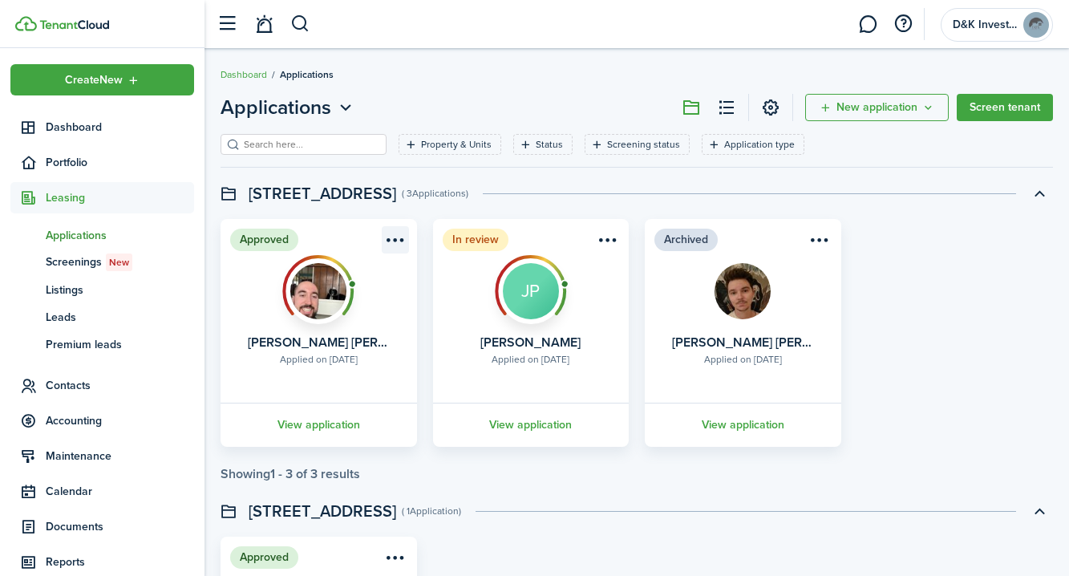
click at [392, 251] on menu-btn-icon "Open menu" at bounding box center [395, 239] width 27 height 27
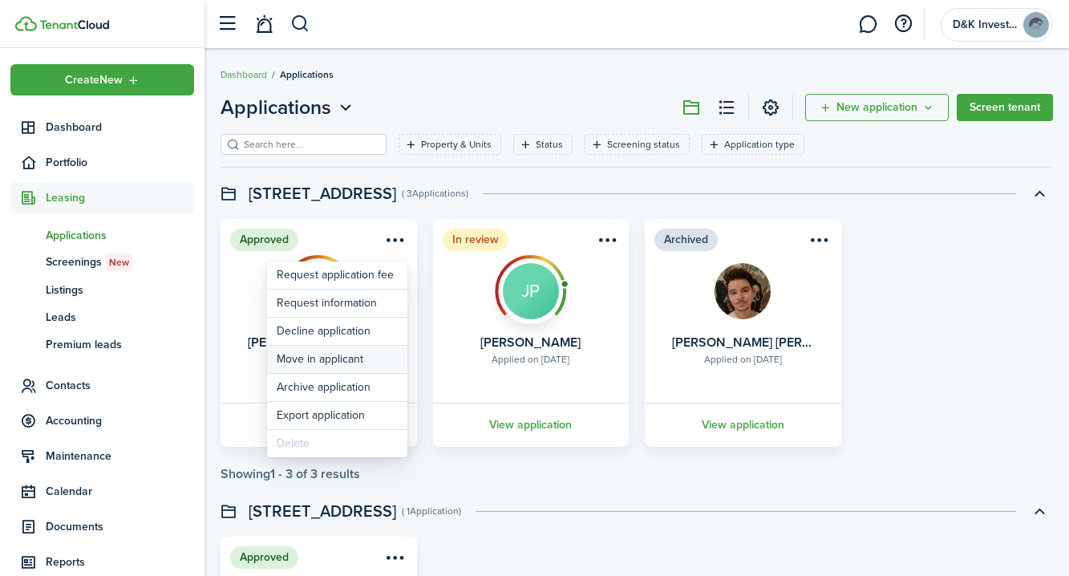
click at [313, 363] on button "Move in applicant" at bounding box center [337, 359] width 140 height 27
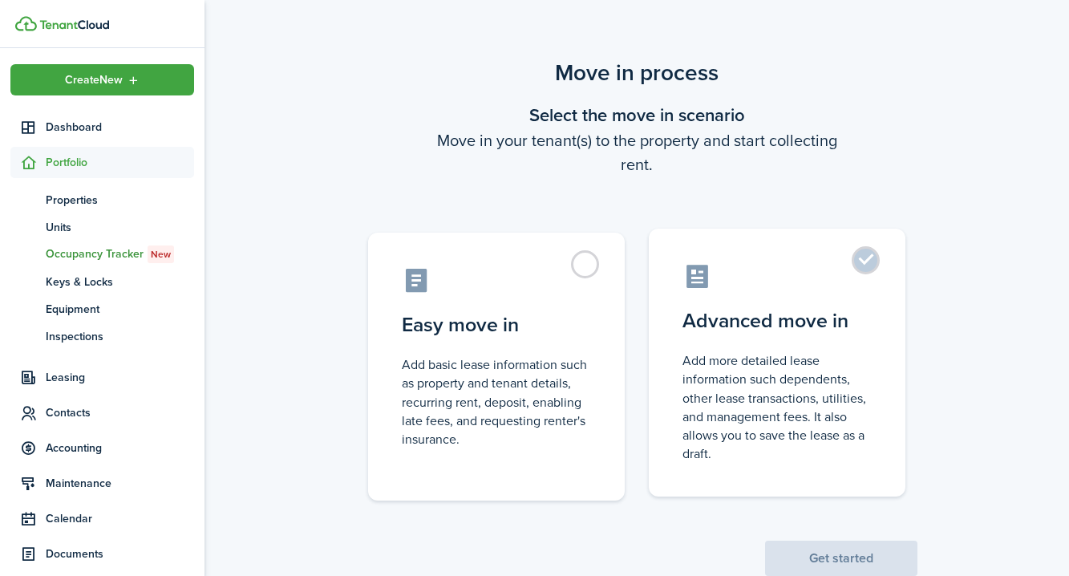
click at [865, 267] on label "Advanced move in Add more detailed lease information such dependents, other lea…" at bounding box center [777, 363] width 257 height 268
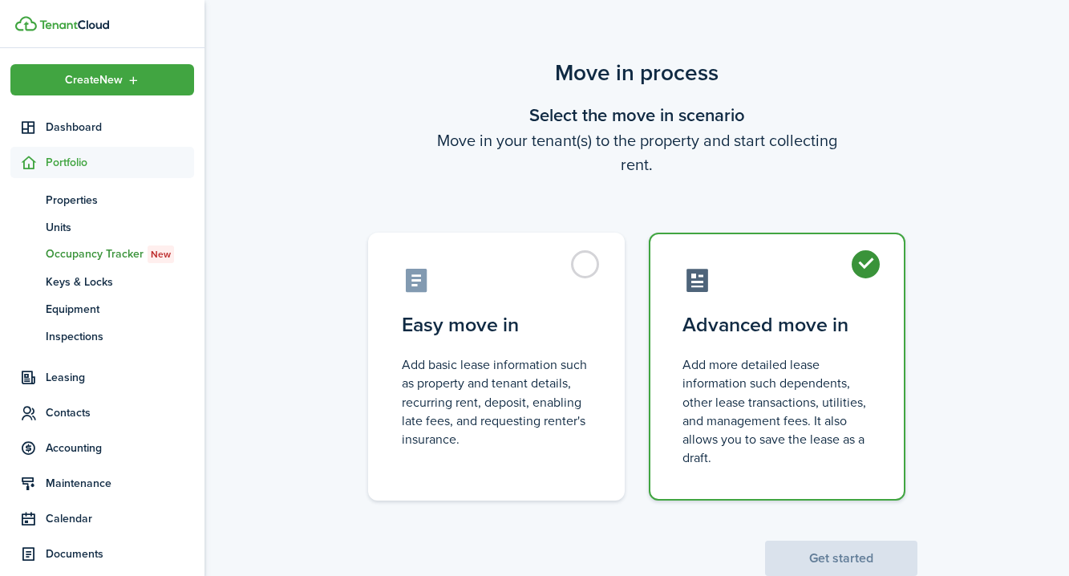
radio input "true"
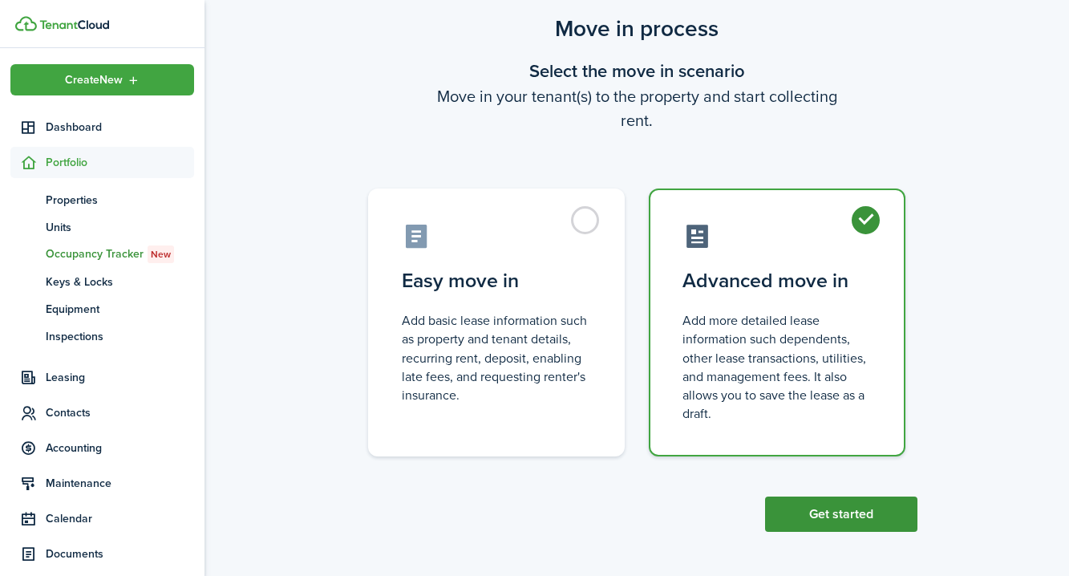
click at [844, 520] on button "Get started" at bounding box center [841, 513] width 152 height 35
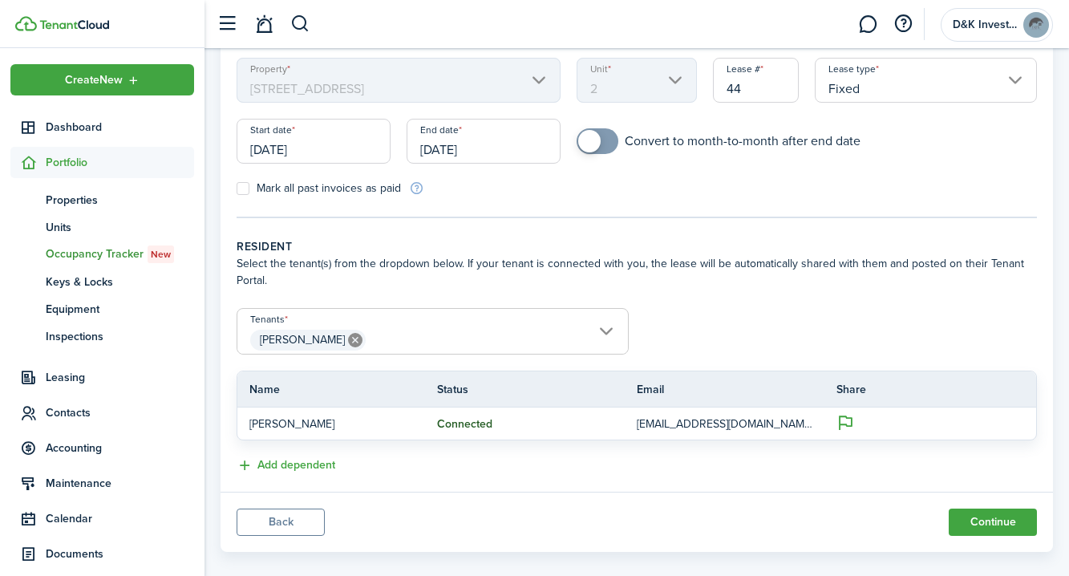
scroll to position [159, 0]
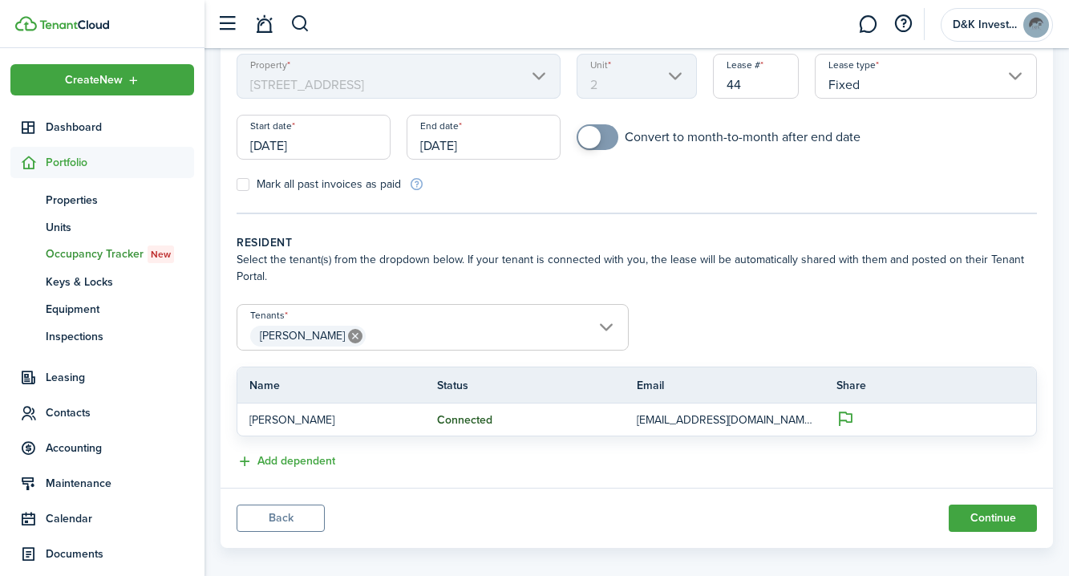
click at [303, 156] on input "[DATE]" at bounding box center [314, 137] width 154 height 45
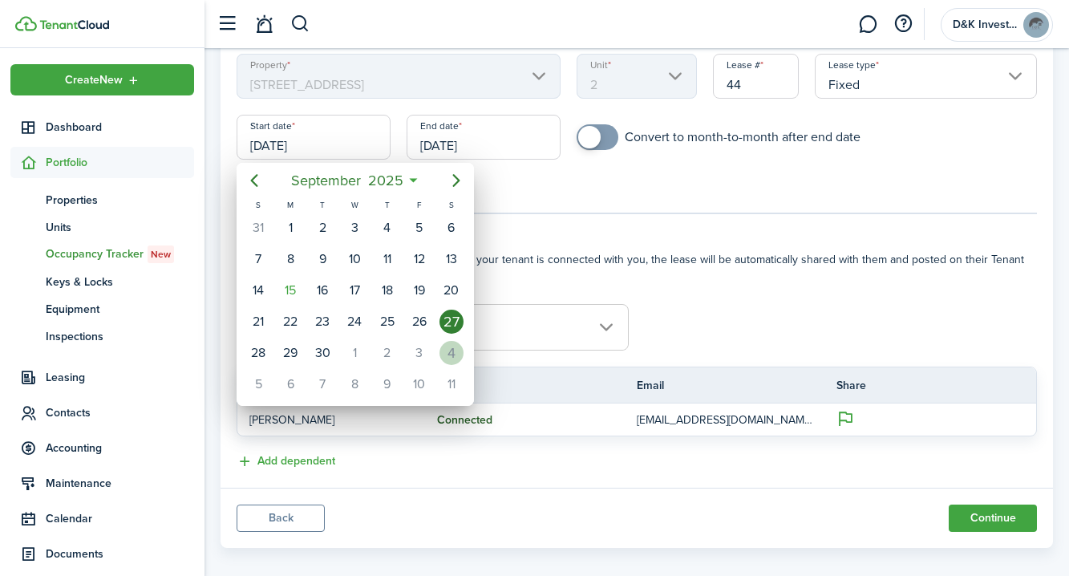
click at [449, 354] on div "4" at bounding box center [451, 353] width 24 height 24
type input "[DATE]"
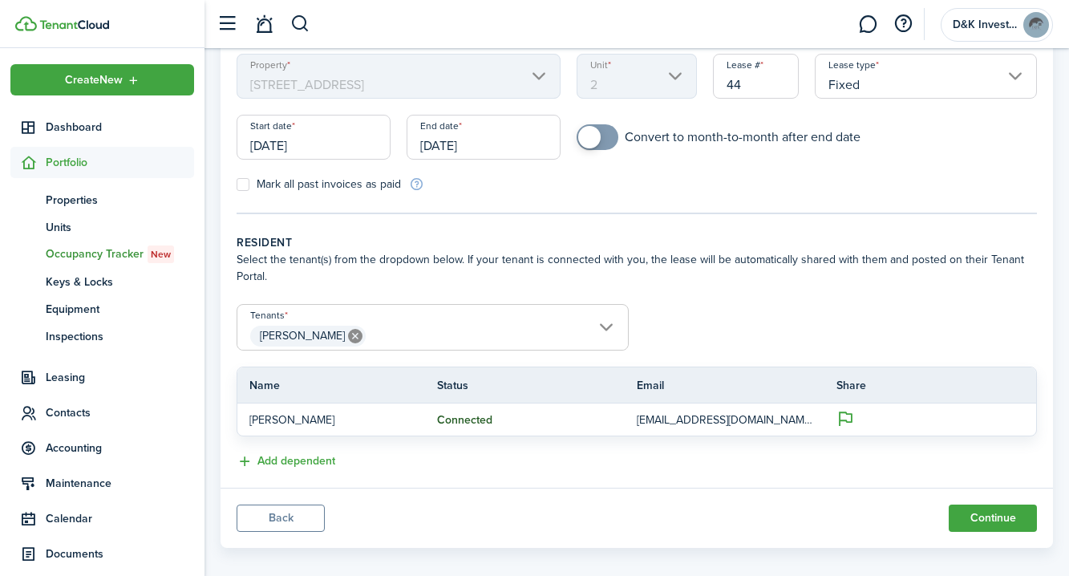
click at [451, 148] on input "[DATE]" at bounding box center [484, 137] width 154 height 45
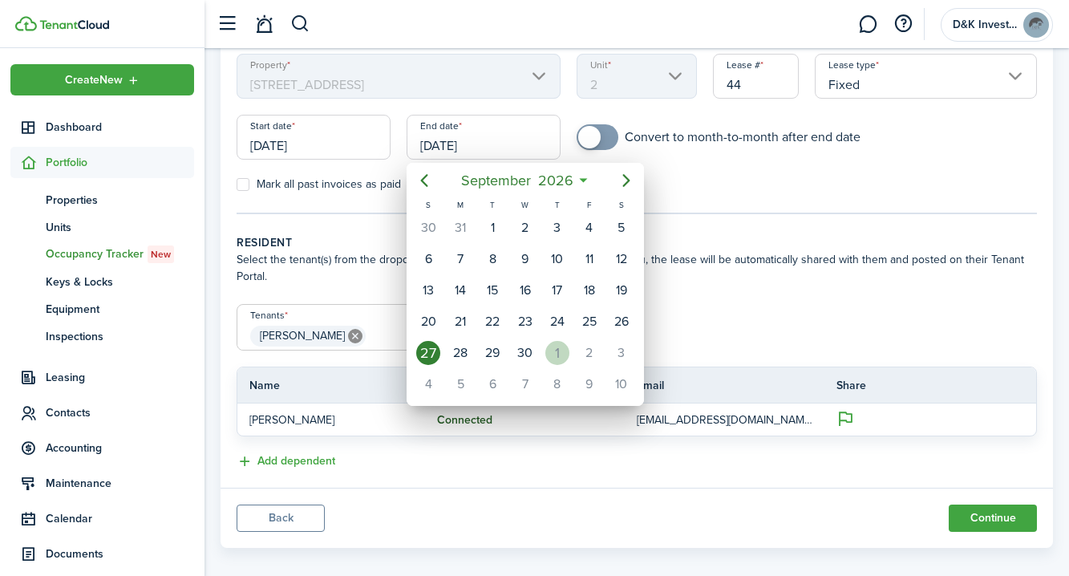
click at [561, 343] on div "1" at bounding box center [557, 353] width 24 height 24
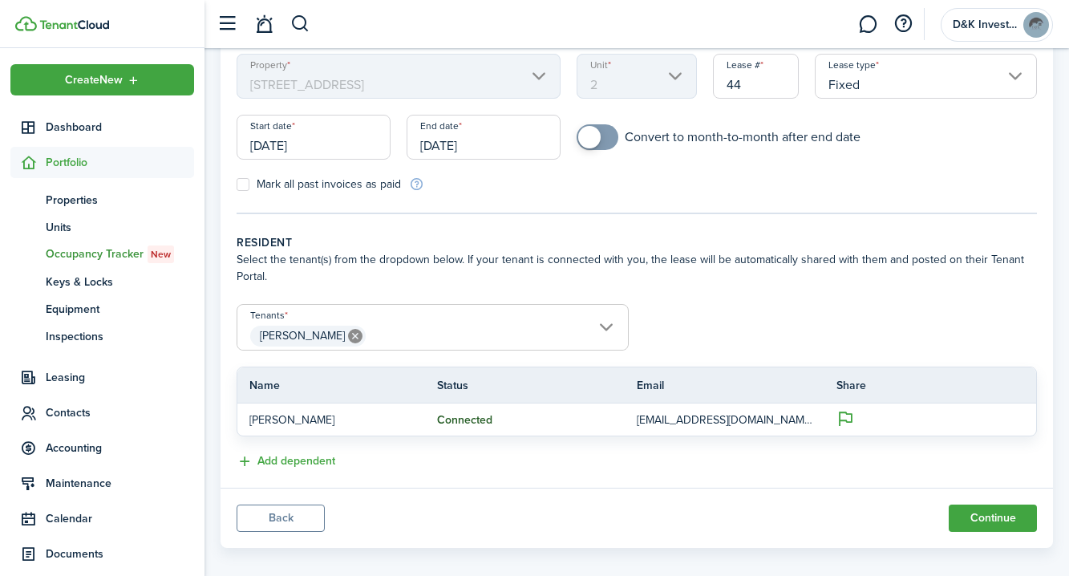
click at [527, 189] on div "Mark all past invoices as paid" at bounding box center [433, 184] width 408 height 17
click at [512, 140] on input "[DATE]" at bounding box center [484, 137] width 154 height 45
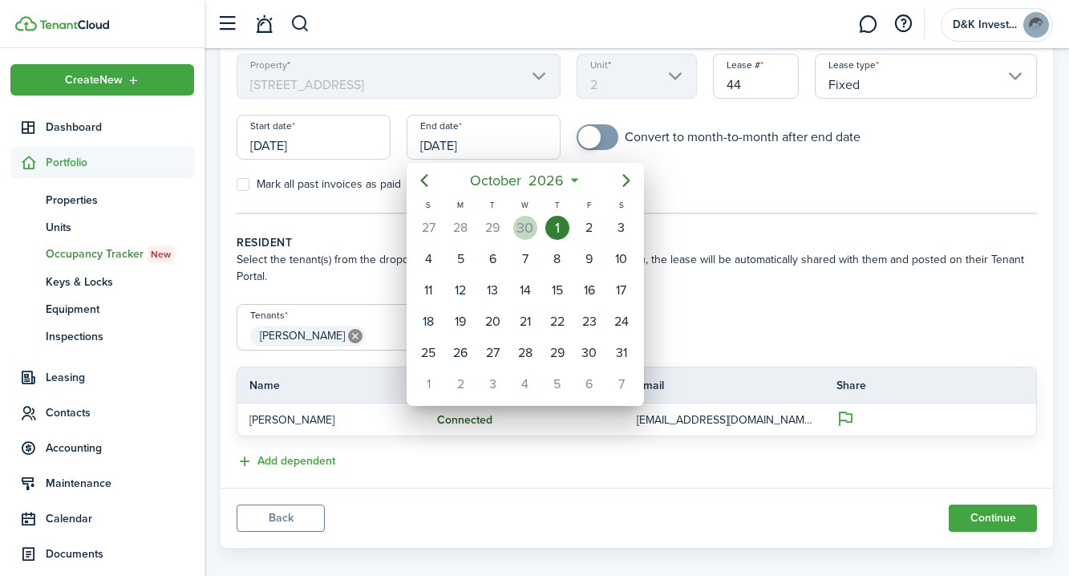
click at [528, 232] on div "30" at bounding box center [525, 228] width 24 height 24
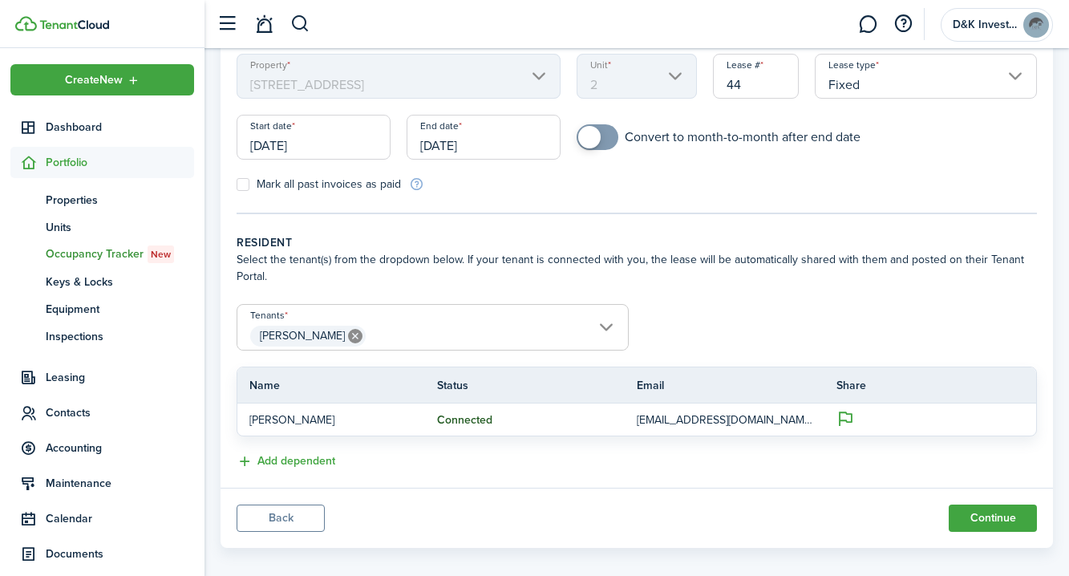
click at [456, 154] on input "[DATE]" at bounding box center [484, 137] width 154 height 45
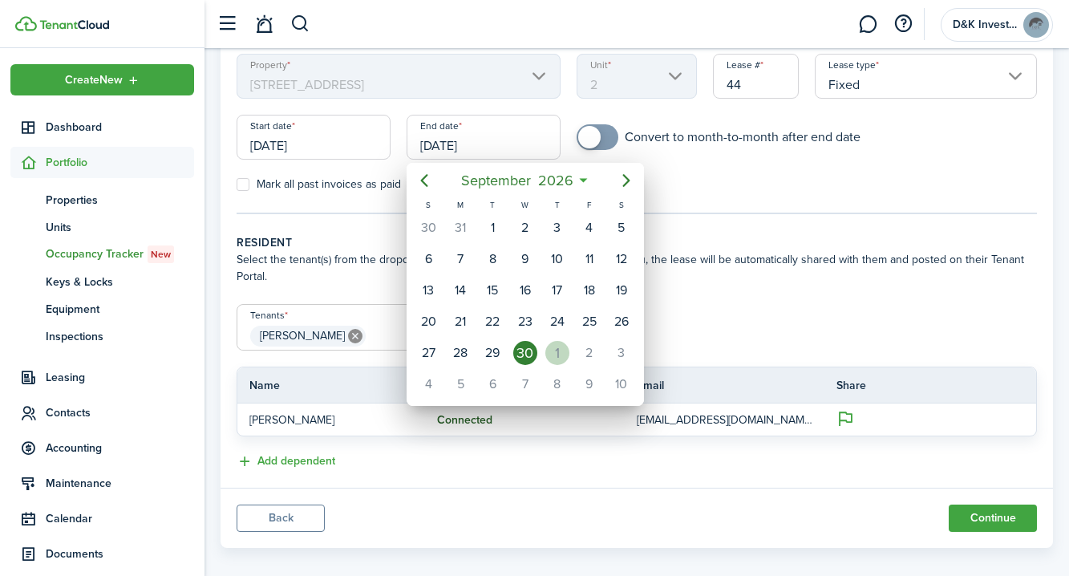
click at [550, 351] on div "1" at bounding box center [557, 353] width 24 height 24
type input "[DATE]"
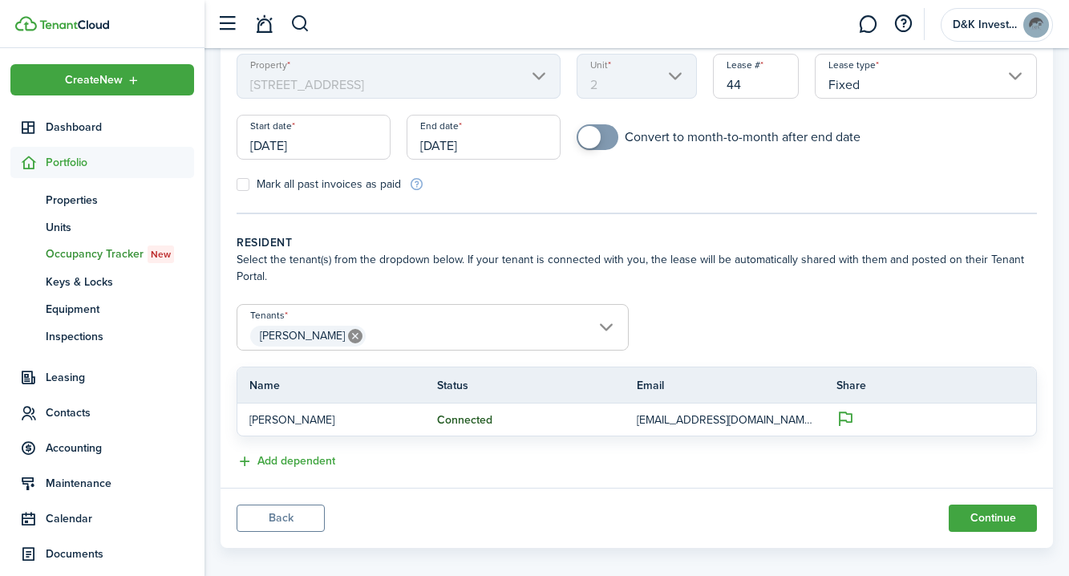
click at [569, 195] on tc-wizard-step "Property information & terms Select the property, unit and lease number for the…" at bounding box center [637, 90] width 800 height 247
click at [774, 267] on wizard-step-header-description "Select the tenant(s) from the dropdown below. If your tenant is connected with …" at bounding box center [637, 268] width 800 height 34
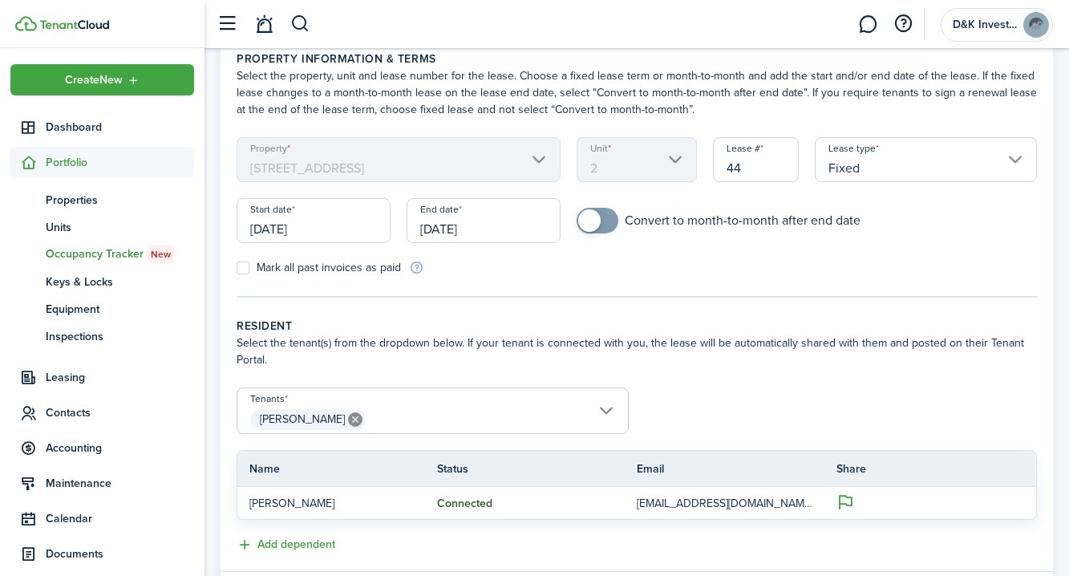
scroll to position [55, 0]
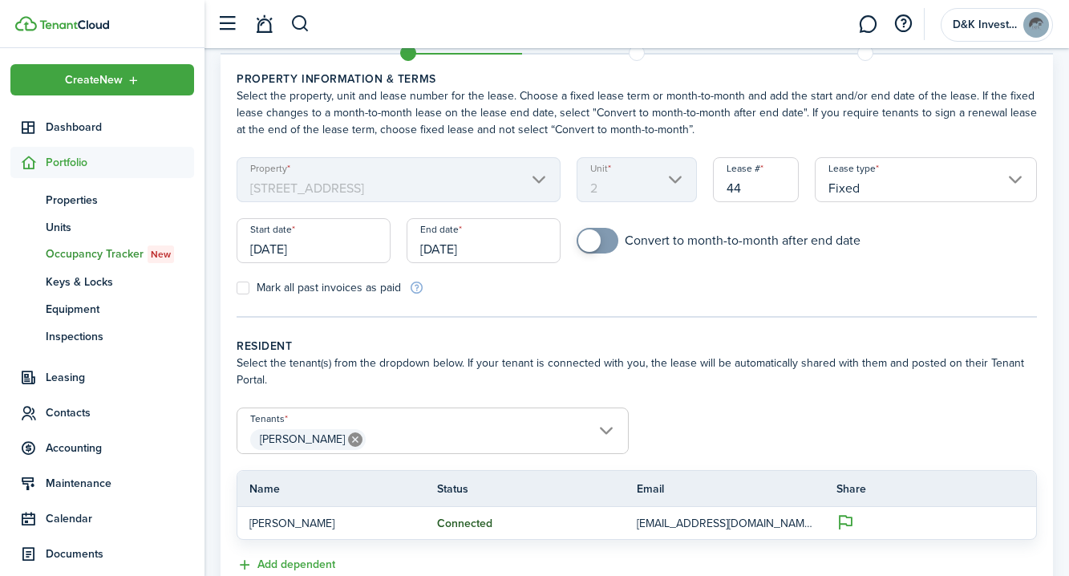
click at [751, 180] on input "44" at bounding box center [756, 179] width 86 height 45
type input "43"
click at [800, 298] on tc-wizard-step "Property information & terms Select the property, unit and lease number for the…" at bounding box center [637, 194] width 800 height 247
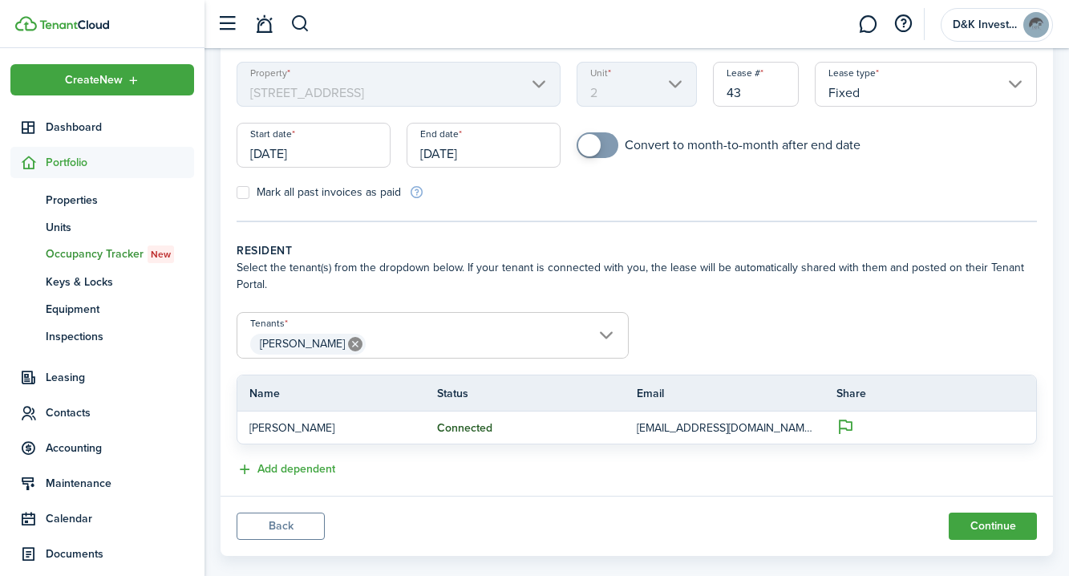
scroll to position [174, 0]
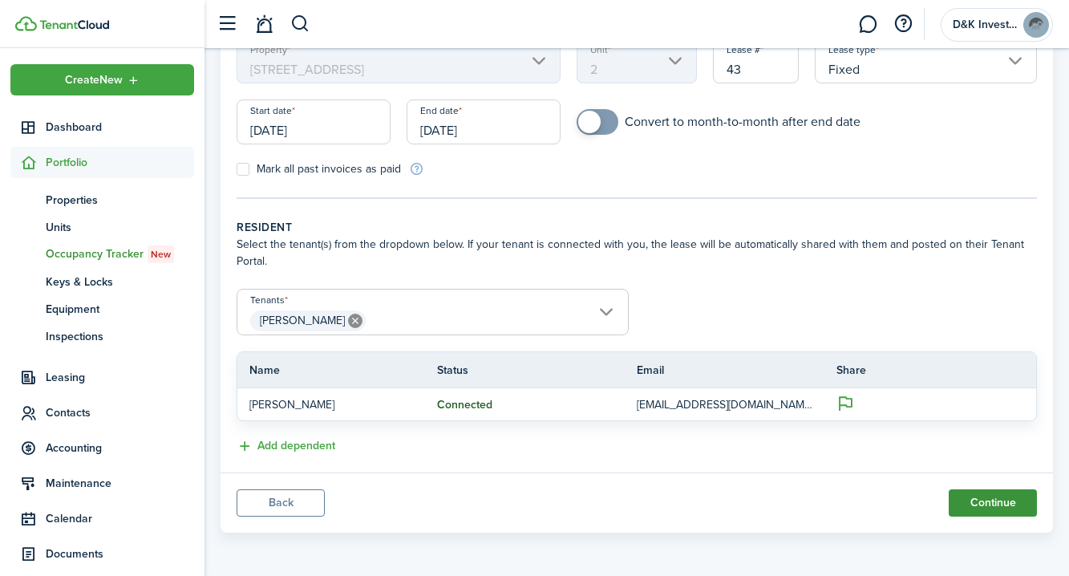
click at [995, 505] on button "Continue" at bounding box center [993, 502] width 88 height 27
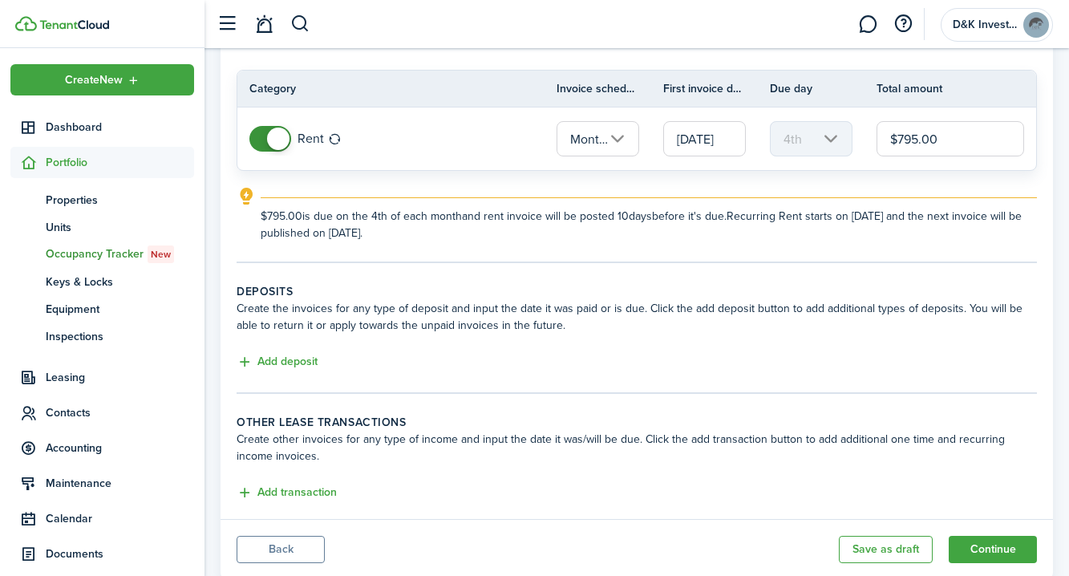
scroll to position [172, 0]
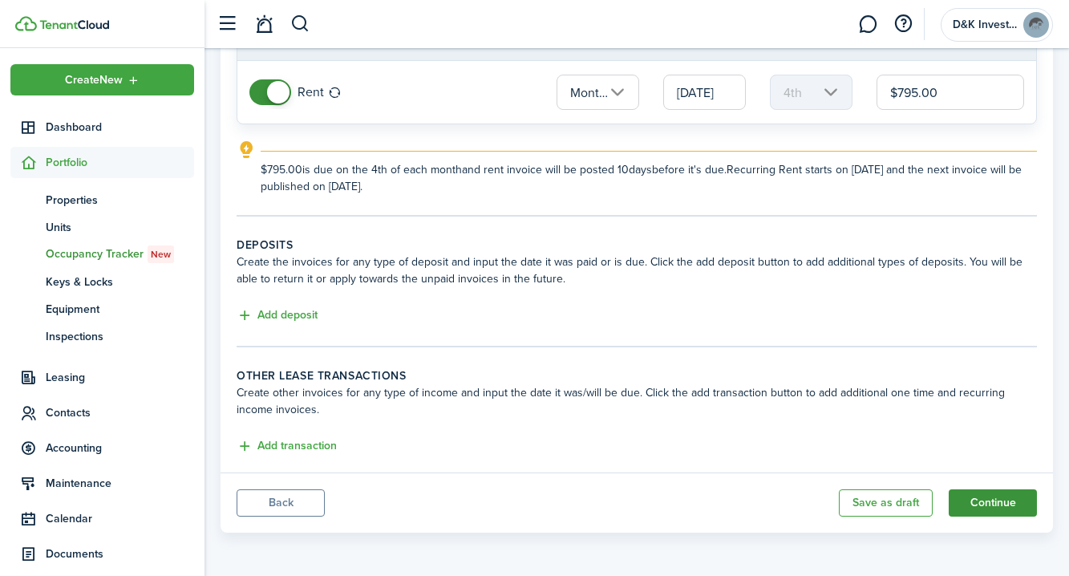
click at [995, 504] on button "Continue" at bounding box center [993, 502] width 88 height 27
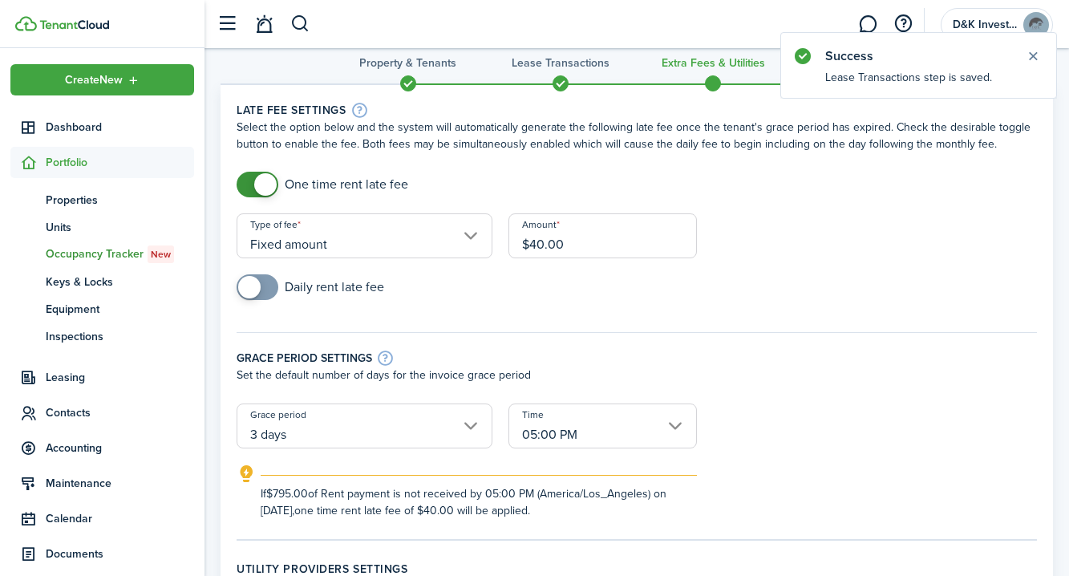
scroll to position [36, 0]
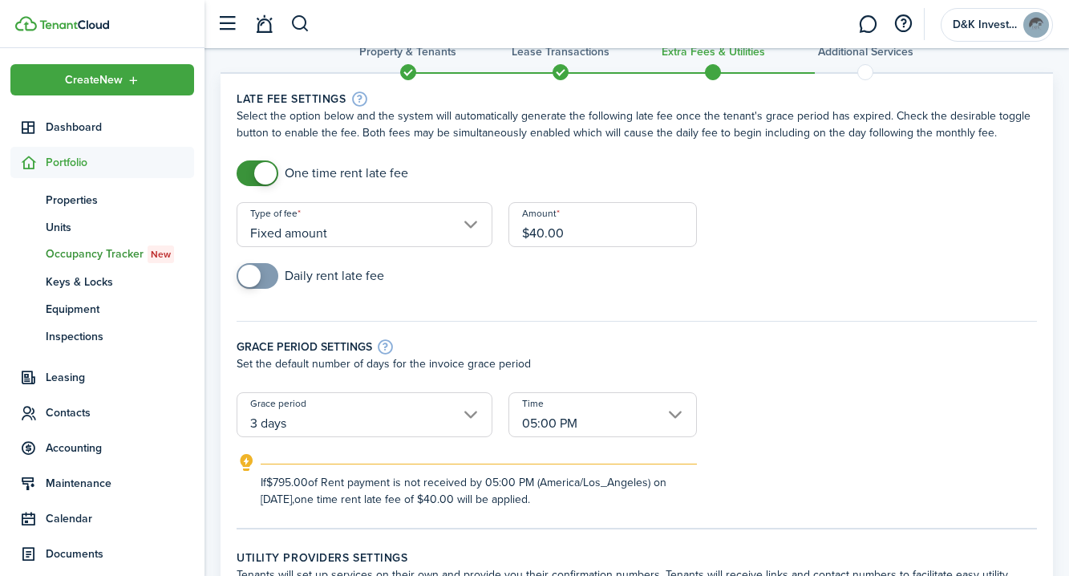
click at [472, 413] on input "3 days" at bounding box center [365, 414] width 256 height 45
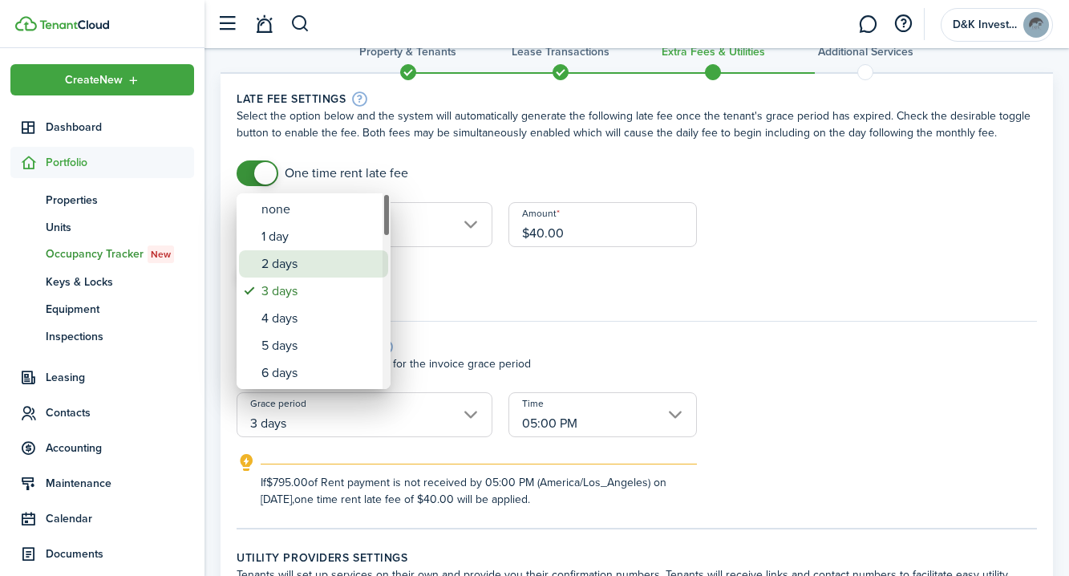
click at [322, 266] on div "2 days" at bounding box center [319, 263] width 117 height 27
type input "2 days"
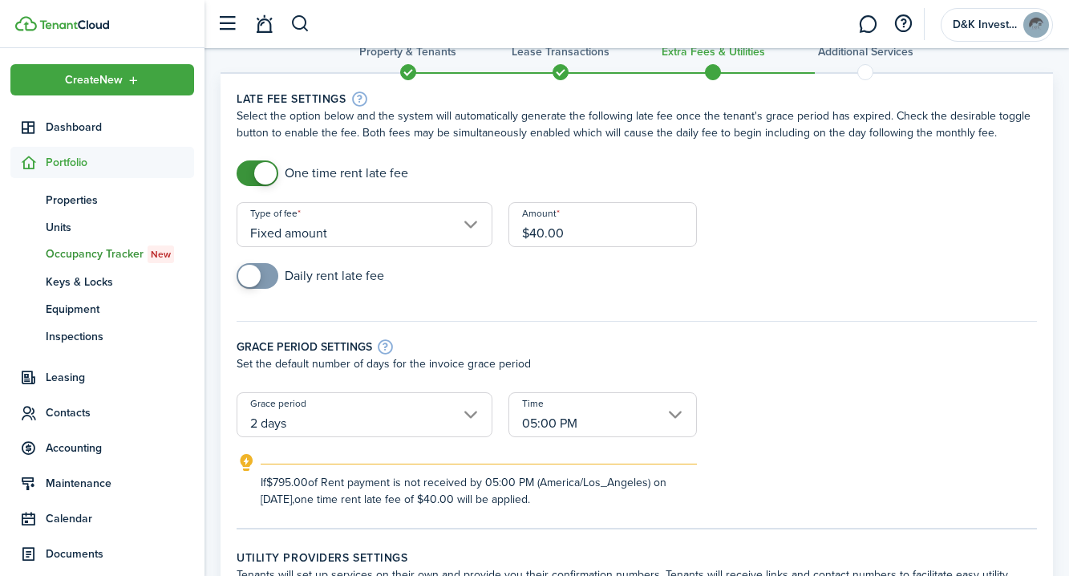
click at [737, 358] on p "Set the default number of days for the invoice grace period" at bounding box center [637, 363] width 800 height 17
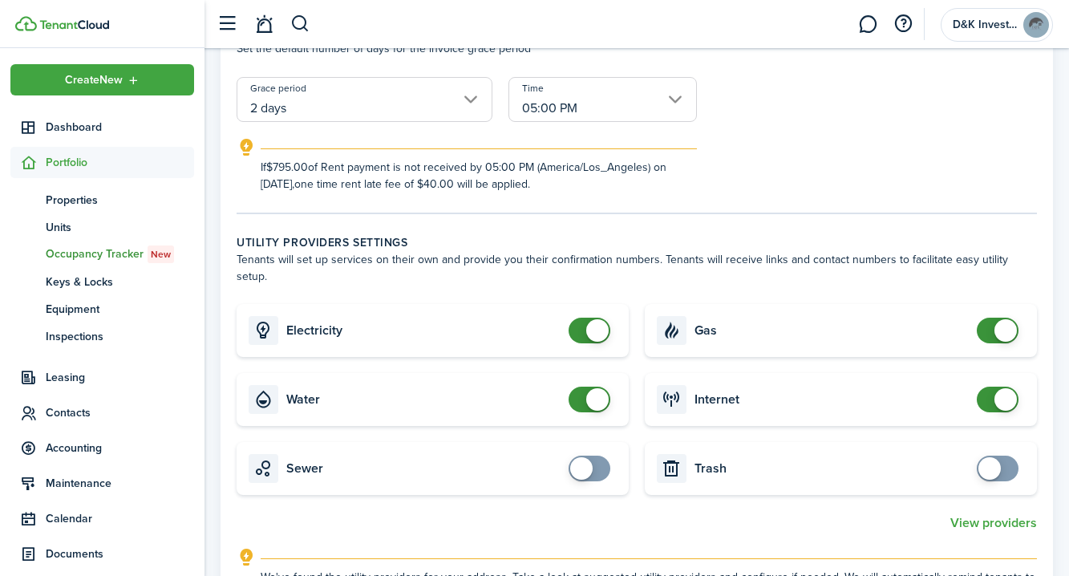
scroll to position [356, 0]
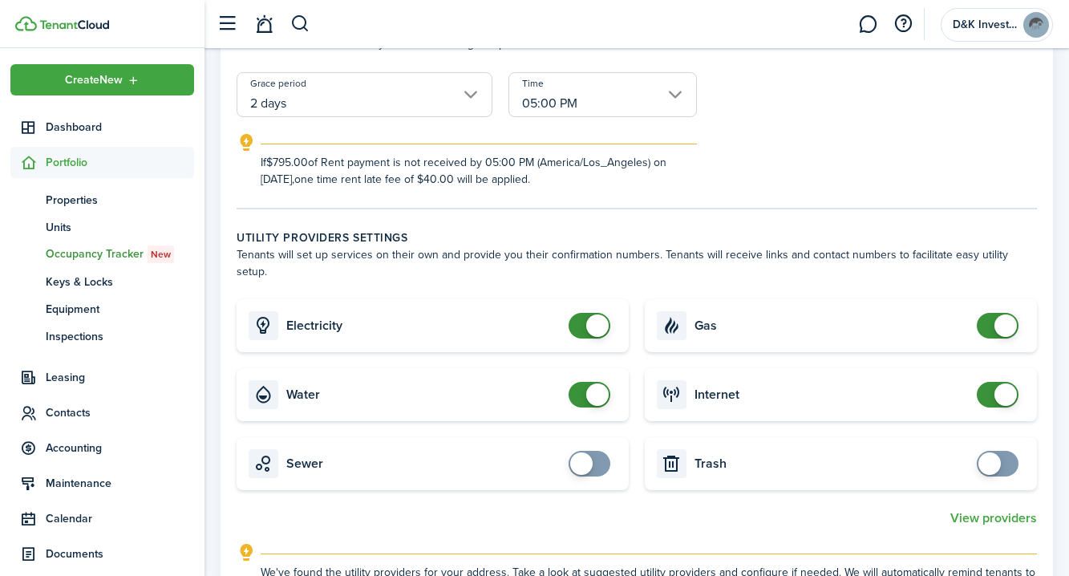
checkbox input "false"
click at [998, 314] on span at bounding box center [1005, 325] width 22 height 22
checkbox input "false"
click at [595, 383] on span at bounding box center [597, 394] width 22 height 22
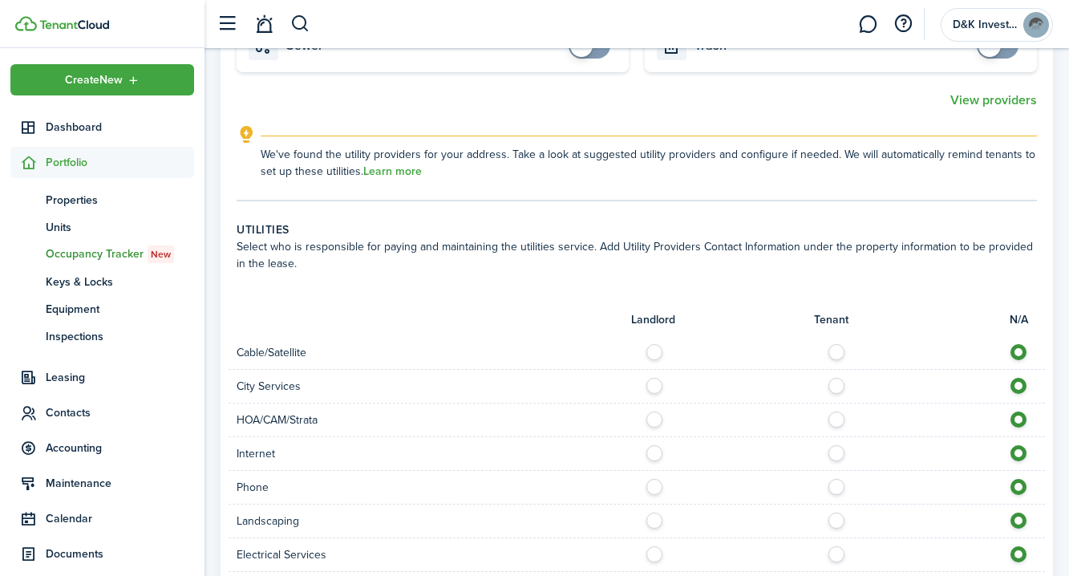
scroll to position [778, 0]
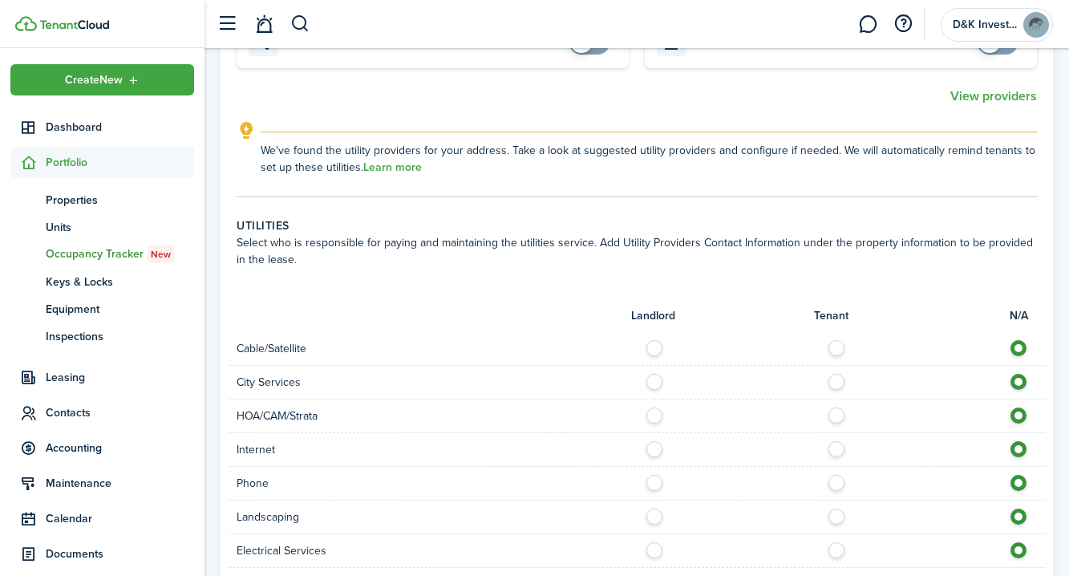
click at [840, 340] on label at bounding box center [841, 344] width 28 height 8
radio input "true"
click at [656, 374] on label at bounding box center [659, 378] width 28 height 8
radio input "true"
click at [836, 441] on label at bounding box center [841, 445] width 28 height 8
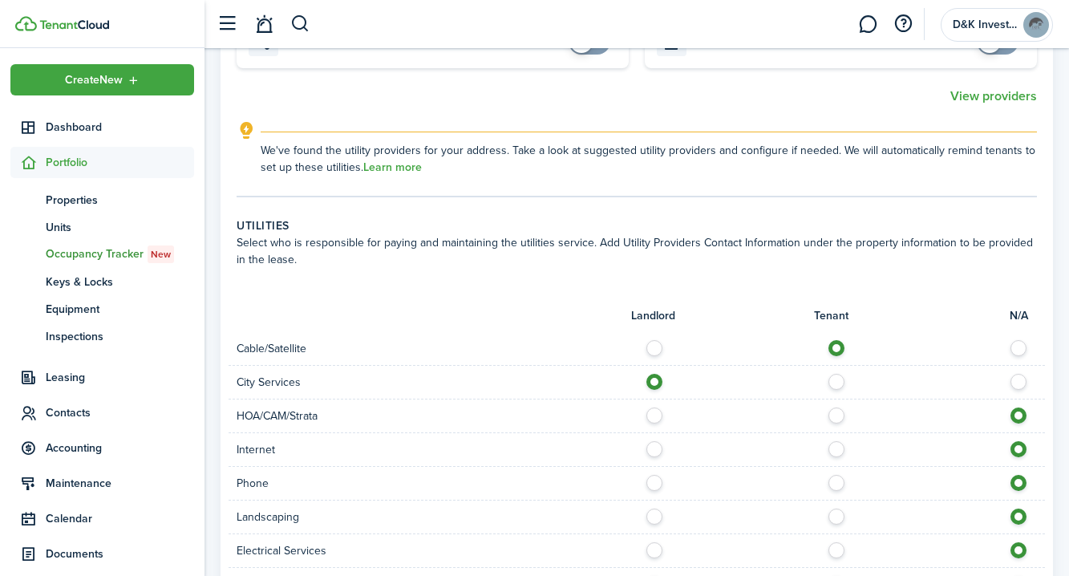
radio input "true"
click at [836, 475] on label at bounding box center [841, 479] width 28 height 8
radio input "true"
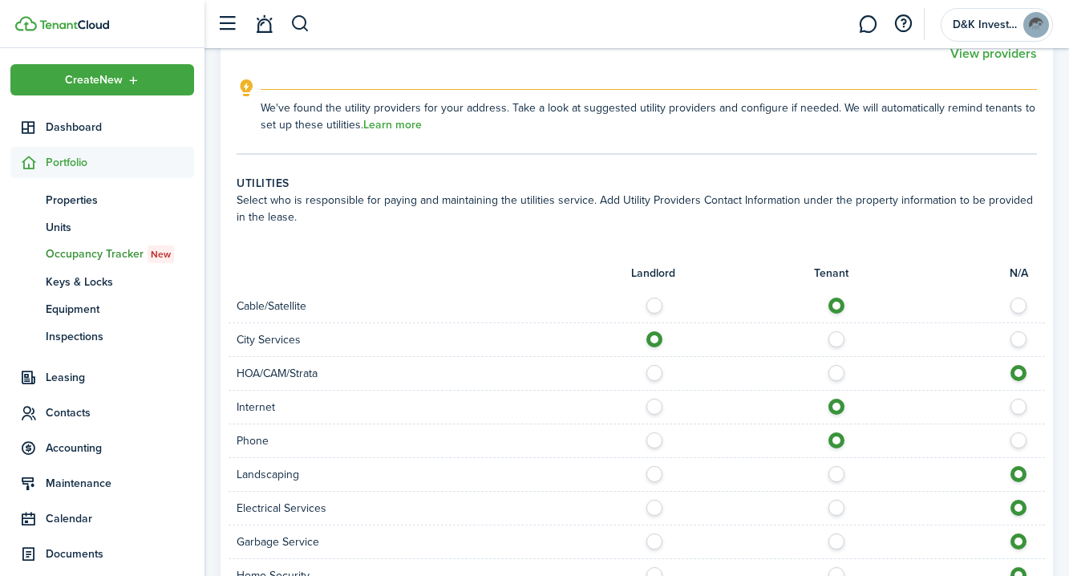
scroll to position [824, 0]
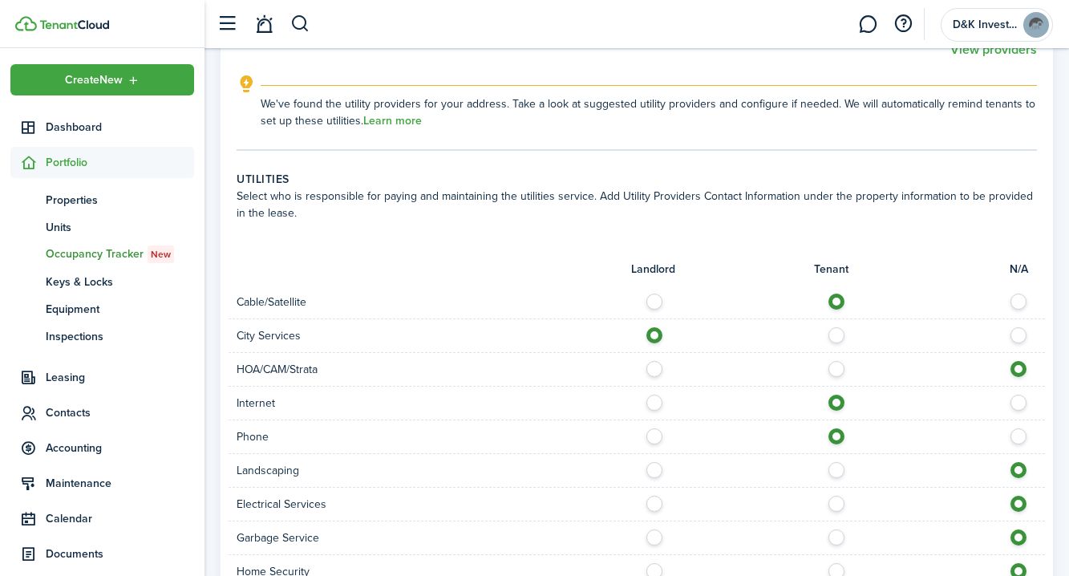
click at [833, 496] on label at bounding box center [841, 500] width 28 height 8
radio input "true"
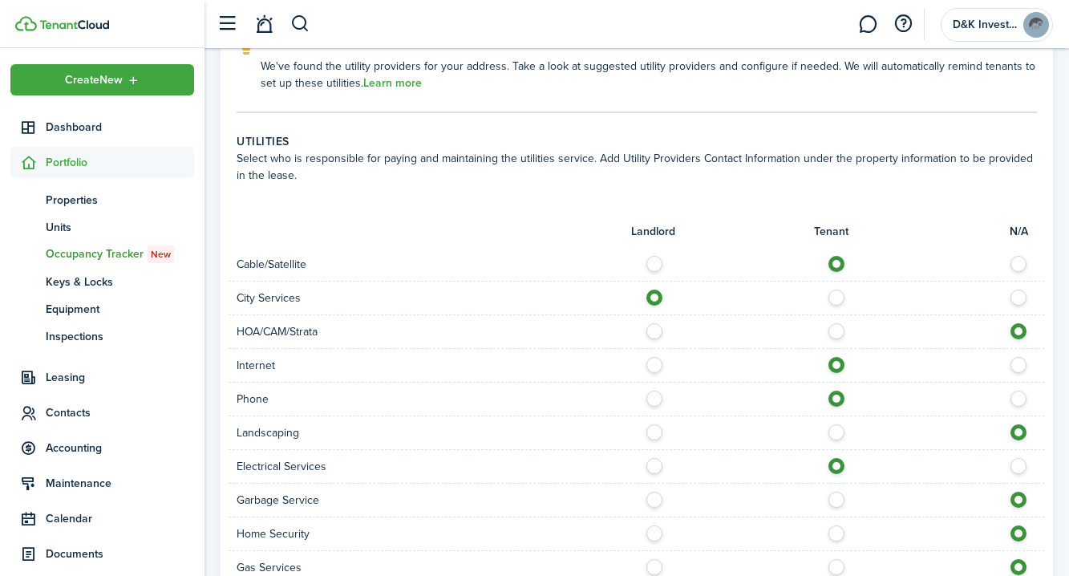
scroll to position [864, 0]
click at [657, 490] on label at bounding box center [659, 494] width 28 height 8
radio input "true"
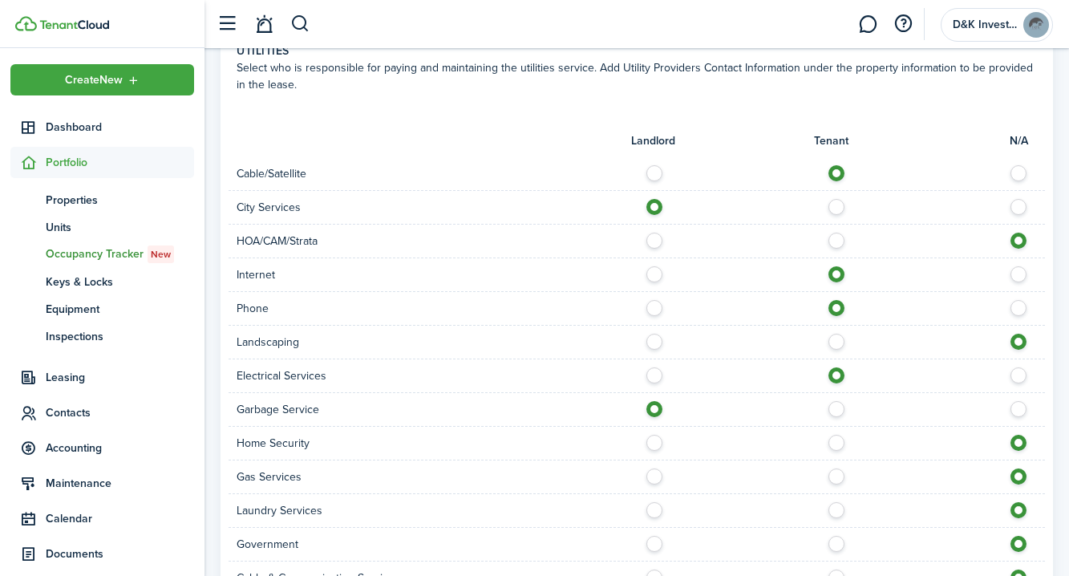
scroll to position [955, 0]
click at [836, 500] on label at bounding box center [841, 504] width 28 height 8
radio input "true"
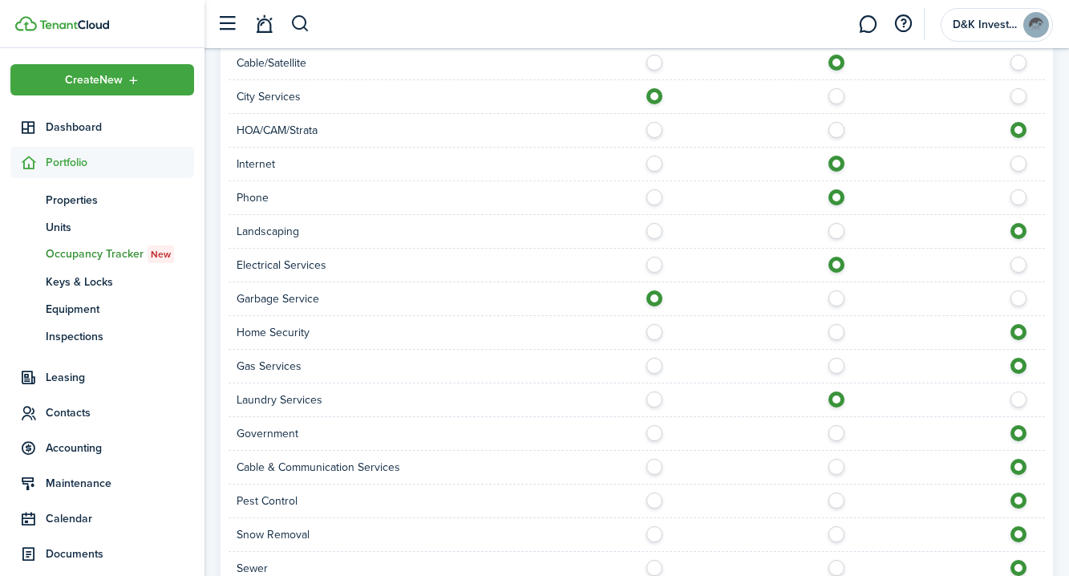
scroll to position [1067, 0]
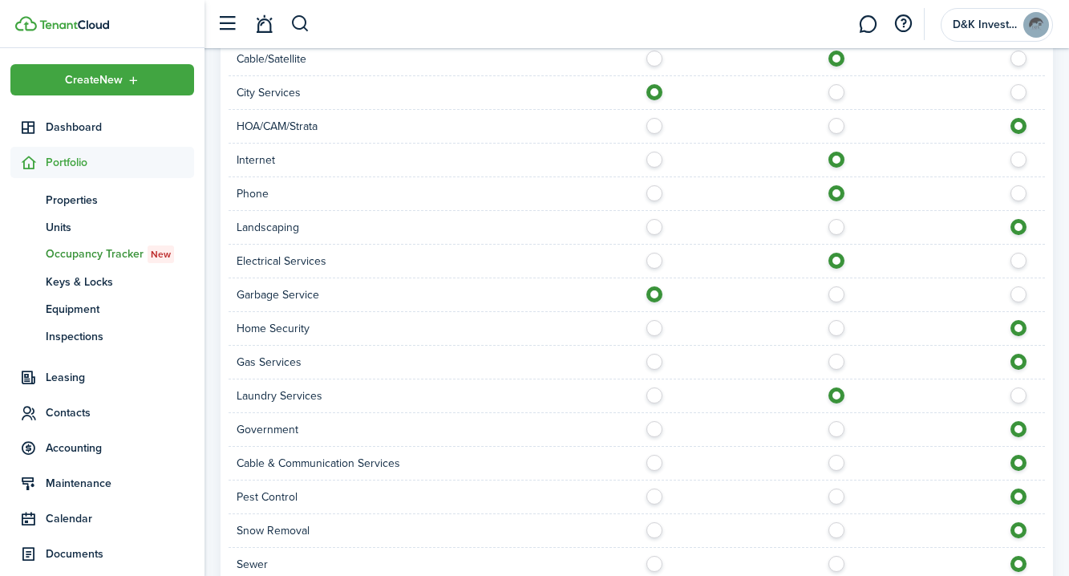
click at [835, 488] on label at bounding box center [841, 492] width 28 height 8
radio input "true"
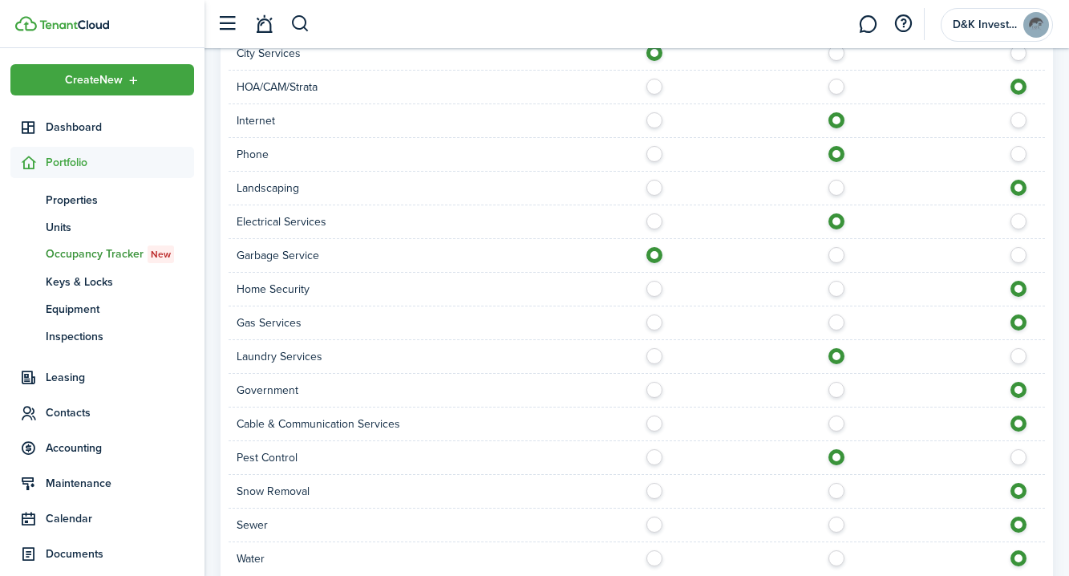
scroll to position [1108, 0]
click at [836, 481] on label at bounding box center [841, 485] width 28 height 8
radio input "true"
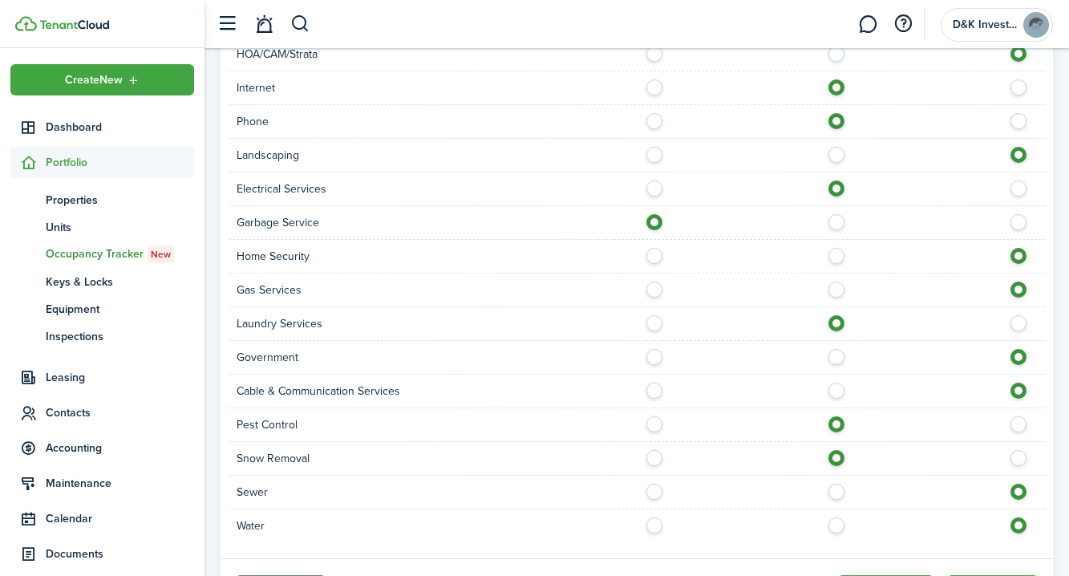
scroll to position [1142, 0]
click at [654, 481] on label at bounding box center [659, 485] width 28 height 8
radio input "true"
click at [654, 515] on label at bounding box center [659, 519] width 28 height 8
radio input "true"
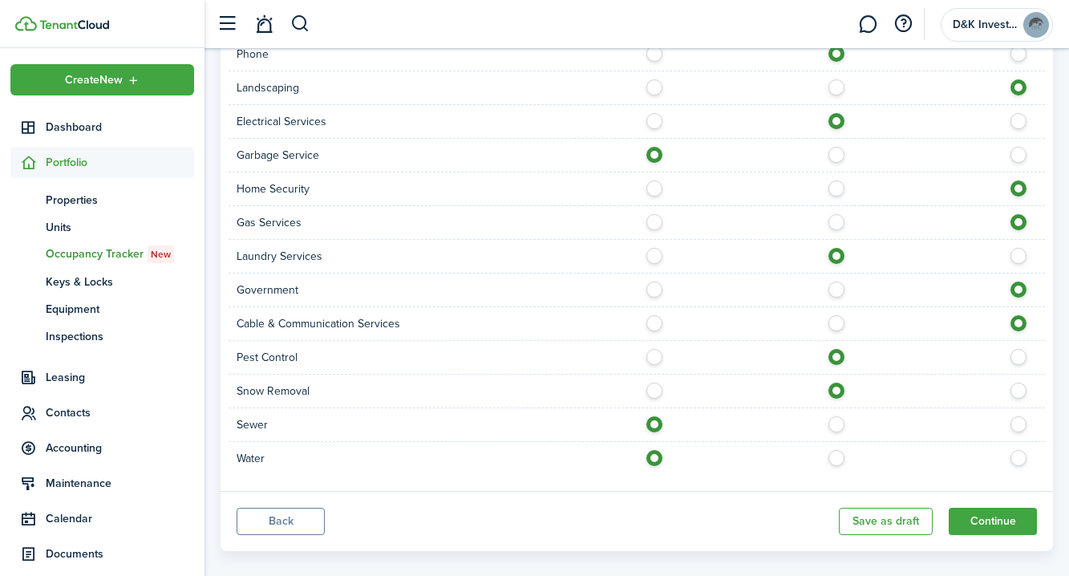
scroll to position [1209, 0]
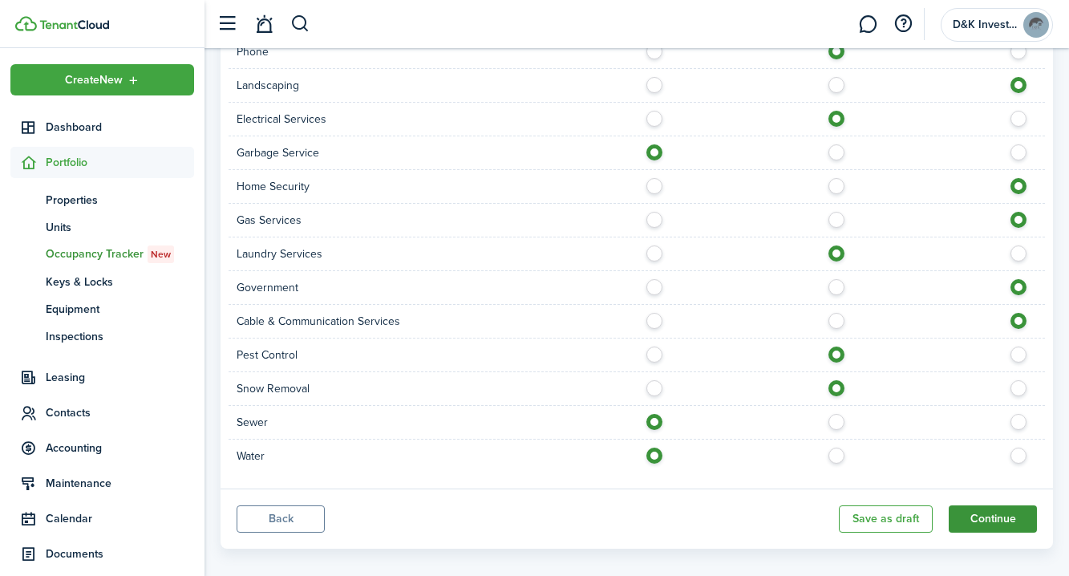
click at [1012, 505] on button "Continue" at bounding box center [993, 518] width 88 height 27
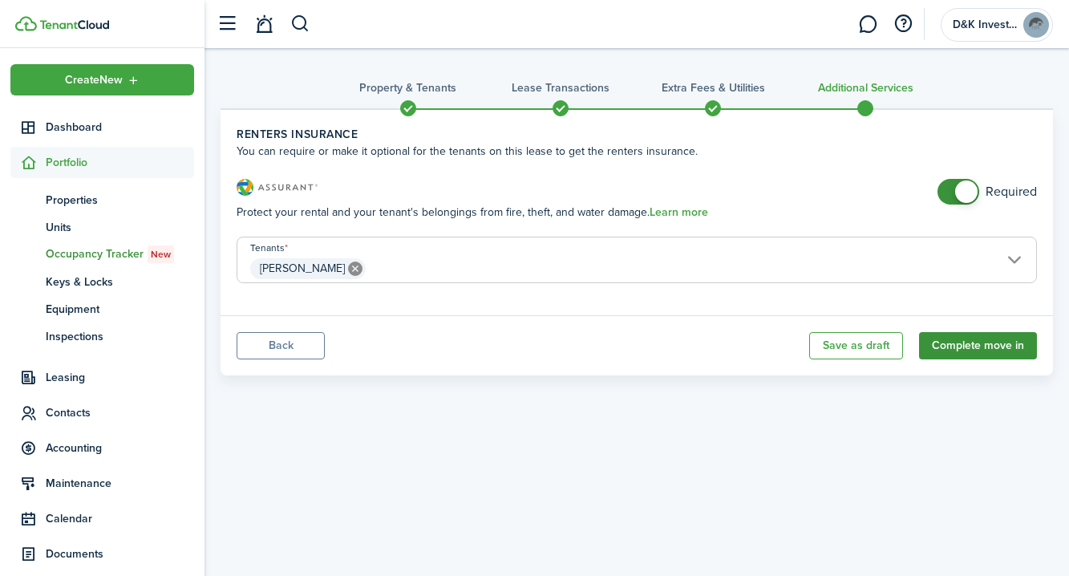
click at [973, 352] on button "Complete move in" at bounding box center [978, 345] width 118 height 27
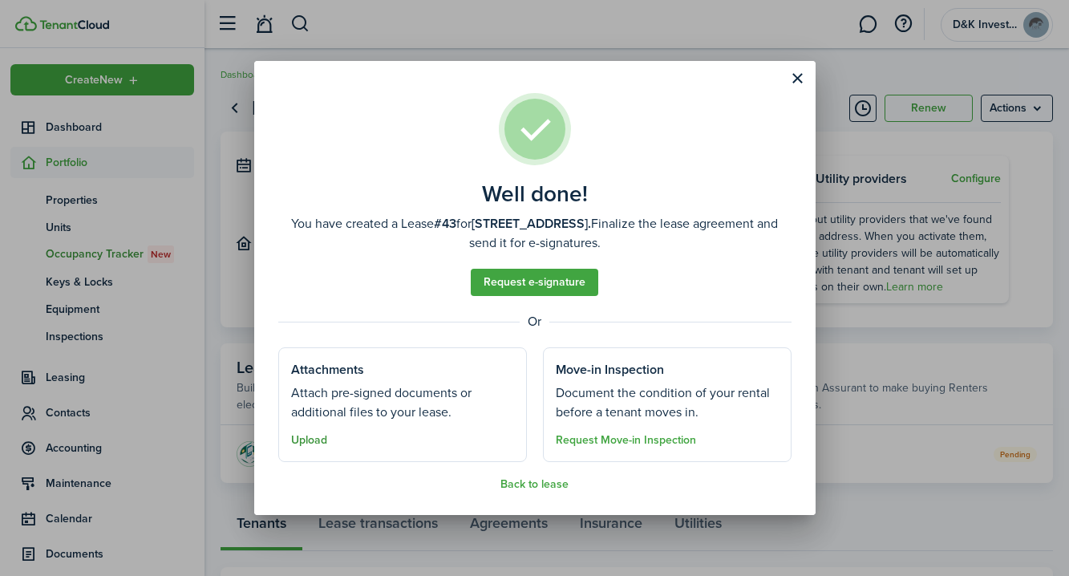
click at [306, 444] on button "Upload" at bounding box center [309, 440] width 36 height 13
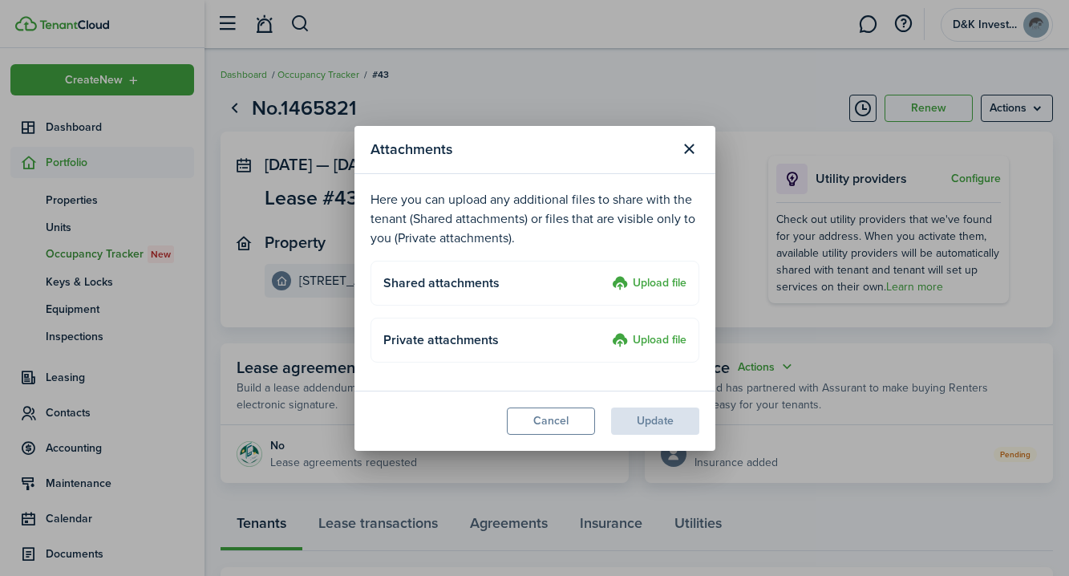
click at [634, 278] on label "Upload file" at bounding box center [649, 283] width 75 height 19
click at [606, 274] on input "Upload file" at bounding box center [606, 274] width 0 height 0
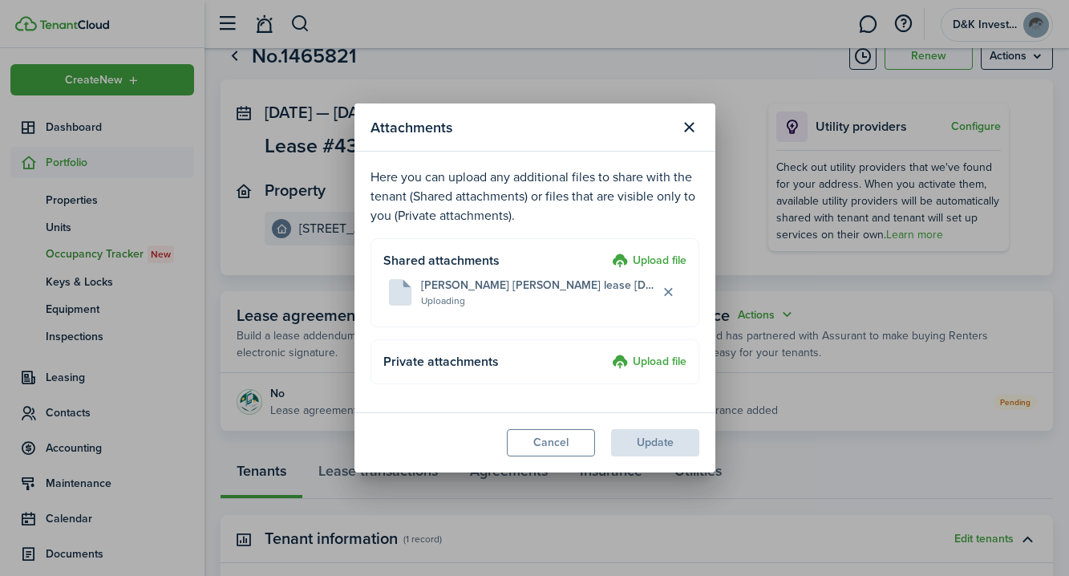
scroll to position [45, 0]
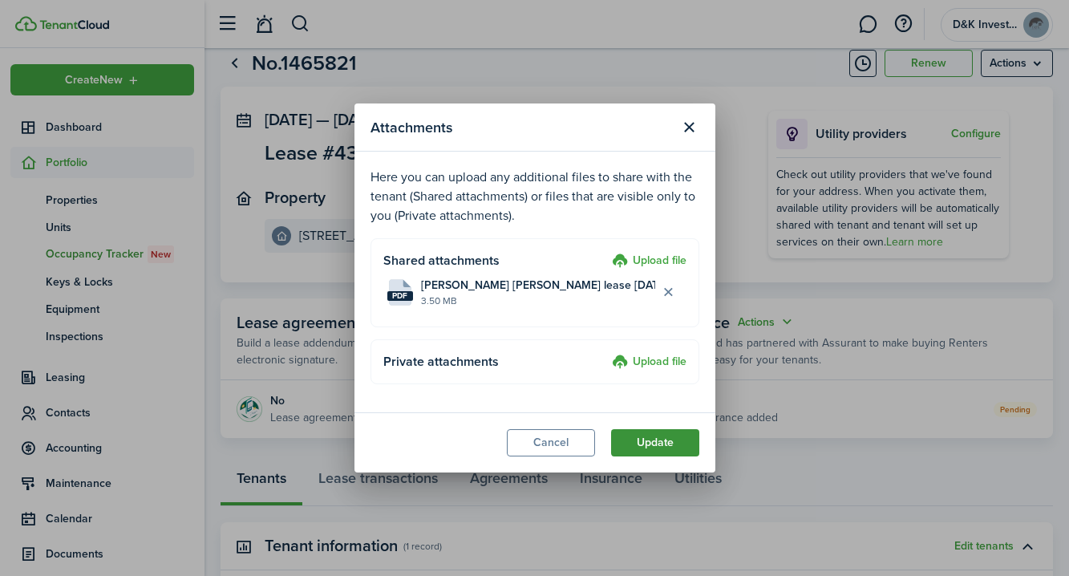
click at [658, 446] on button "Update" at bounding box center [655, 442] width 88 height 27
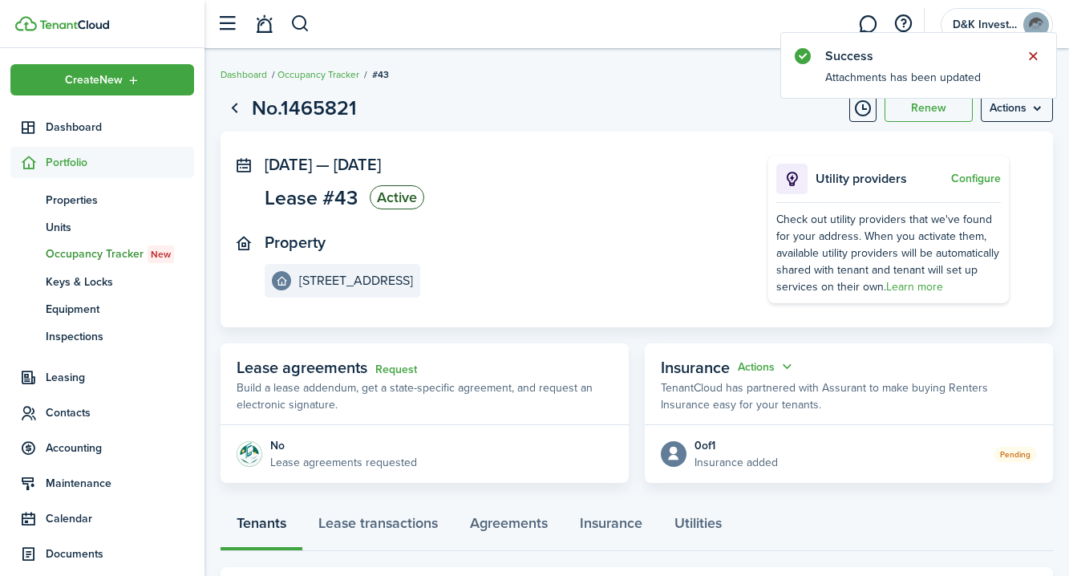
click at [1031, 60] on button "Close notify" at bounding box center [1033, 56] width 22 height 22
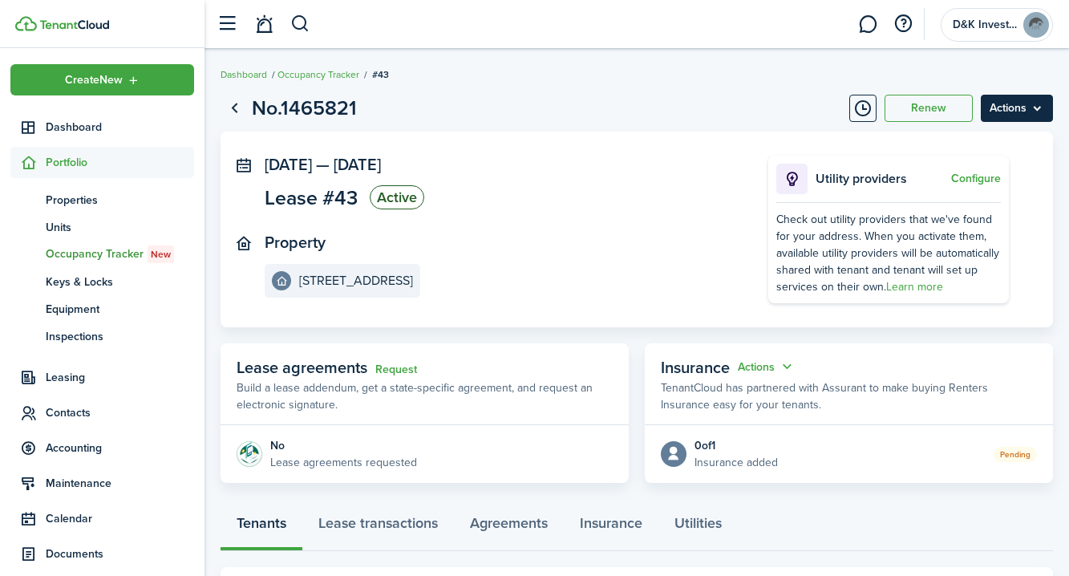
click at [1029, 107] on menu-btn "Actions" at bounding box center [1017, 108] width 72 height 27
click at [589, 106] on page-view-header "No.1465821 Renew Actions" at bounding box center [637, 108] width 832 height 30
click at [235, 112] on link "Go back" at bounding box center [234, 108] width 27 height 27
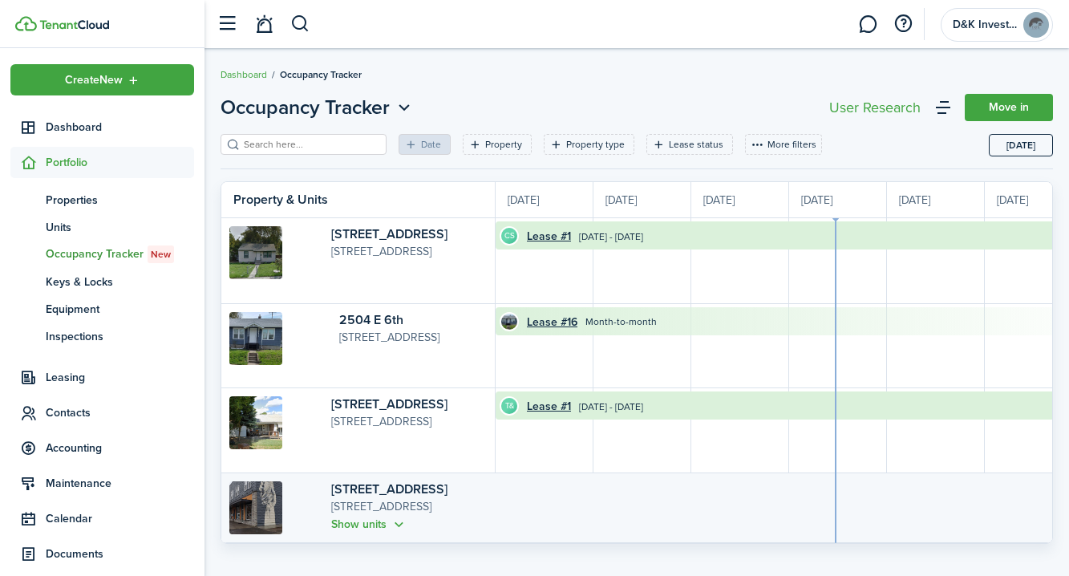
scroll to position [0, 294]
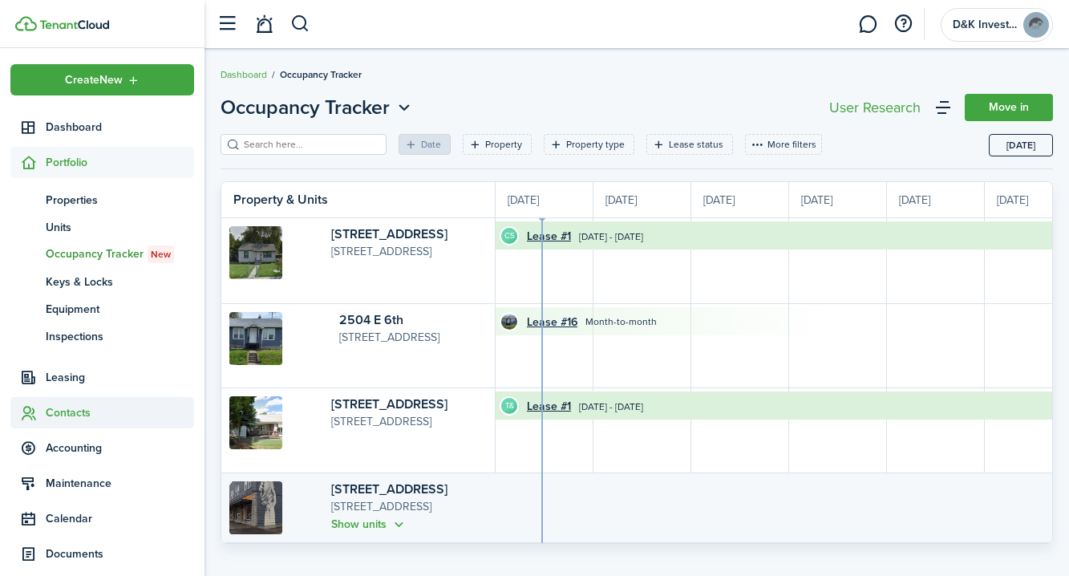
click at [75, 416] on span "Contacts" at bounding box center [120, 412] width 148 height 17
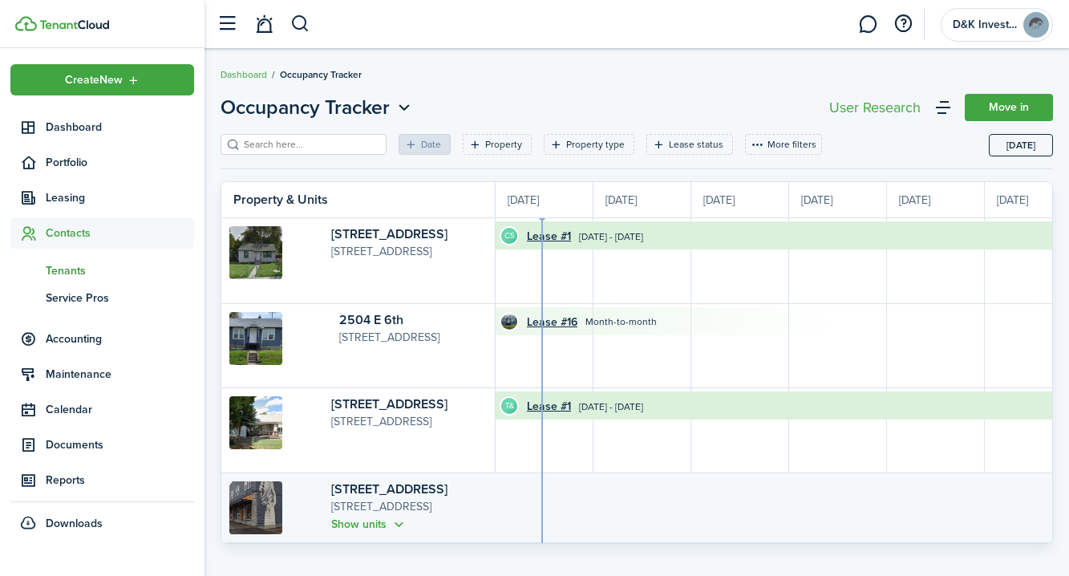
click at [66, 276] on span "Tenants" at bounding box center [120, 270] width 148 height 17
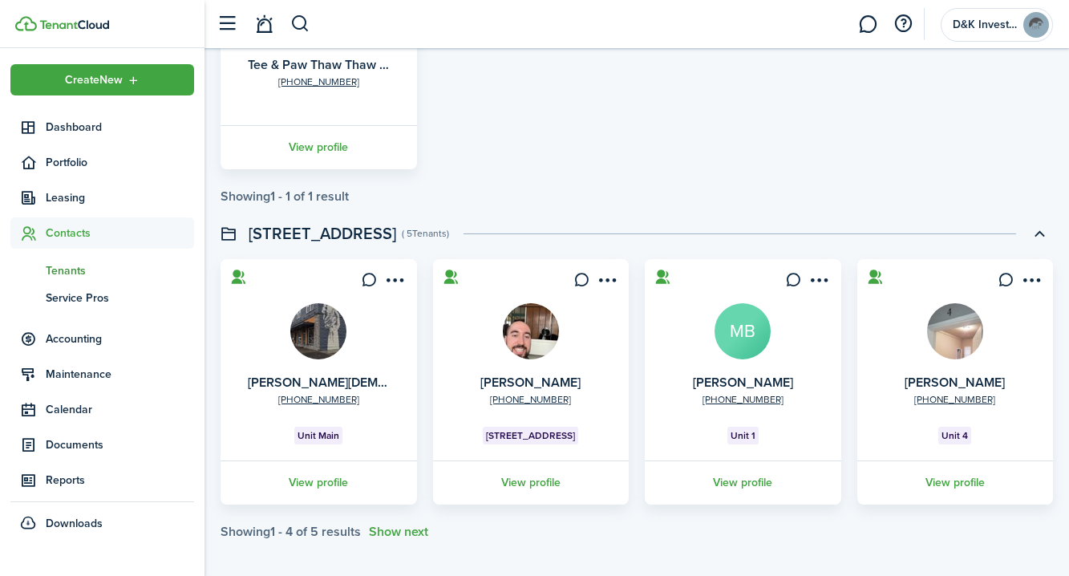
scroll to position [921, 0]
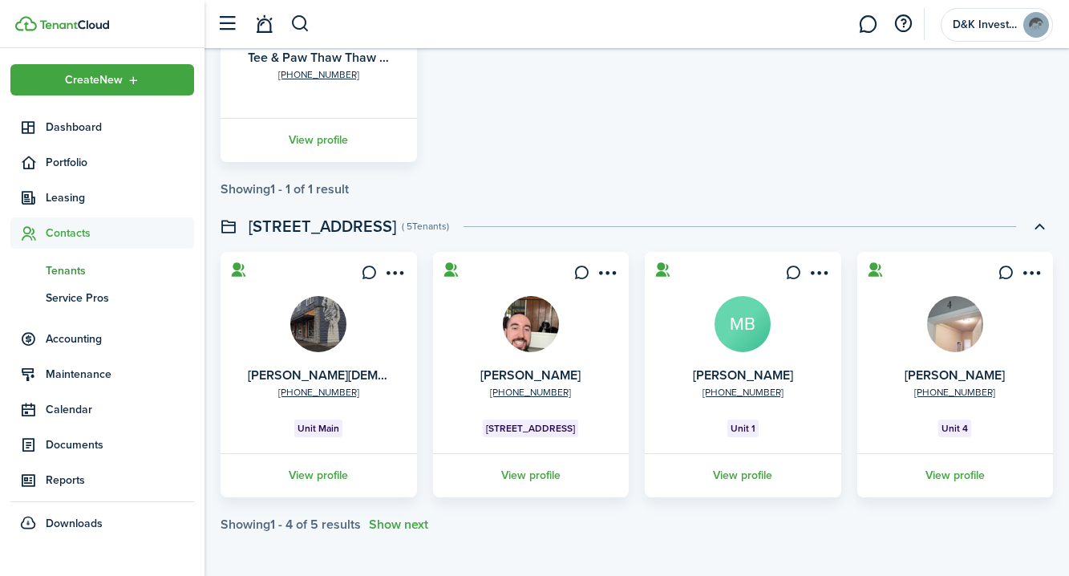
click at [528, 338] on img at bounding box center [531, 324] width 56 height 56
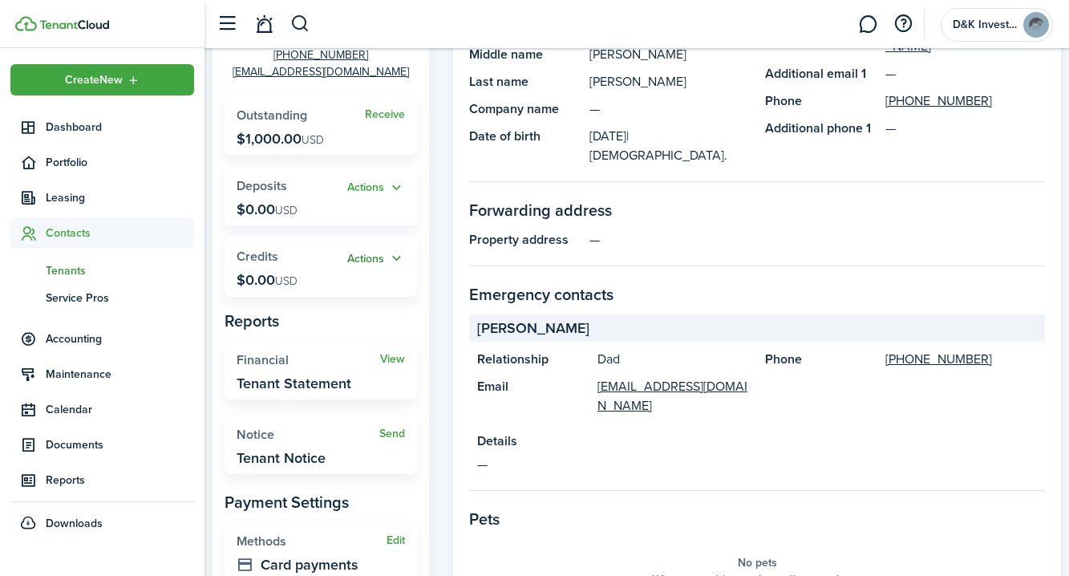
scroll to position [206, 0]
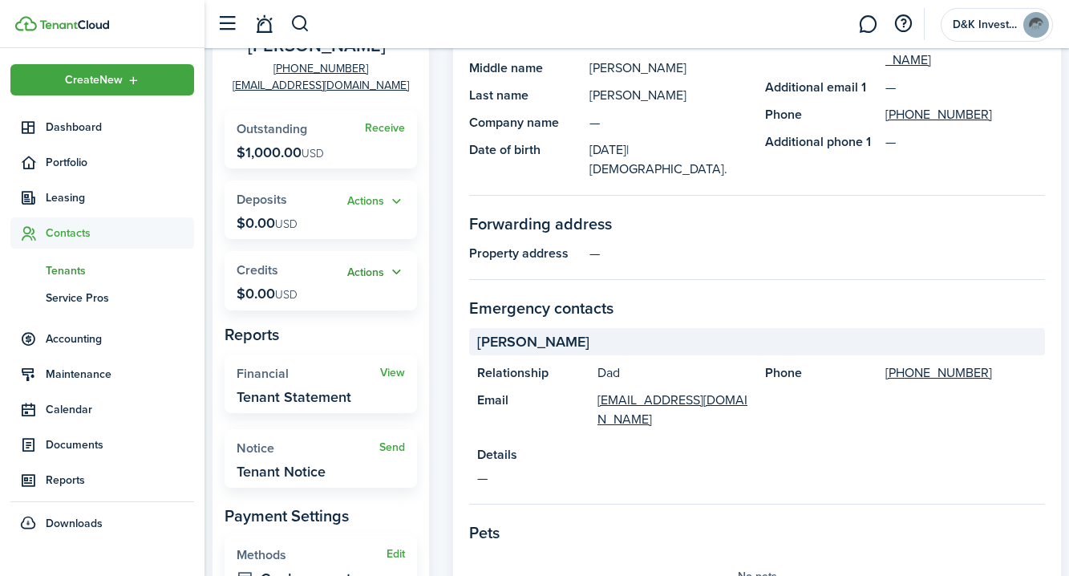
click at [393, 273] on button "Actions" at bounding box center [376, 272] width 58 height 18
click at [431, 295] on panel-main-grid "Tenant [PERSON_NAME] [PHONE_NUMBER] [EMAIL_ADDRESS][DOMAIN_NAME] Receive Outsta…" at bounding box center [637, 401] width 848 height 1029
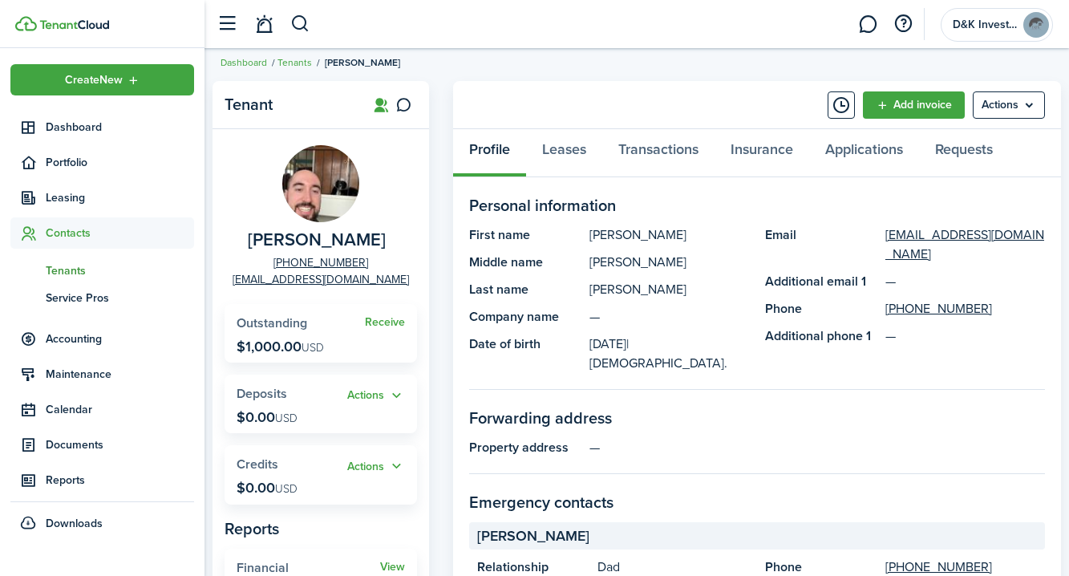
scroll to position [0, 0]
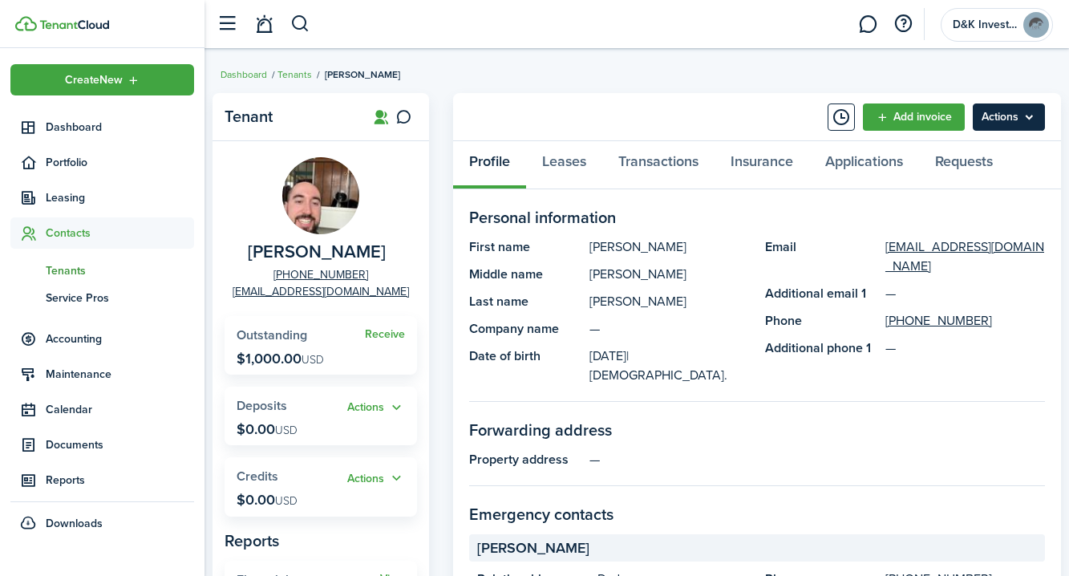
click at [1030, 111] on menu-btn "Actions" at bounding box center [1009, 116] width 72 height 27
click at [647, 133] on panel-main-header "Add invoice Actions" at bounding box center [757, 117] width 608 height 48
click at [979, 164] on link "Requests" at bounding box center [964, 165] width 90 height 48
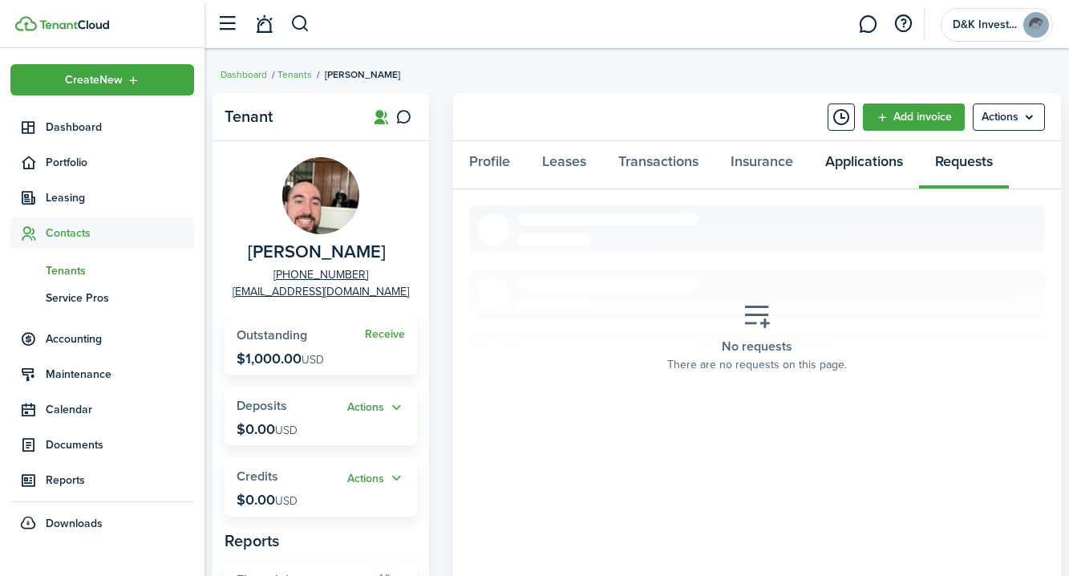
click at [855, 166] on link "Applications" at bounding box center [864, 165] width 110 height 48
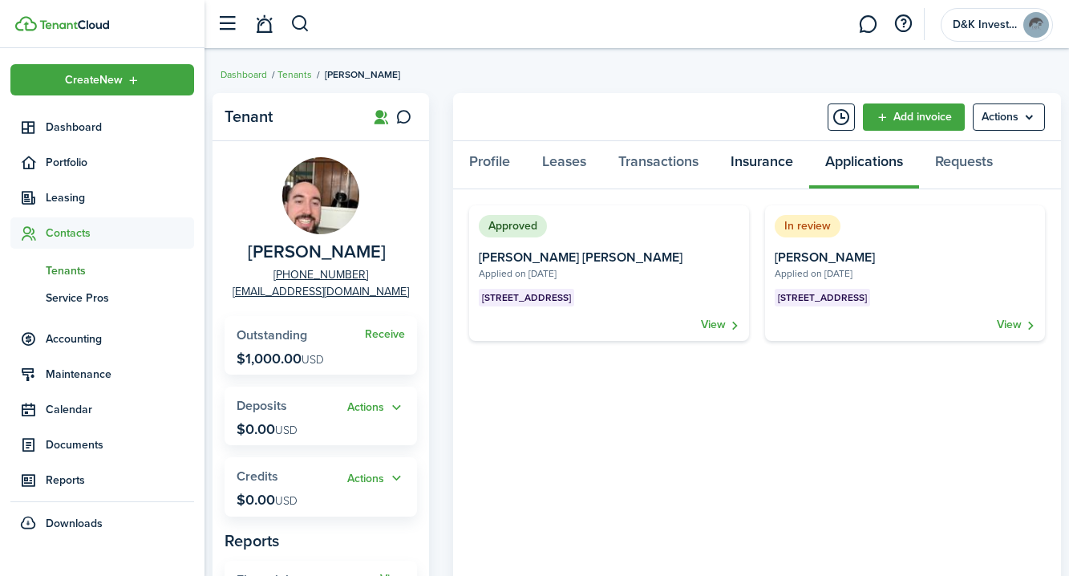
click at [758, 165] on link "Insurance" at bounding box center [762, 165] width 95 height 48
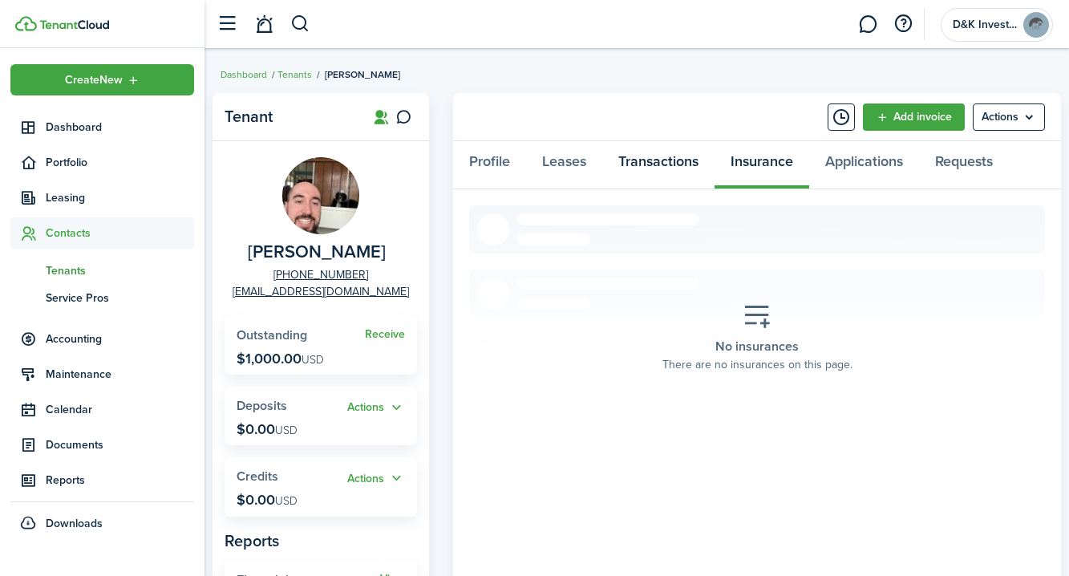
click at [674, 168] on link "Transactions" at bounding box center [658, 165] width 112 height 48
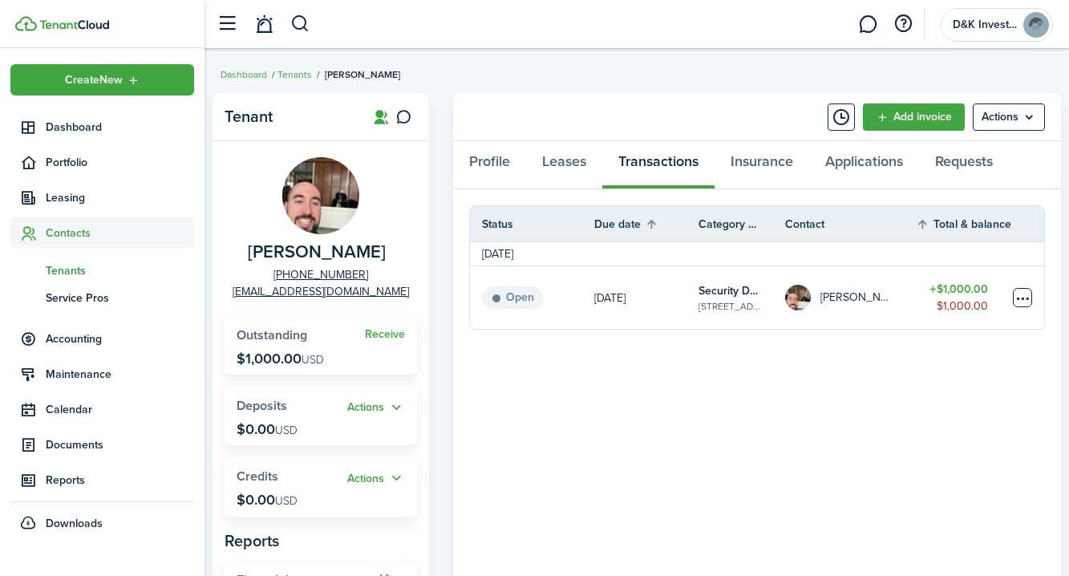
click at [1024, 298] on table-menu-btn-icon at bounding box center [1022, 297] width 19 height 19
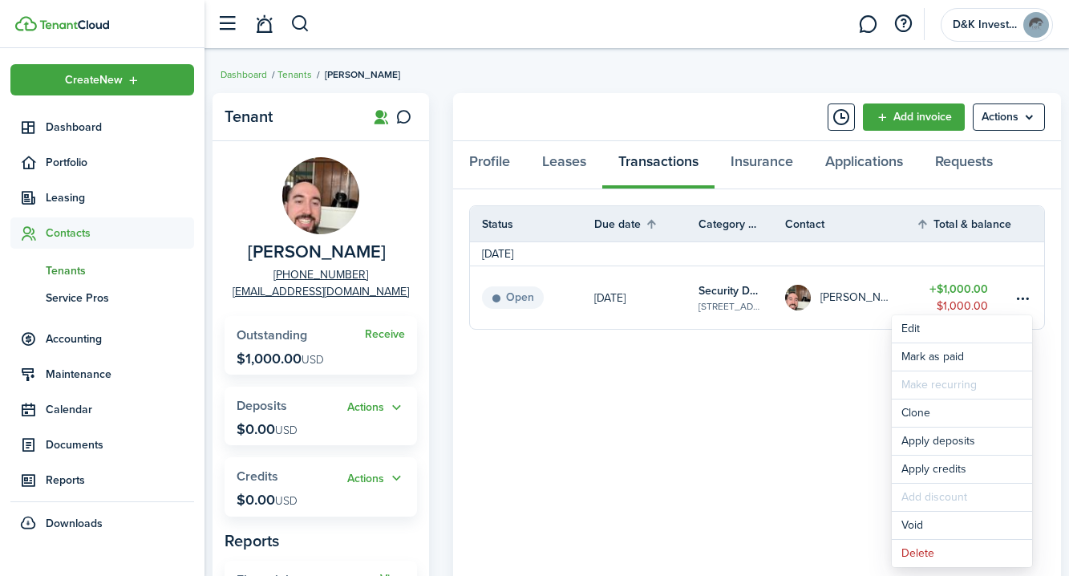
click at [772, 455] on panel-main-body "Status Due date Category & property Contact Total & balance Actions [DATE] Open…" at bounding box center [757, 540] width 608 height 703
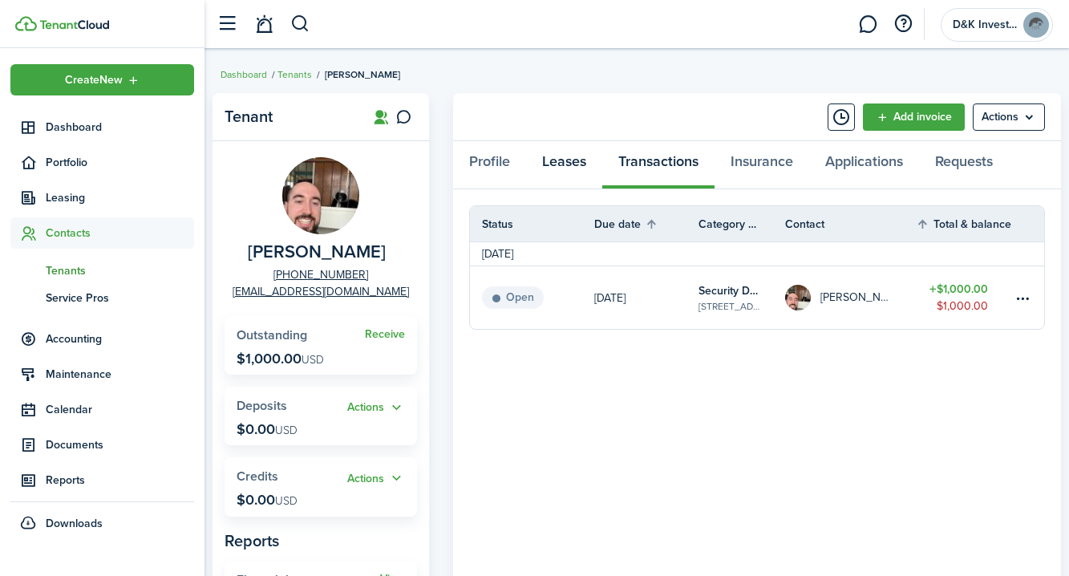
click at [559, 157] on link "Leases" at bounding box center [564, 165] width 76 height 48
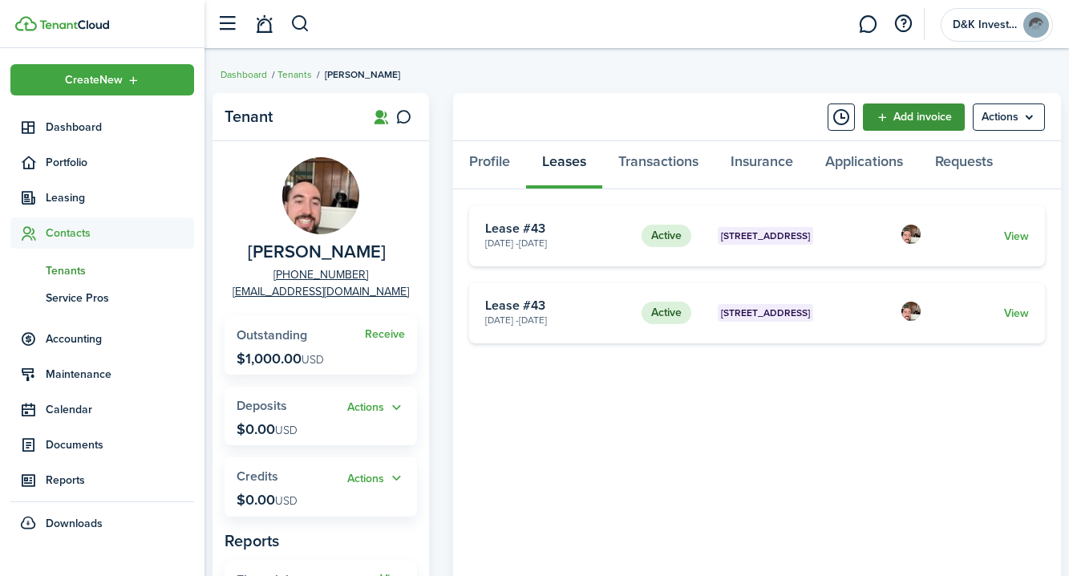
click at [917, 115] on link "Add invoice" at bounding box center [914, 116] width 102 height 27
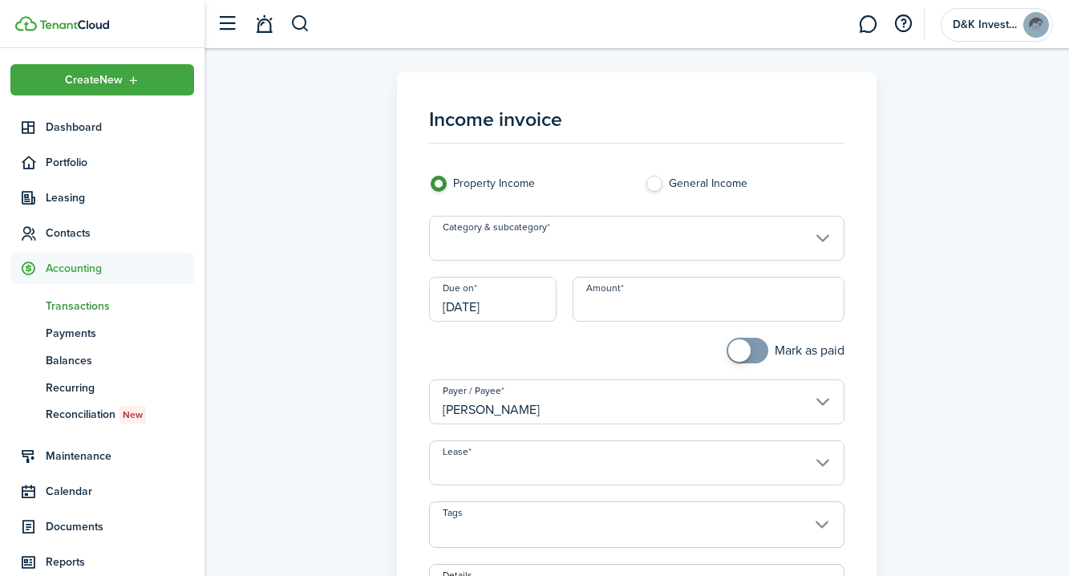
click at [576, 245] on input "Category & subcategory" at bounding box center [636, 238] width 415 height 45
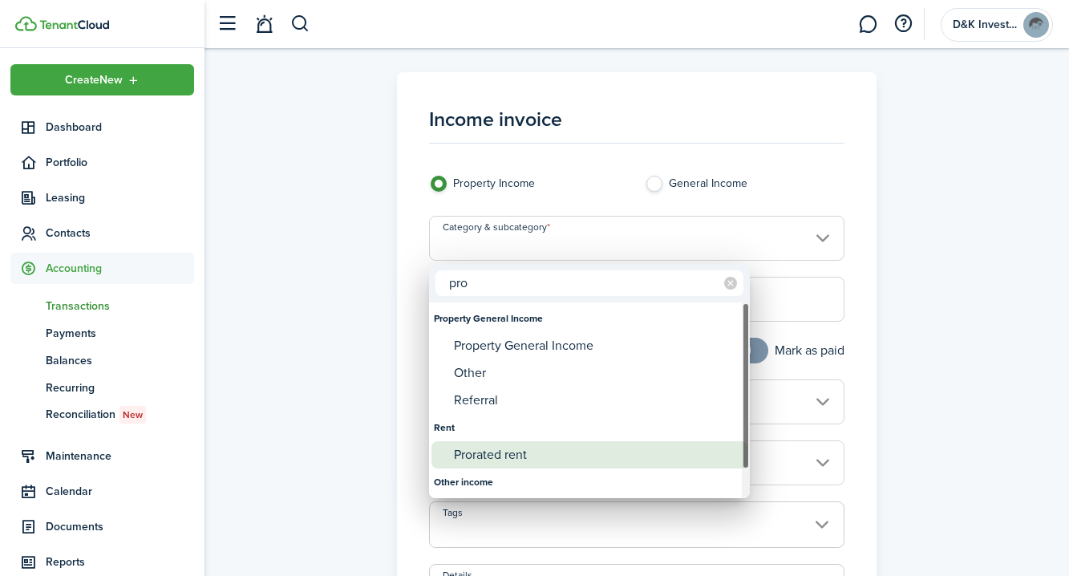
type input "pro"
click at [492, 448] on div "Prorated rent" at bounding box center [596, 454] width 284 height 27
type input "Rent / Prorated rent"
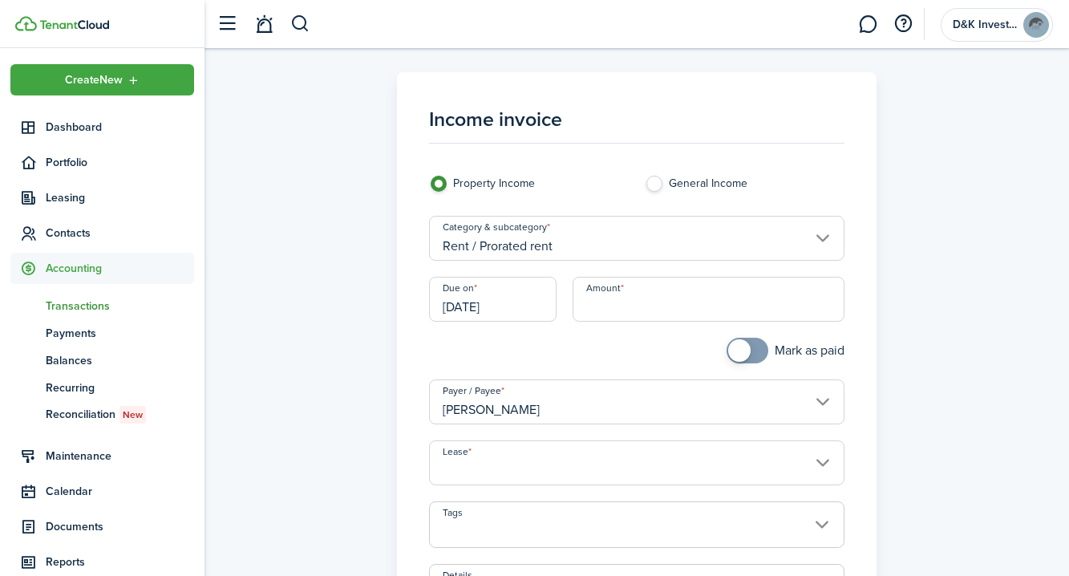
click at [469, 309] on input "[DATE]" at bounding box center [493, 299] width 128 height 45
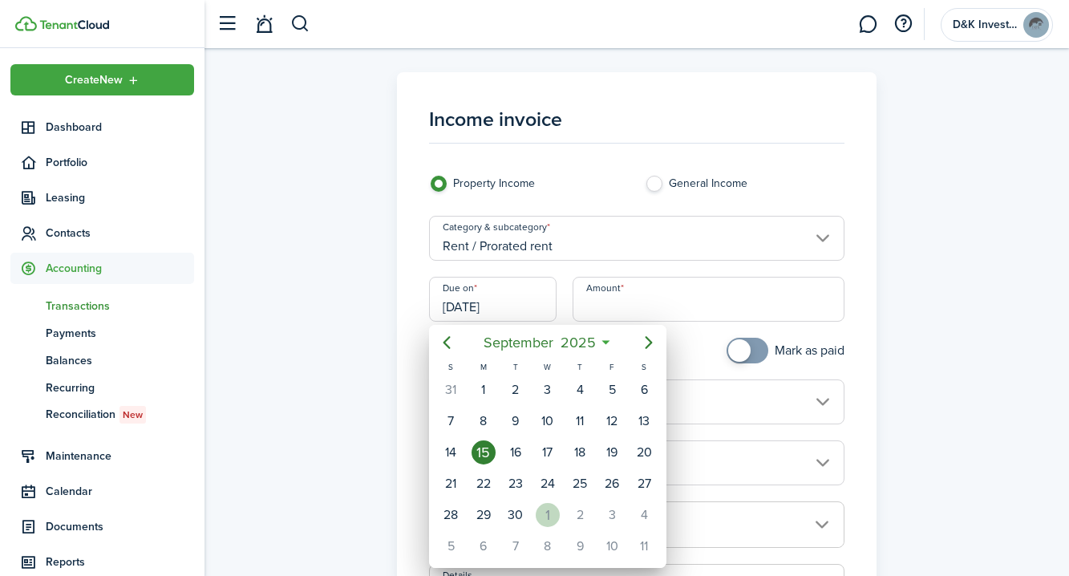
click at [550, 519] on div "1" at bounding box center [548, 515] width 24 height 24
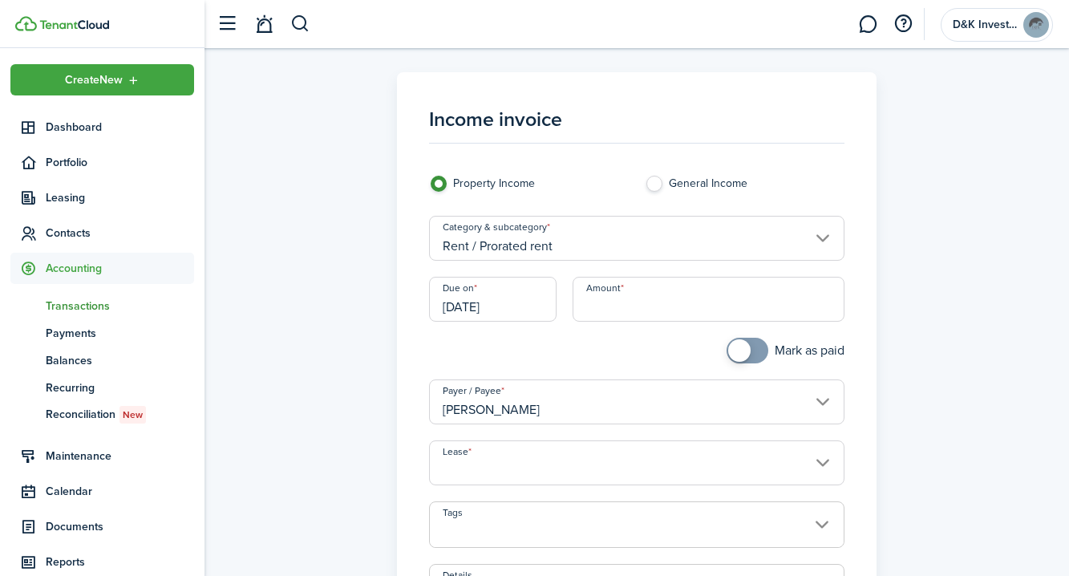
click at [490, 306] on input "[DATE]" at bounding box center [493, 299] width 128 height 45
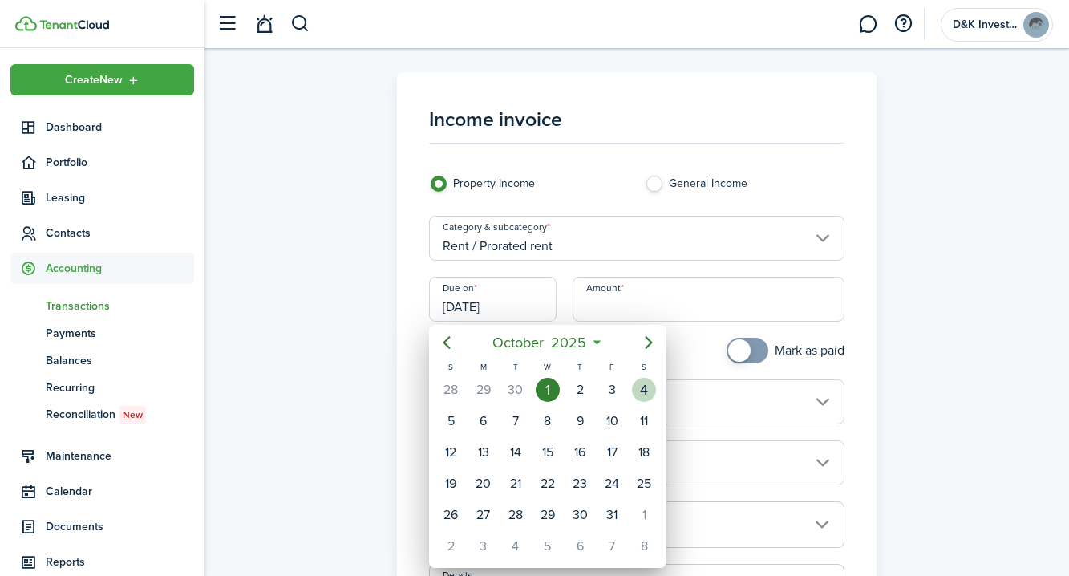
click at [638, 387] on div "4" at bounding box center [644, 390] width 24 height 24
type input "[DATE]"
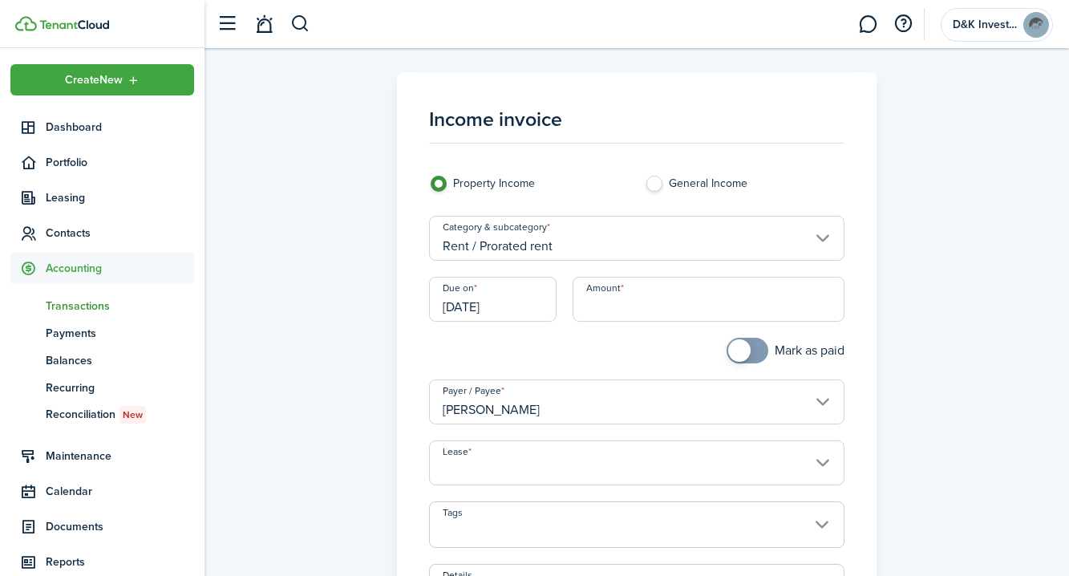
click at [632, 306] on input "Amount" at bounding box center [708, 299] width 271 height 45
type input "$718.00"
click at [645, 342] on div "Mark as paid" at bounding box center [745, 359] width 216 height 42
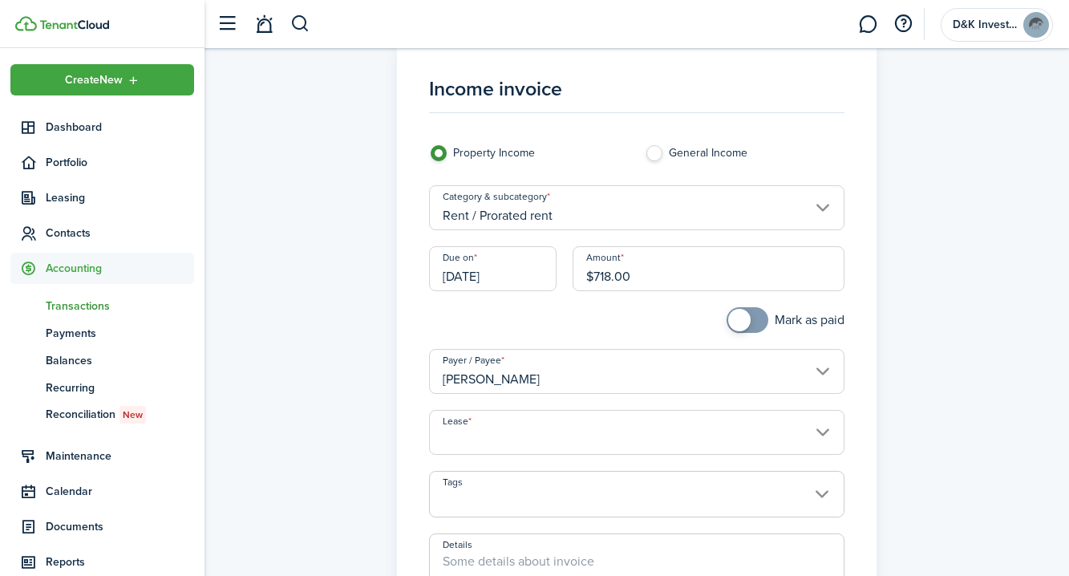
scroll to position [43, 0]
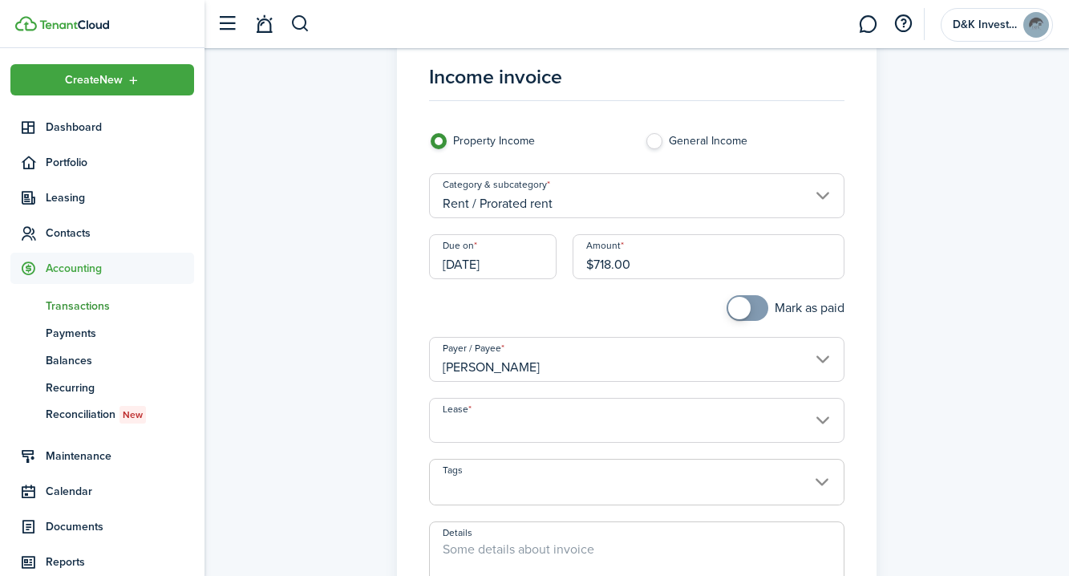
click at [637, 416] on input "Lease" at bounding box center [636, 420] width 415 height 45
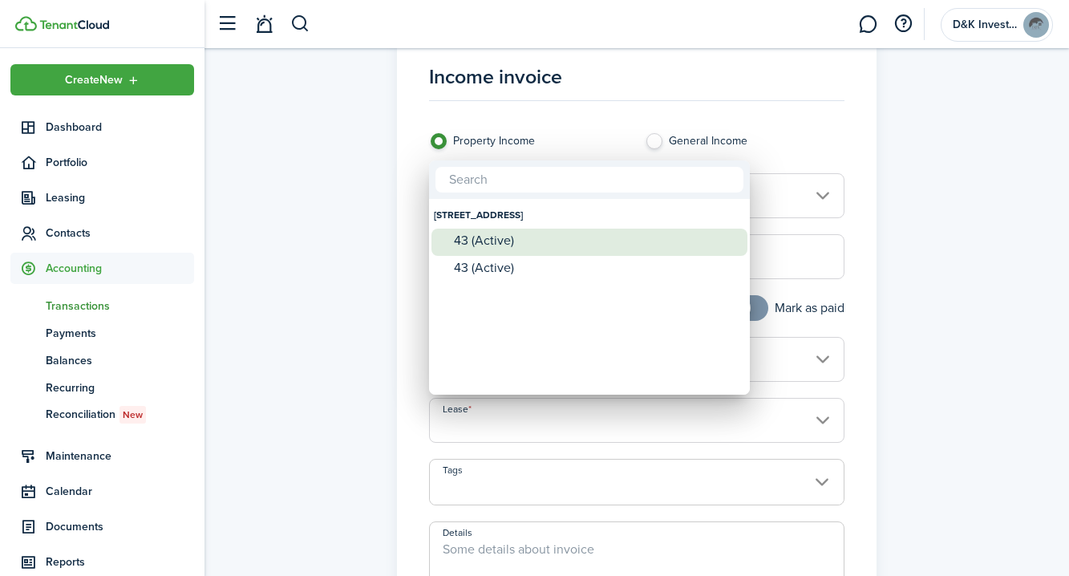
click at [539, 243] on div "43 (Active)" at bounding box center [596, 240] width 284 height 14
type input "[STREET_ADDRESS]. Lease #43 (Active)"
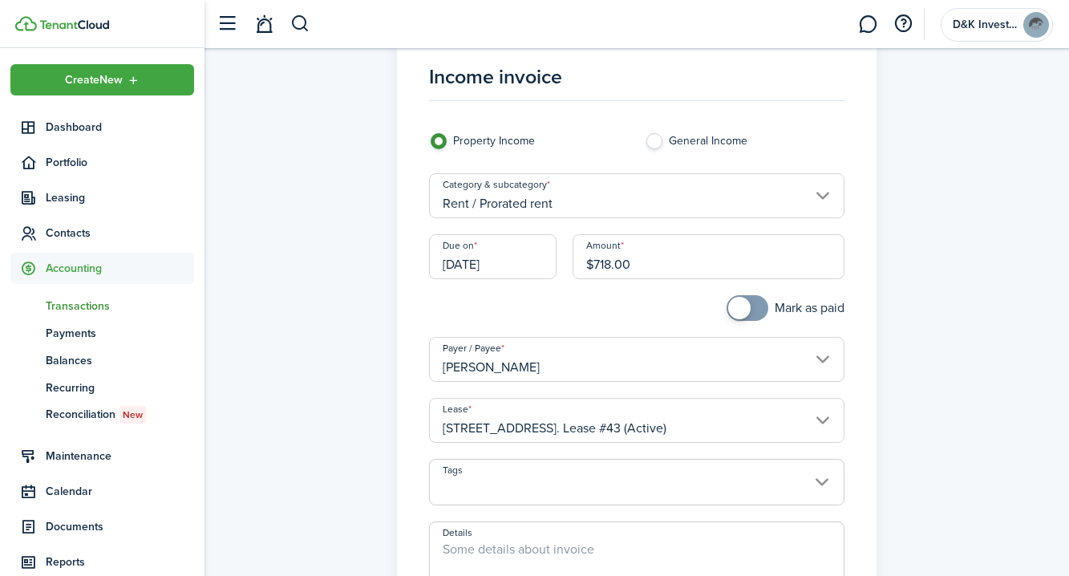
scroll to position [55, 0]
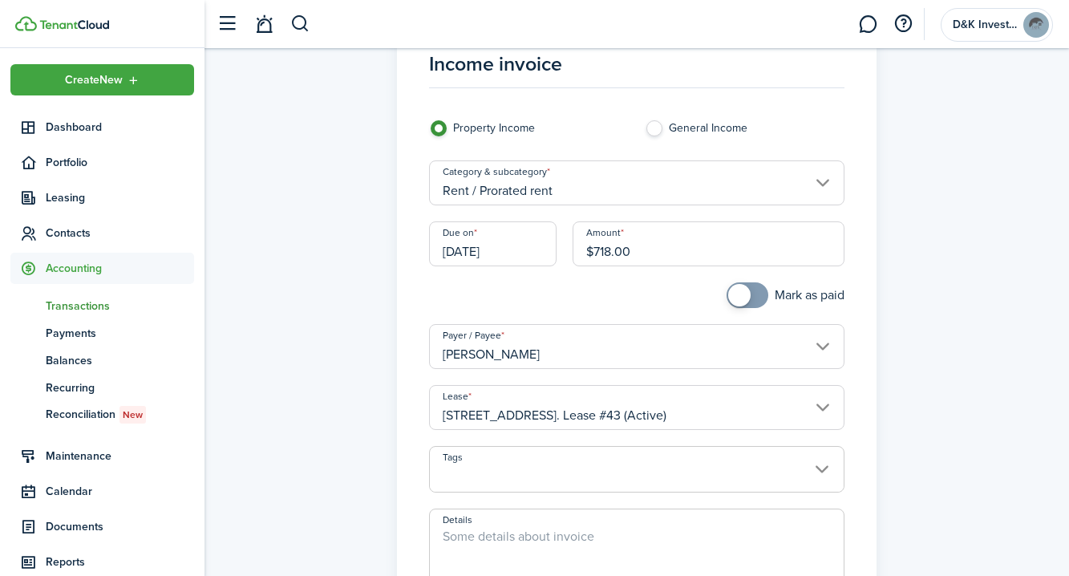
click at [603, 485] on span at bounding box center [636, 477] width 413 height 27
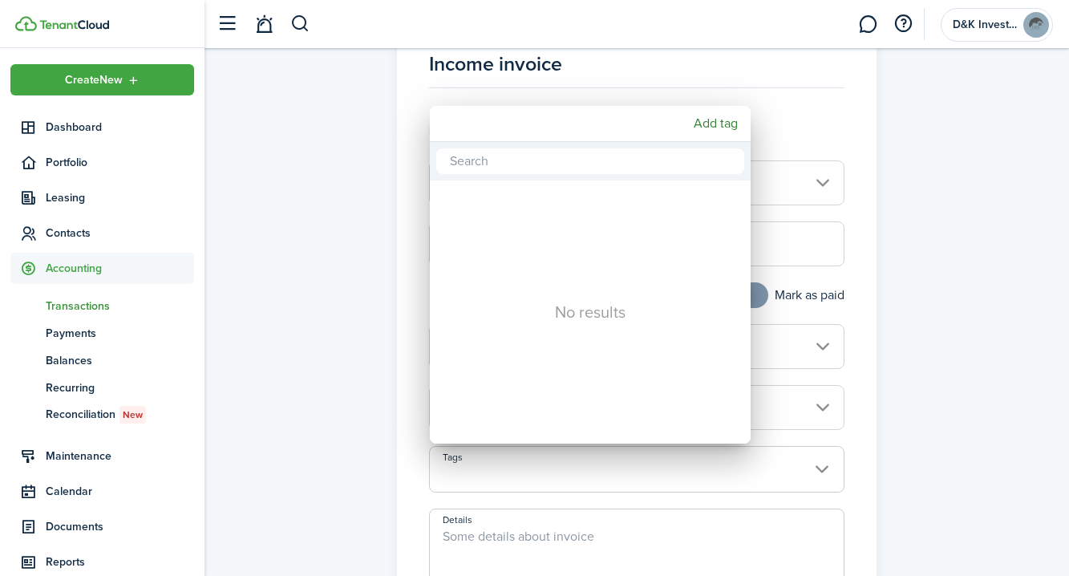
click at [339, 298] on div at bounding box center [535, 288] width 1326 height 832
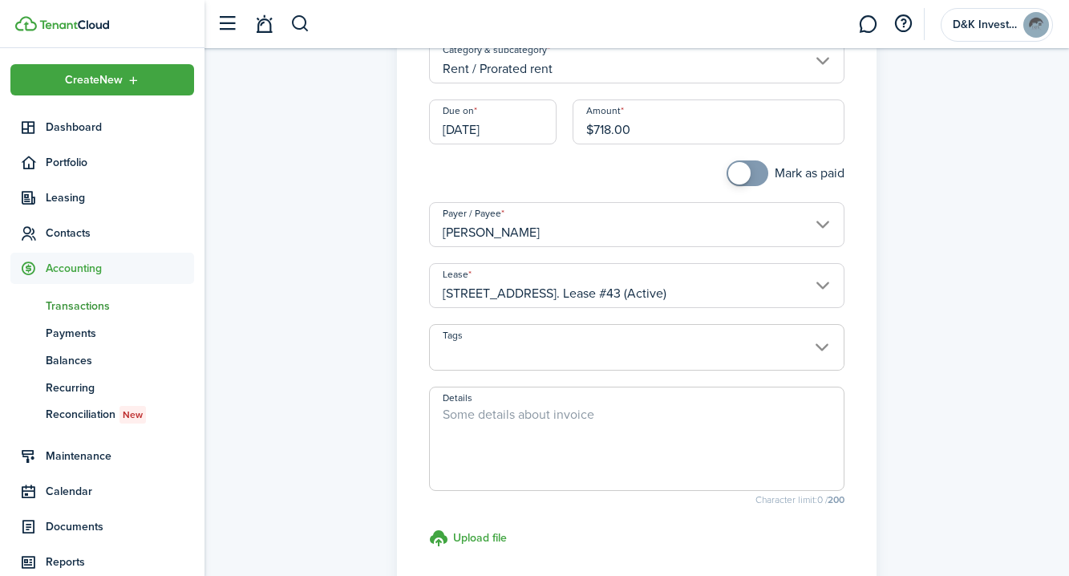
scroll to position [217, 0]
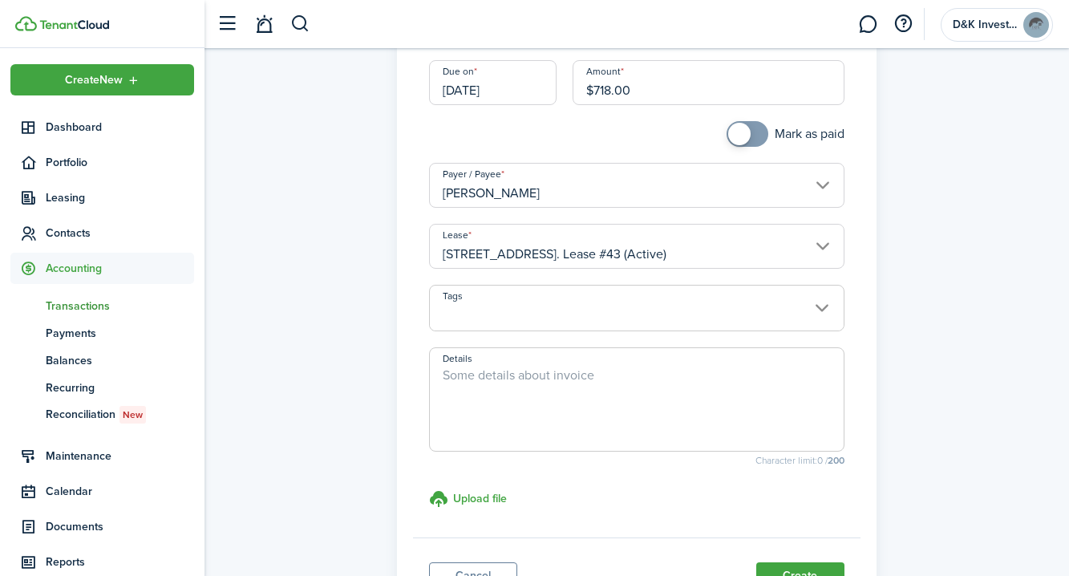
click at [496, 374] on textarea "Details" at bounding box center [636, 404] width 413 height 77
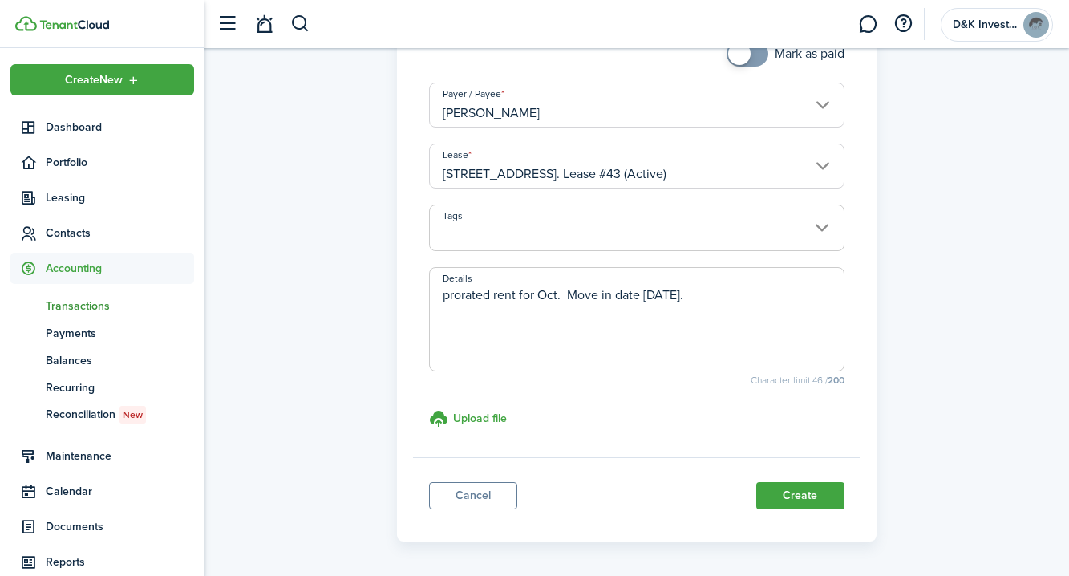
scroll to position [300, 0]
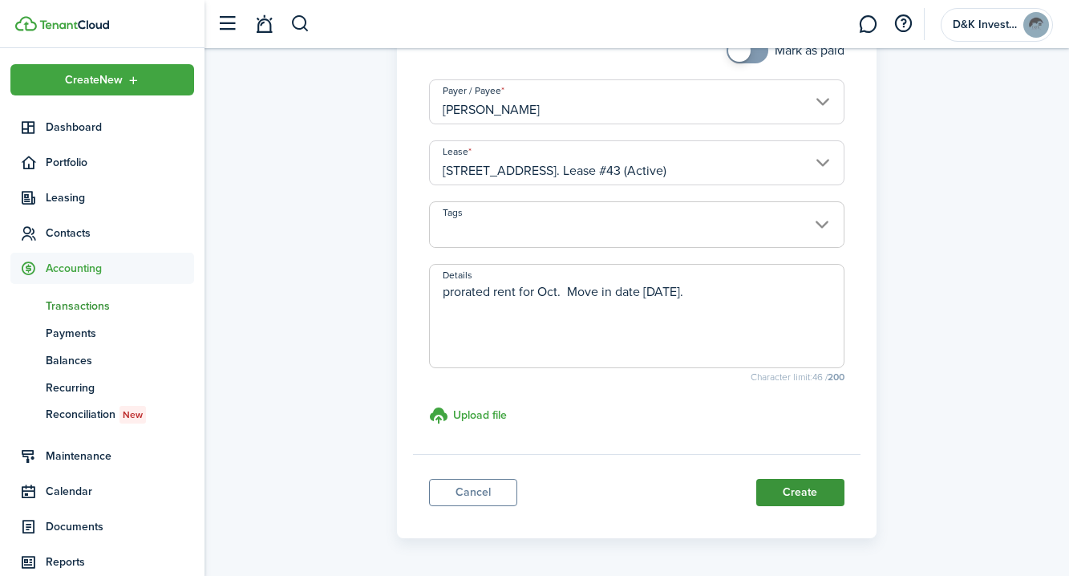
type textarea "prorated rent for Oct. Move in date [DATE]."
click at [800, 492] on button "Create" at bounding box center [800, 492] width 88 height 27
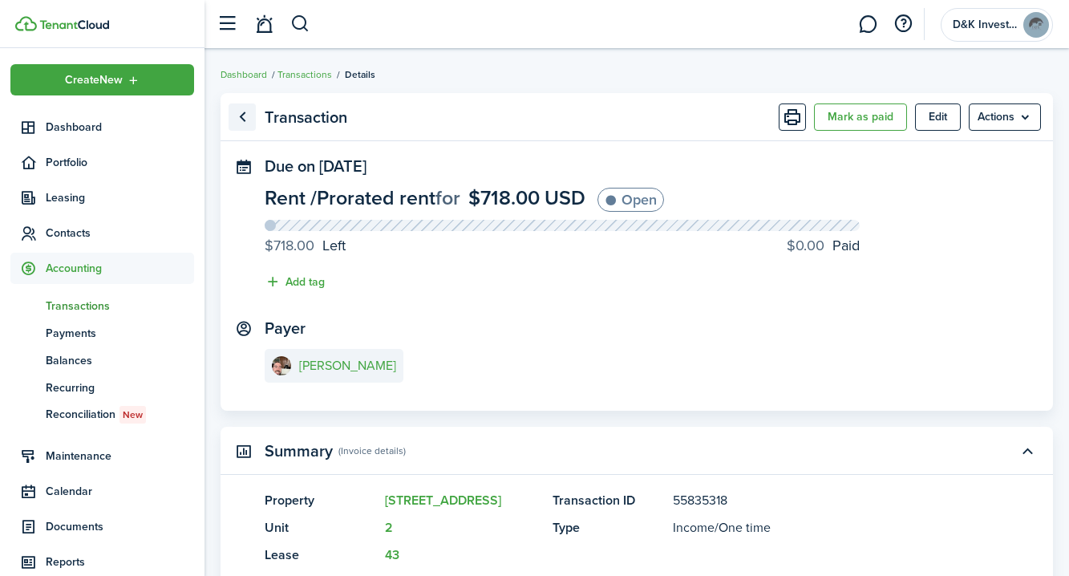
click at [245, 124] on link "Go back" at bounding box center [242, 116] width 27 height 27
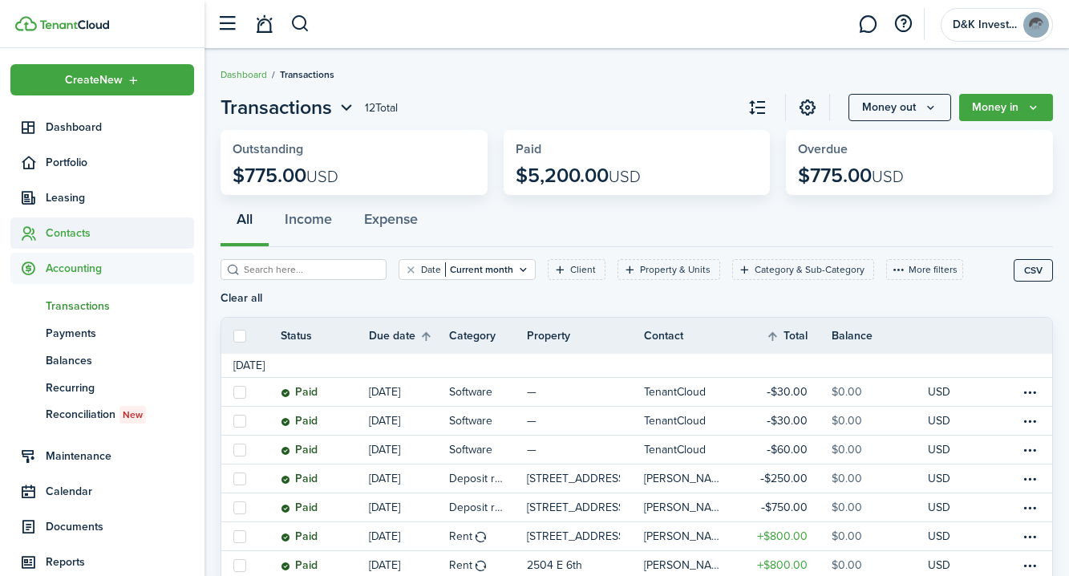
click at [68, 231] on span "Contacts" at bounding box center [120, 233] width 148 height 17
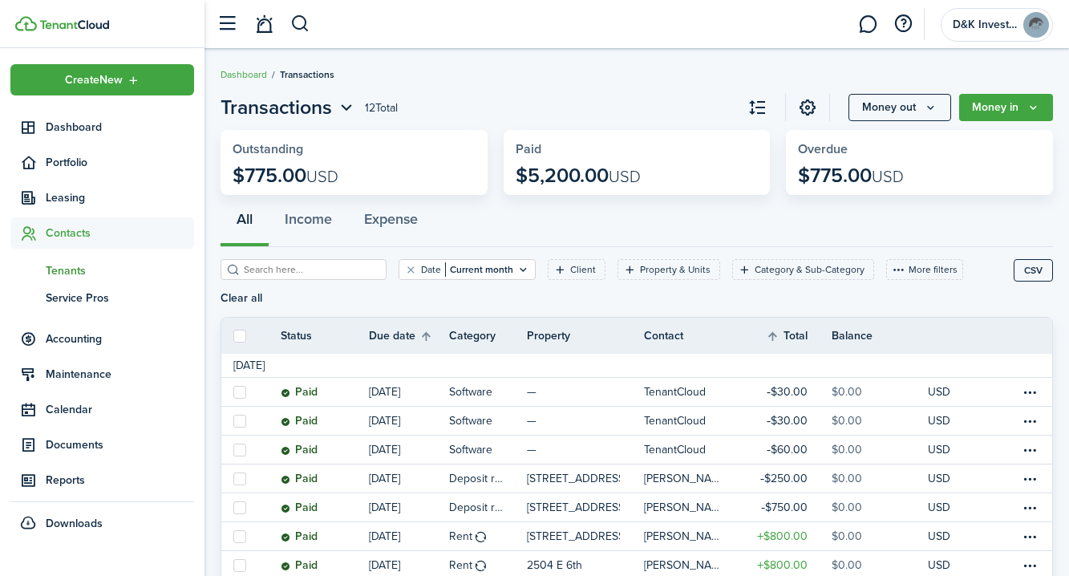
click at [63, 269] on span "Tenants" at bounding box center [120, 270] width 148 height 17
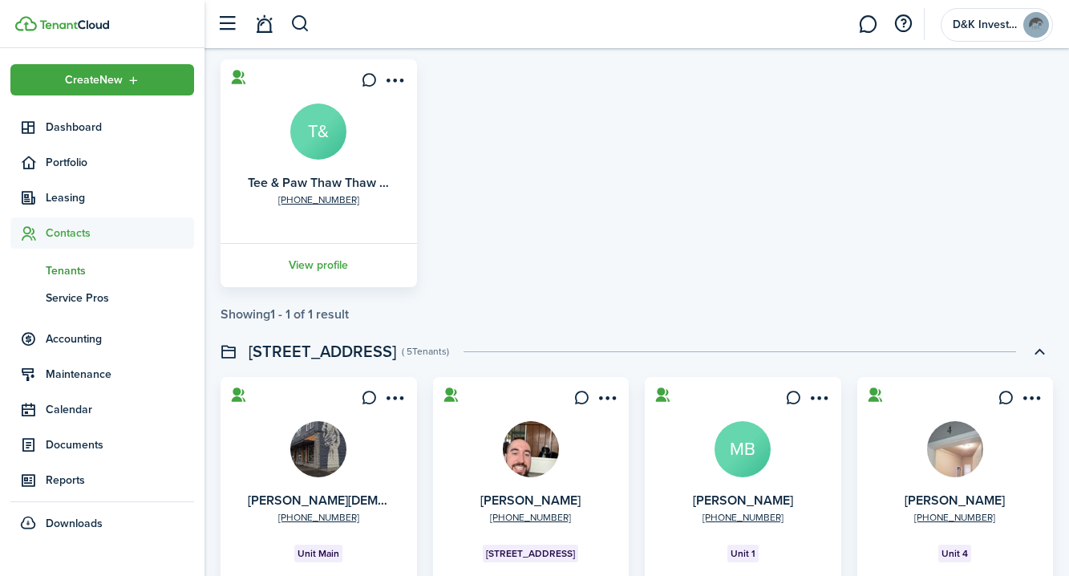
scroll to position [921, 0]
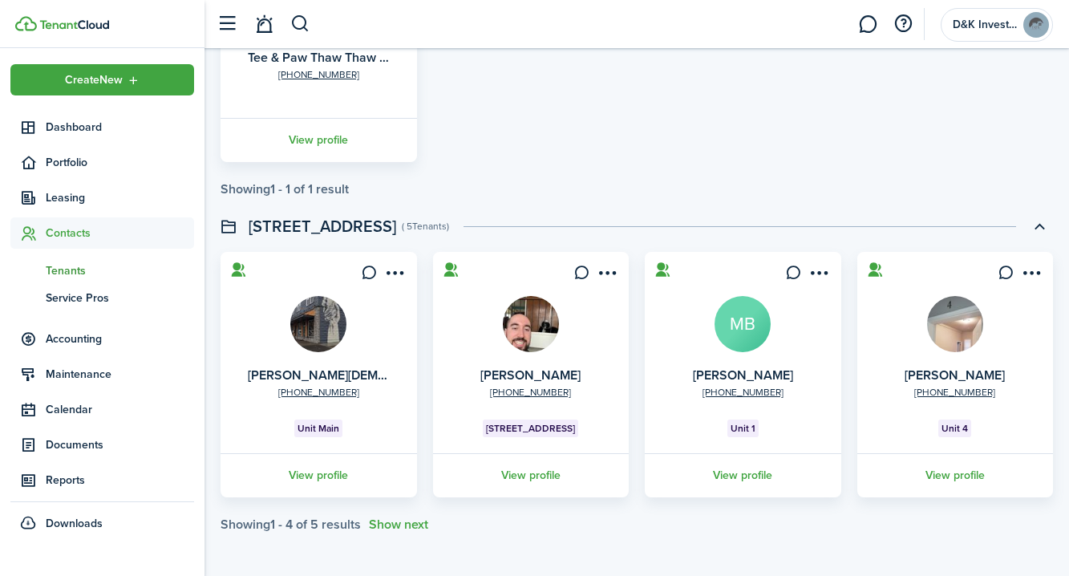
click at [533, 344] on img at bounding box center [531, 324] width 56 height 56
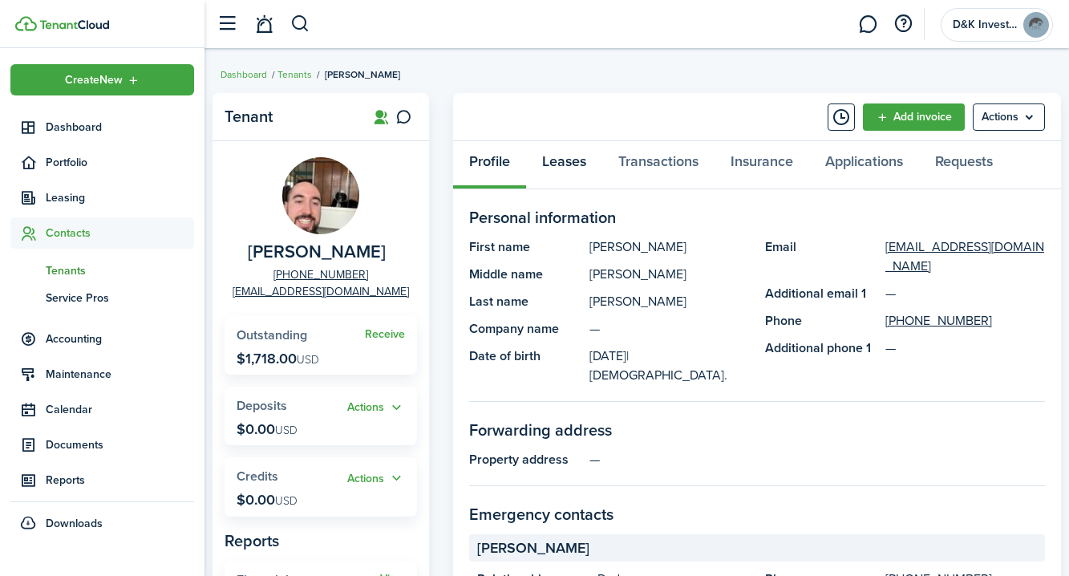
click at [570, 168] on link "Leases" at bounding box center [564, 165] width 76 height 48
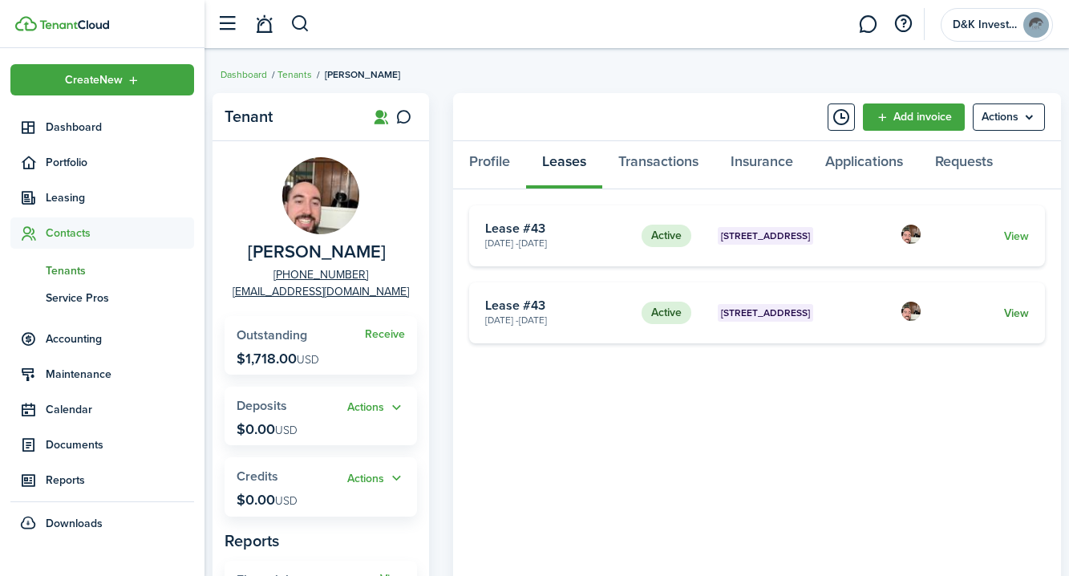
click at [1017, 310] on link "View" at bounding box center [1016, 313] width 25 height 17
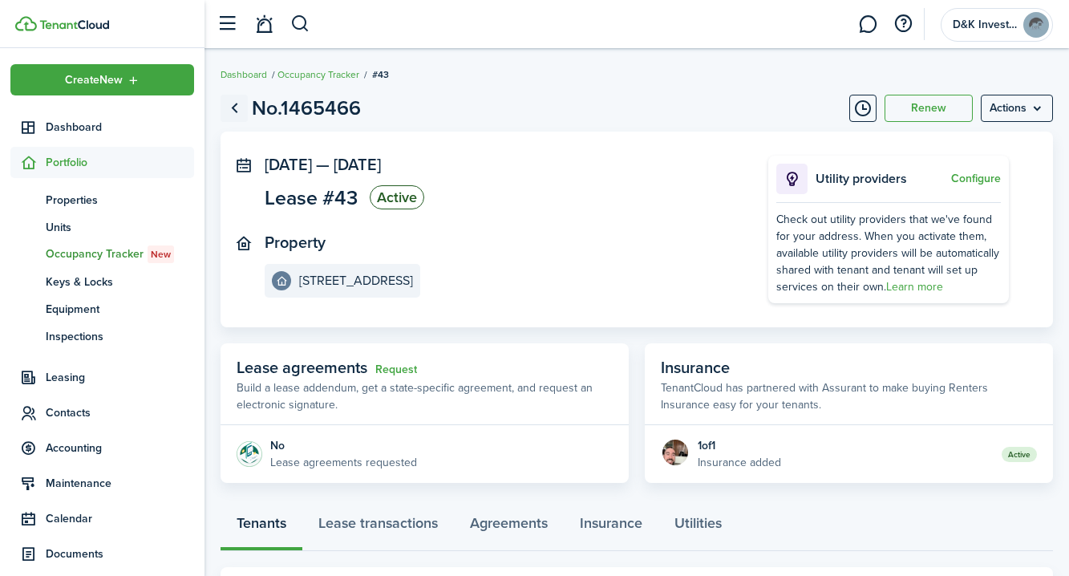
click at [233, 108] on link "Go back" at bounding box center [234, 108] width 27 height 27
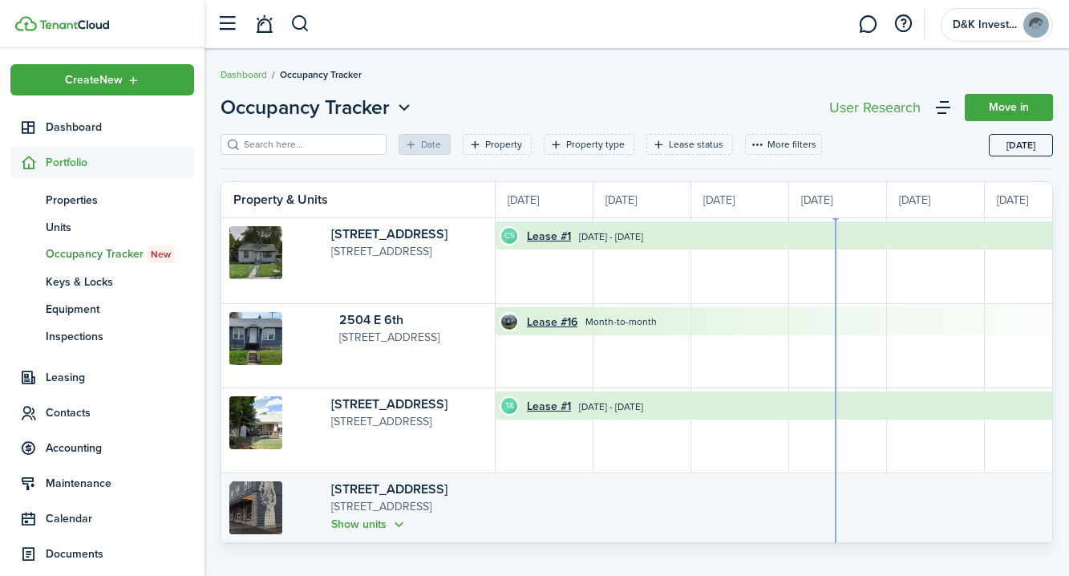
scroll to position [0, 294]
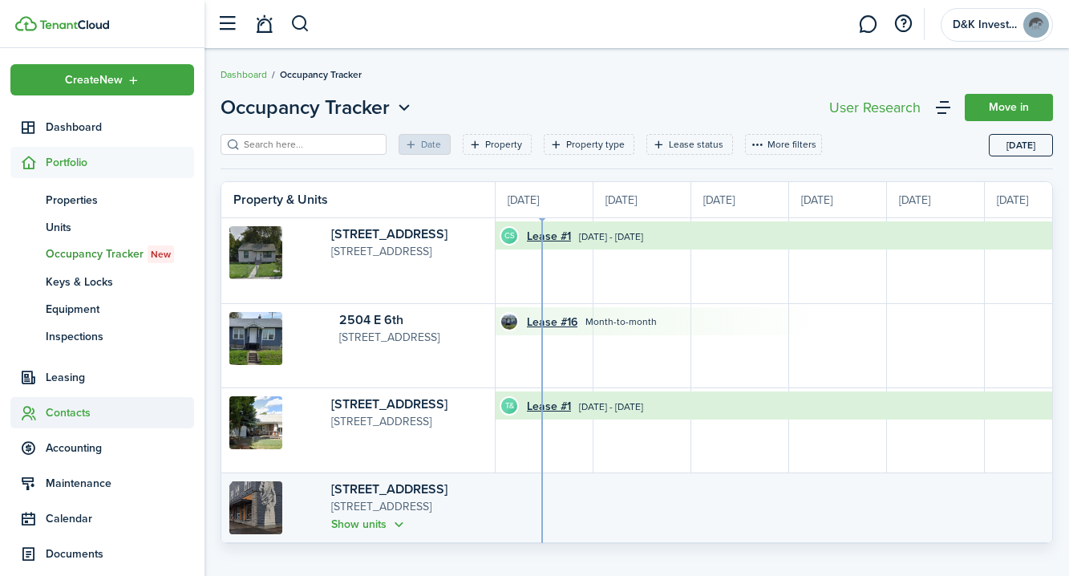
click at [79, 413] on span "Contacts" at bounding box center [120, 412] width 148 height 17
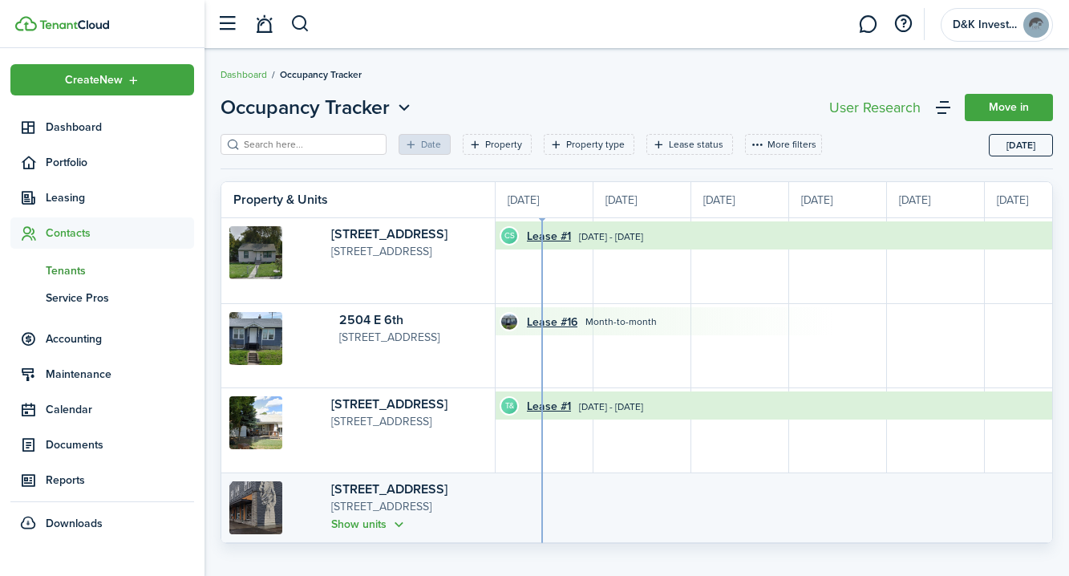
click at [75, 274] on span "Tenants" at bounding box center [120, 270] width 148 height 17
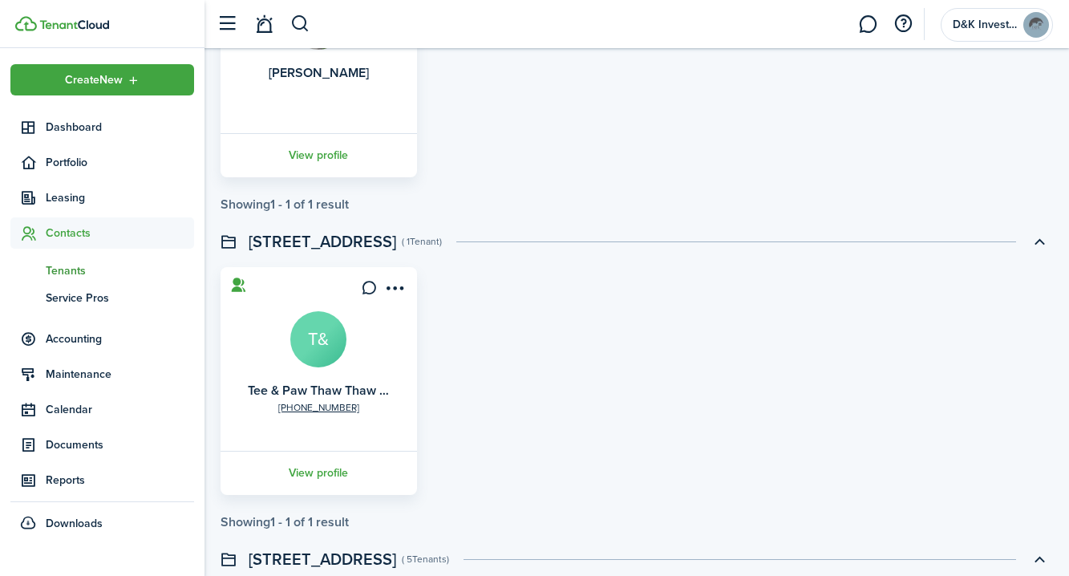
scroll to position [921, 0]
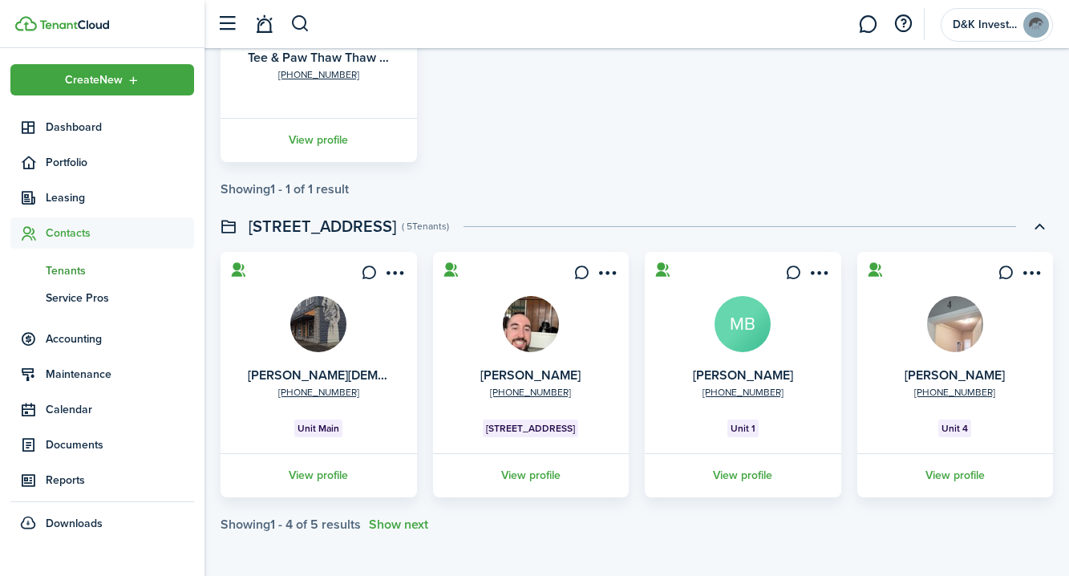
click at [517, 330] on img at bounding box center [531, 324] width 56 height 56
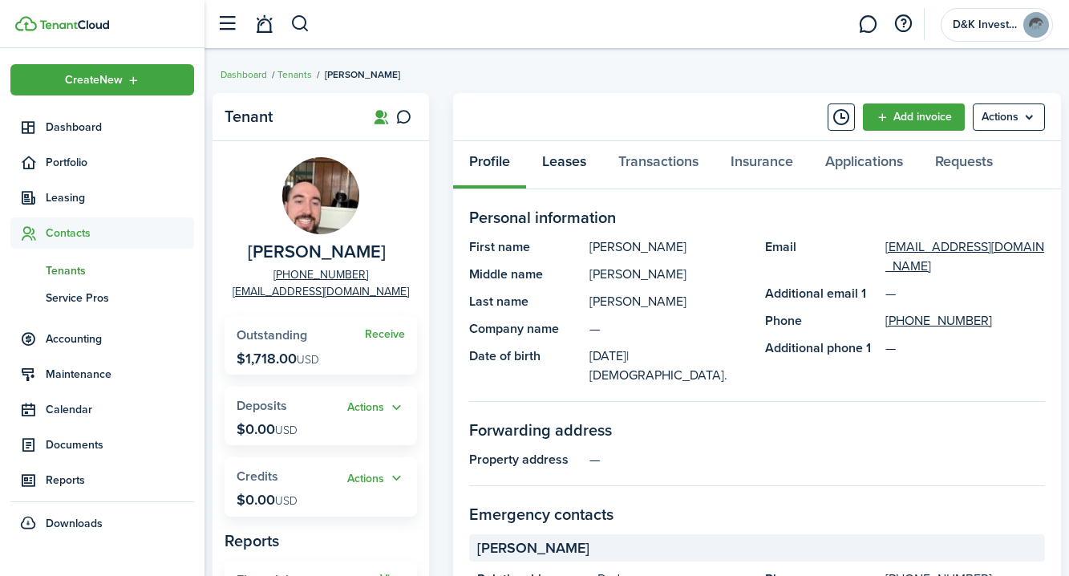
click at [573, 157] on link "Leases" at bounding box center [564, 165] width 76 height 48
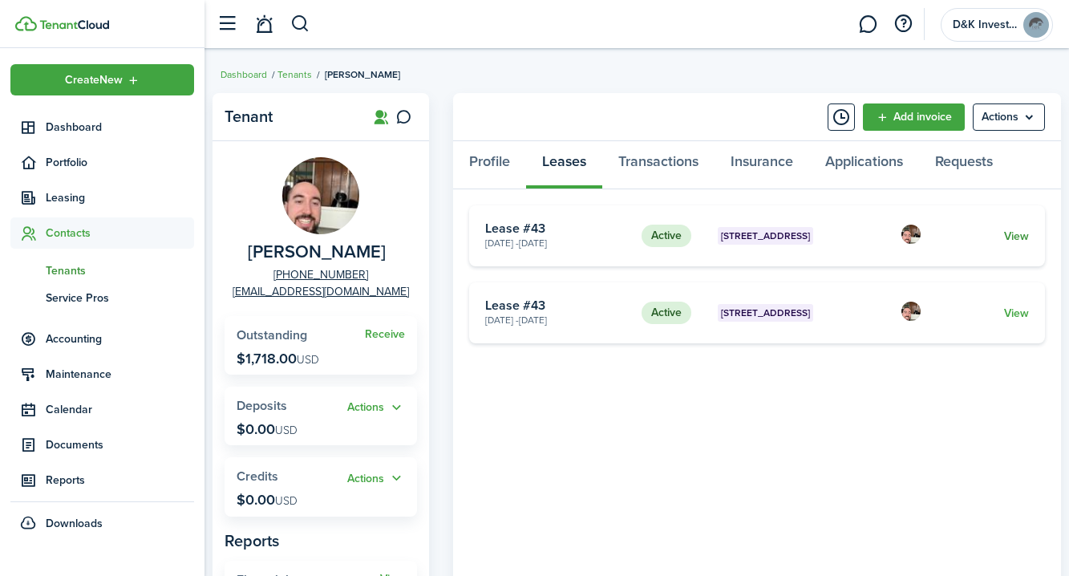
click at [1018, 237] on link "View" at bounding box center [1016, 236] width 25 height 17
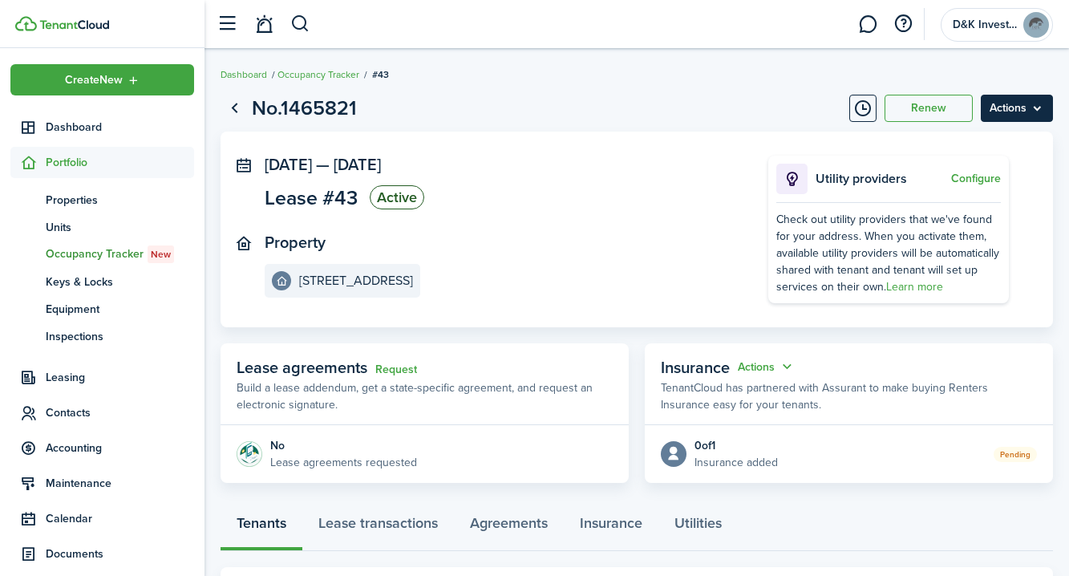
click at [1040, 111] on menu-btn "Actions" at bounding box center [1017, 108] width 72 height 27
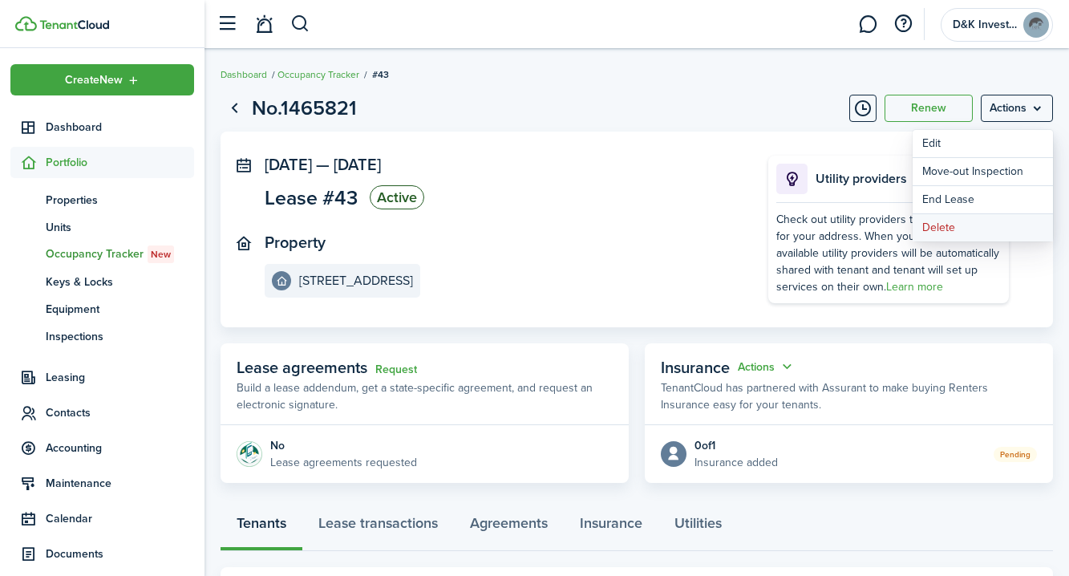
click at [942, 226] on button "Delete" at bounding box center [983, 227] width 140 height 27
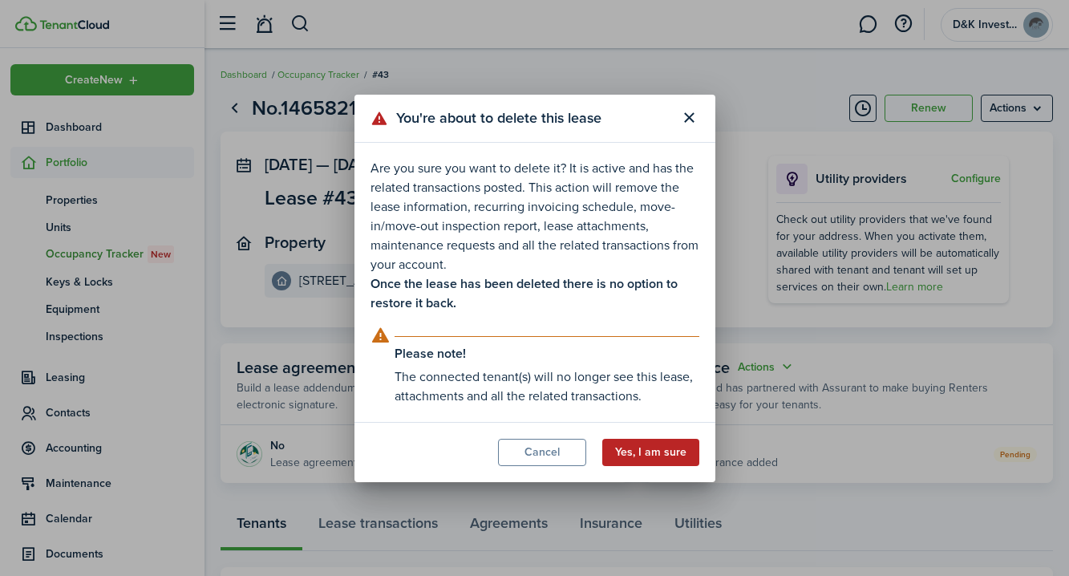
click at [646, 449] on button "Yes, I am sure" at bounding box center [650, 452] width 97 height 27
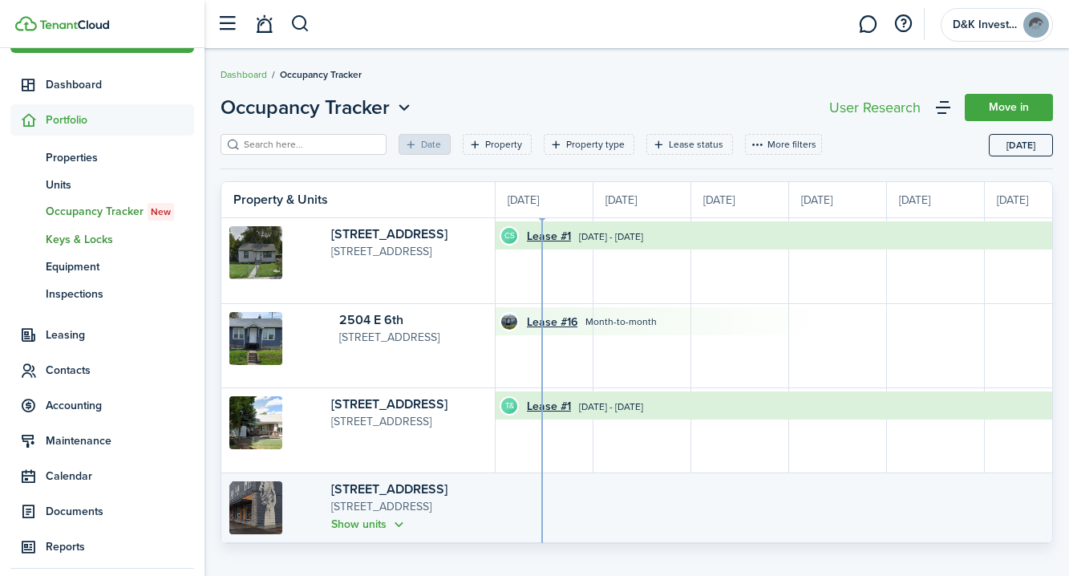
scroll to position [47, 0]
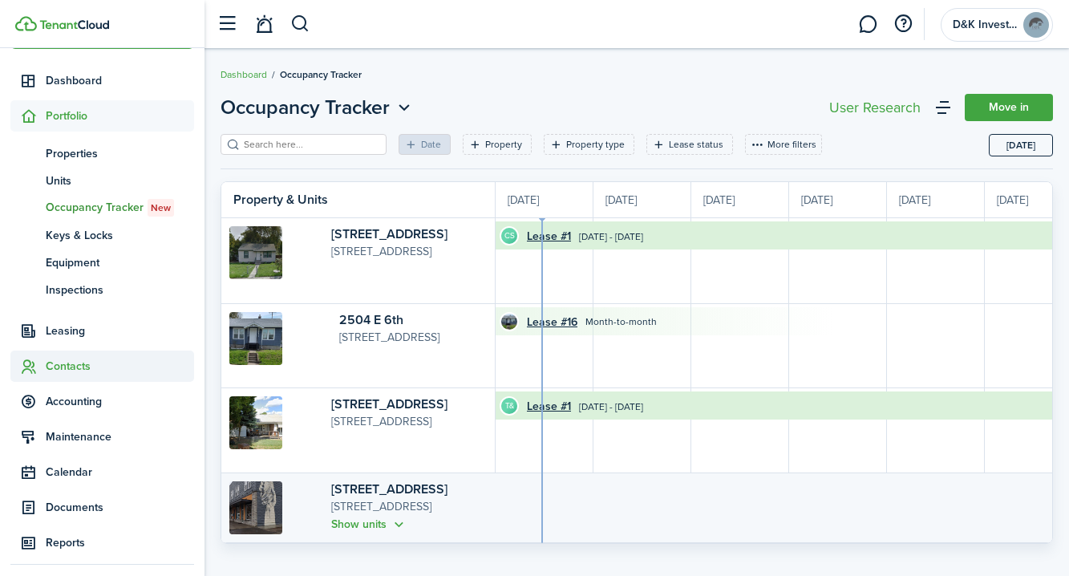
click at [84, 365] on span "Contacts" at bounding box center [120, 366] width 148 height 17
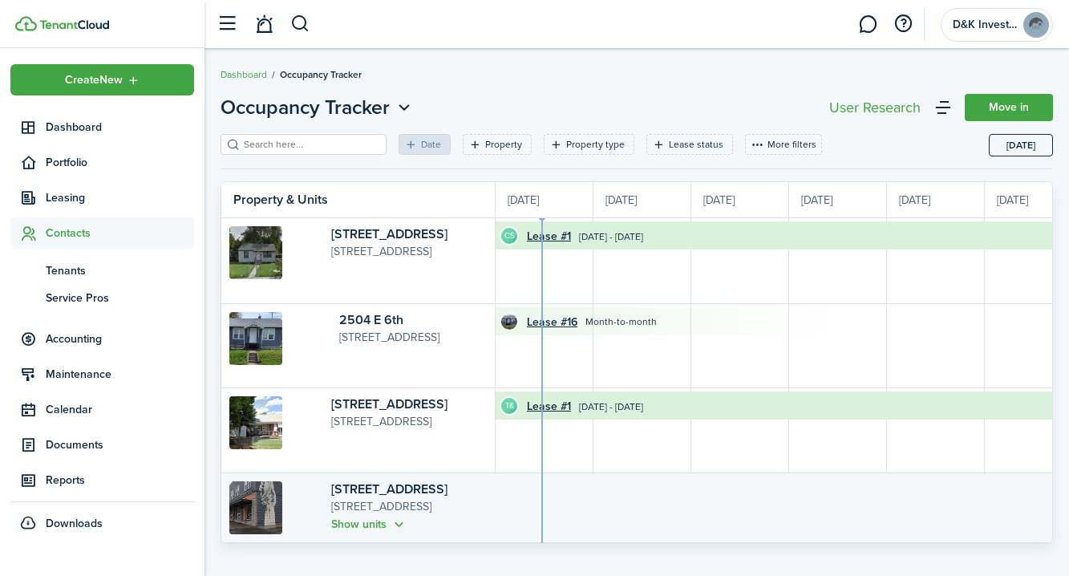
scroll to position [0, 0]
click at [77, 270] on span "Tenants" at bounding box center [120, 270] width 148 height 17
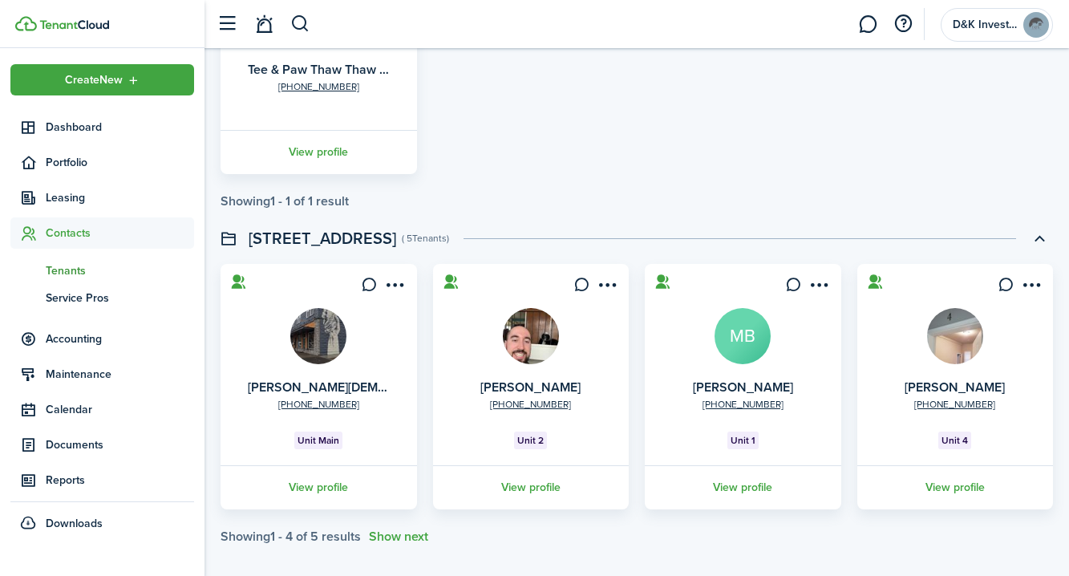
scroll to position [911, 0]
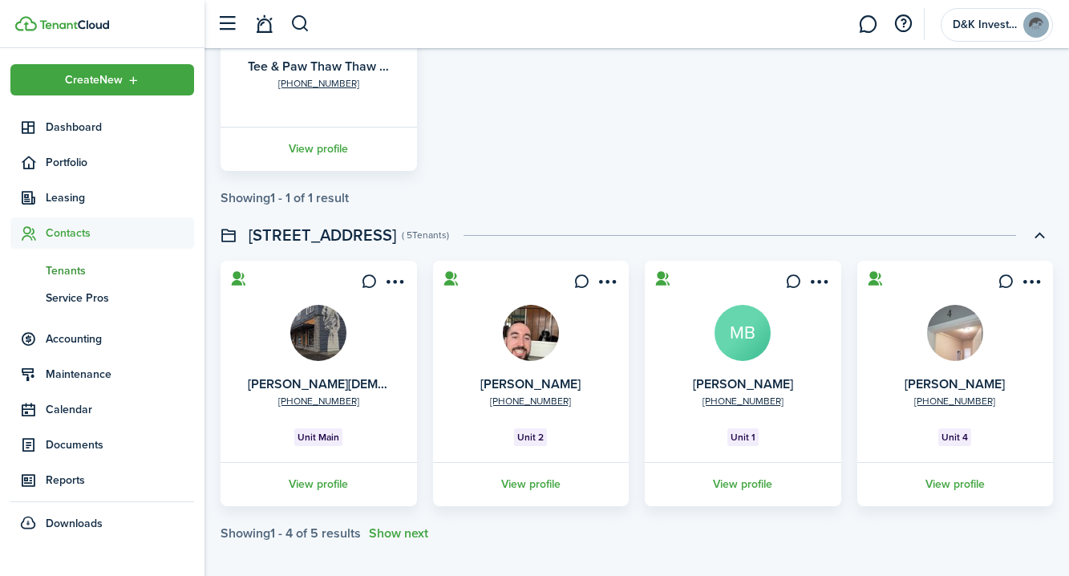
click at [556, 346] on link at bounding box center [531, 333] width 56 height 56
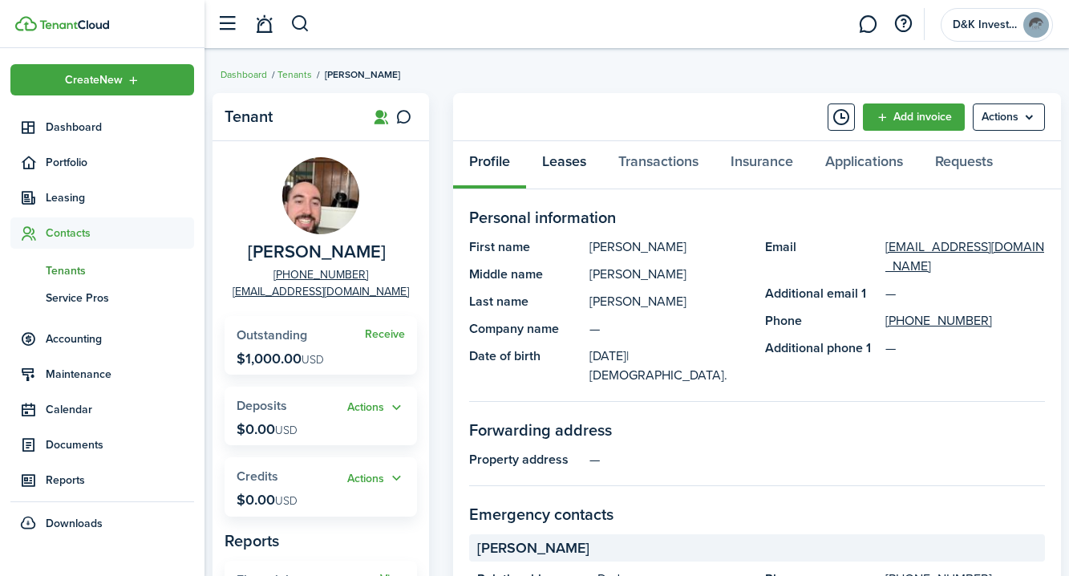
click at [557, 167] on link "Leases" at bounding box center [564, 165] width 76 height 48
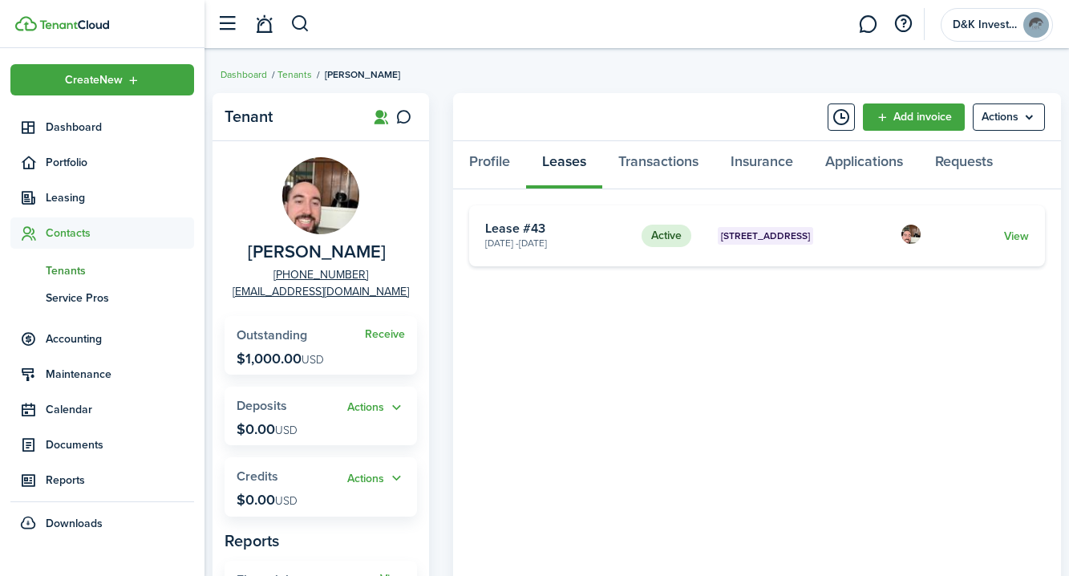
click at [549, 63] on breadcrumb "Dashboard Tenants [PERSON_NAME]" at bounding box center [637, 66] width 832 height 37
click at [905, 117] on link "Add invoice" at bounding box center [914, 116] width 102 height 27
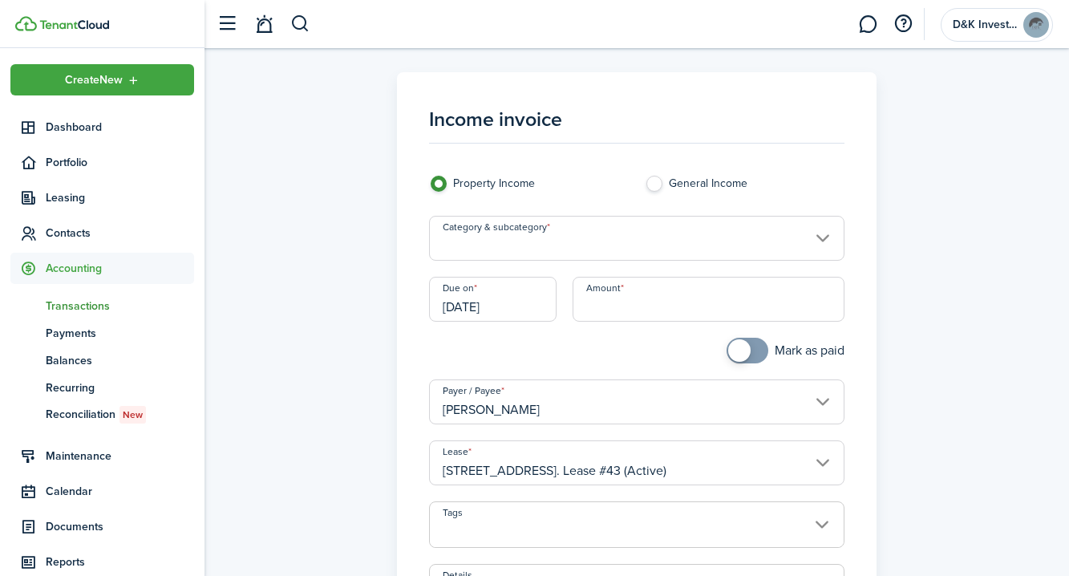
click at [780, 233] on input "Category & subcategory" at bounding box center [636, 238] width 415 height 45
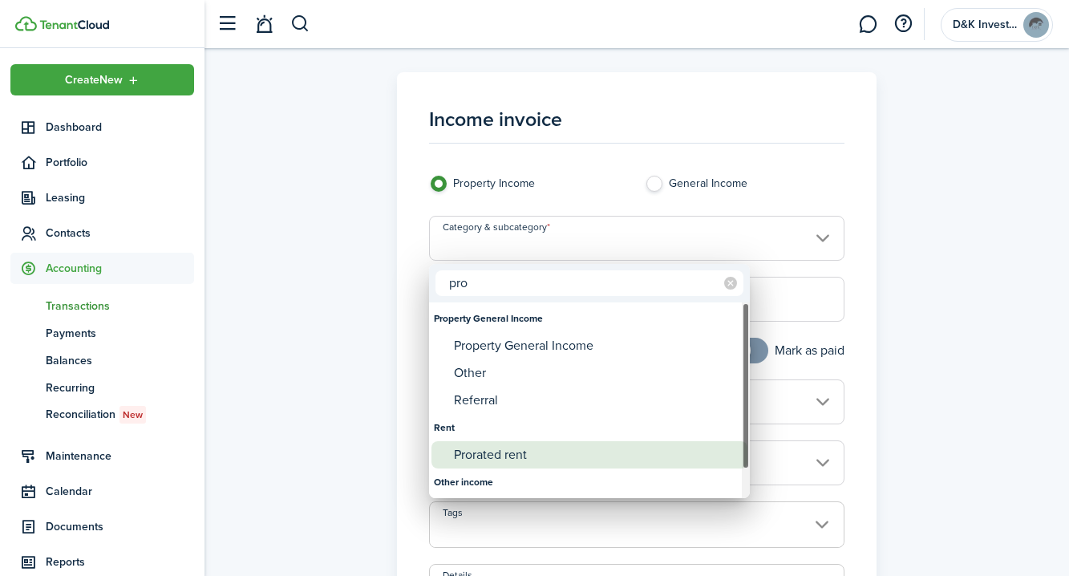
type input "pro"
click at [511, 452] on div "Prorated rent" at bounding box center [596, 454] width 284 height 27
type input "Rent / Prorated rent"
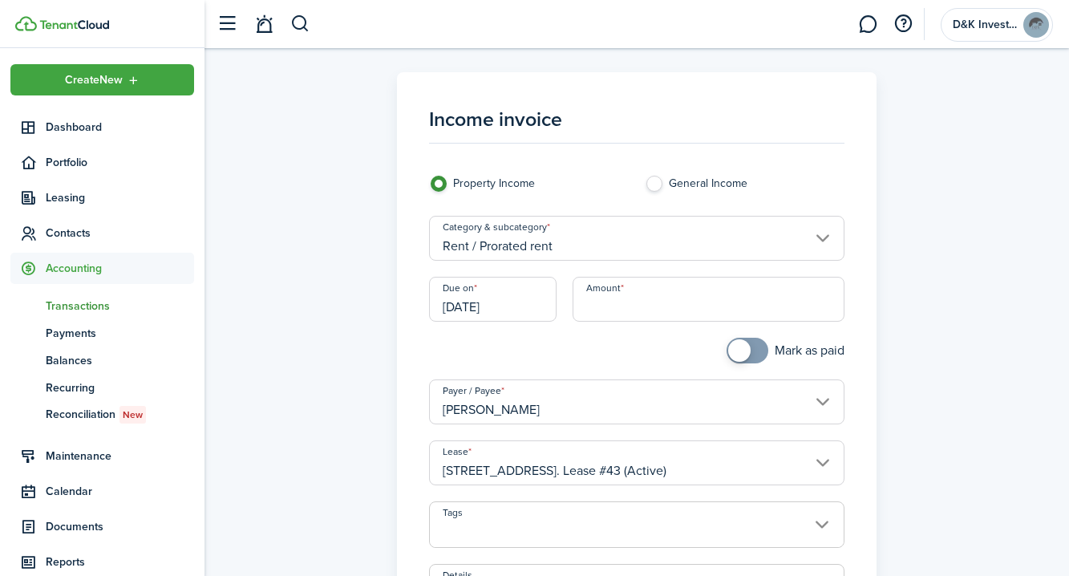
click at [613, 309] on input "Amount" at bounding box center [708, 299] width 271 height 45
type input "$718.00"
click at [472, 307] on input "[DATE]" at bounding box center [493, 299] width 128 height 45
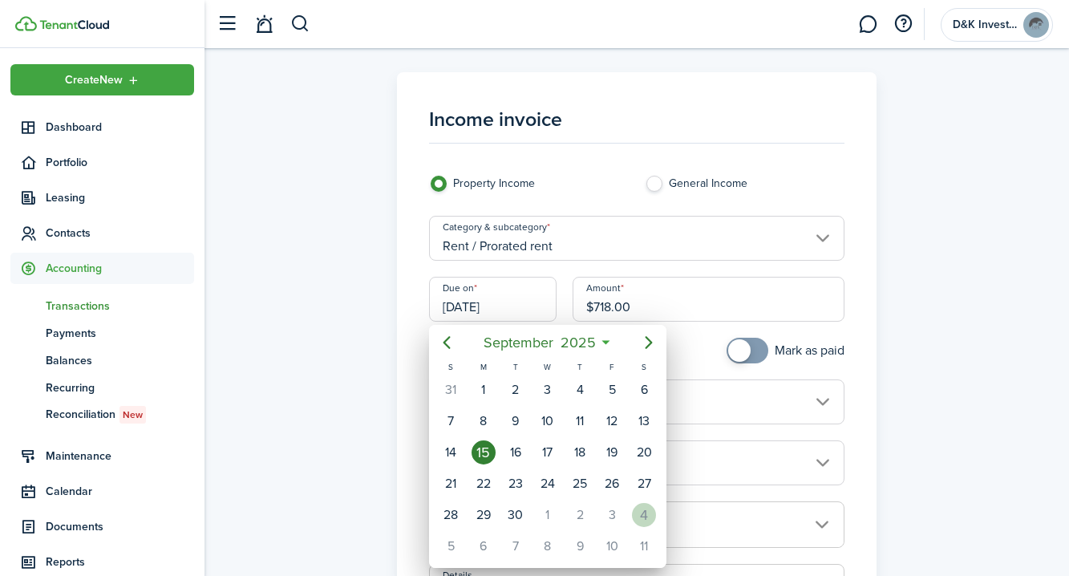
click at [644, 508] on div "4" at bounding box center [644, 515] width 24 height 24
type input "[DATE]"
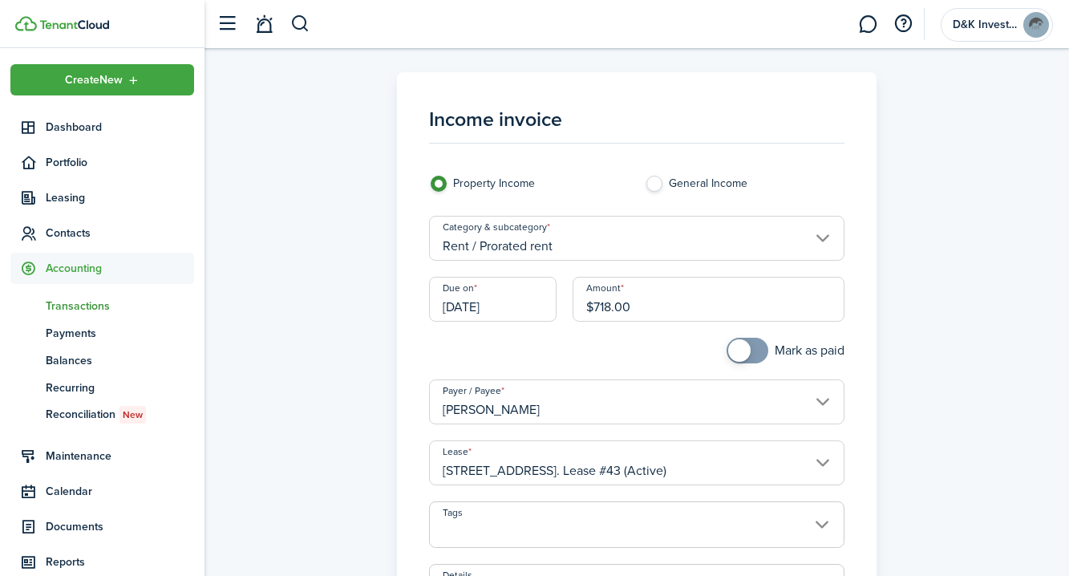
click at [611, 344] on div at bounding box center [529, 359] width 216 height 42
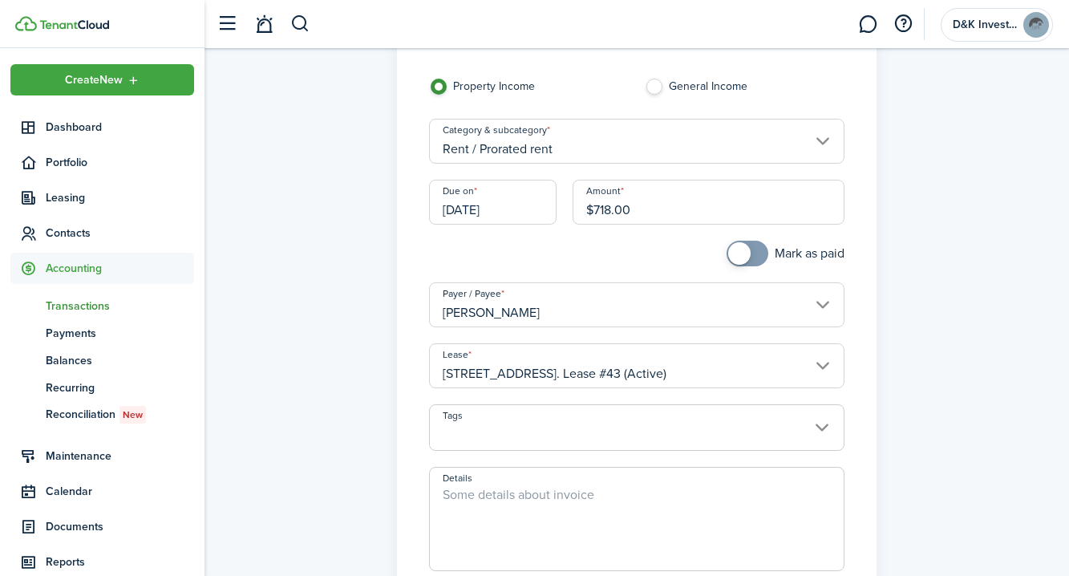
scroll to position [111, 0]
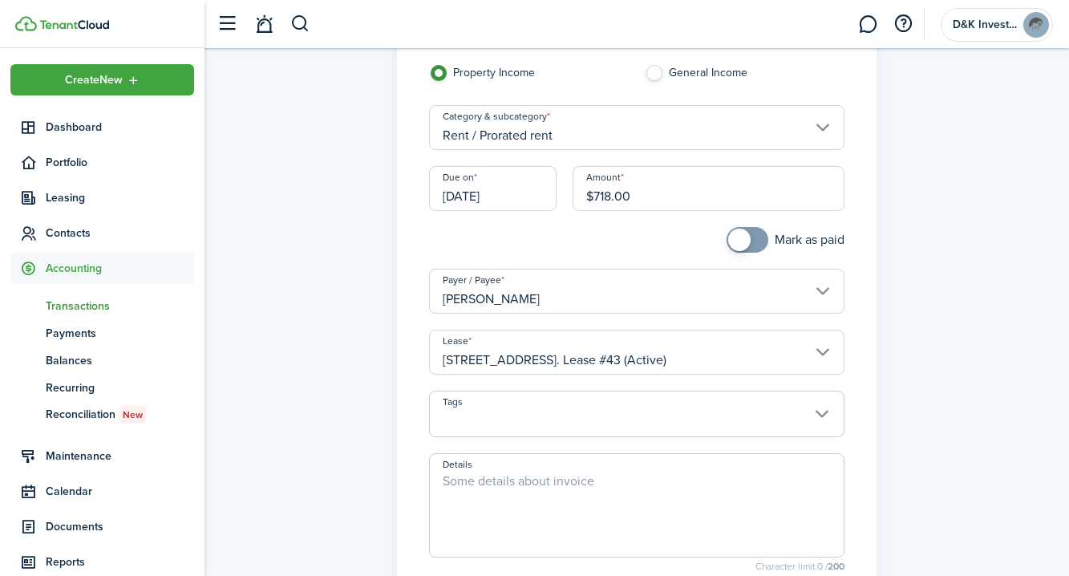
click at [609, 409] on span at bounding box center [636, 422] width 413 height 27
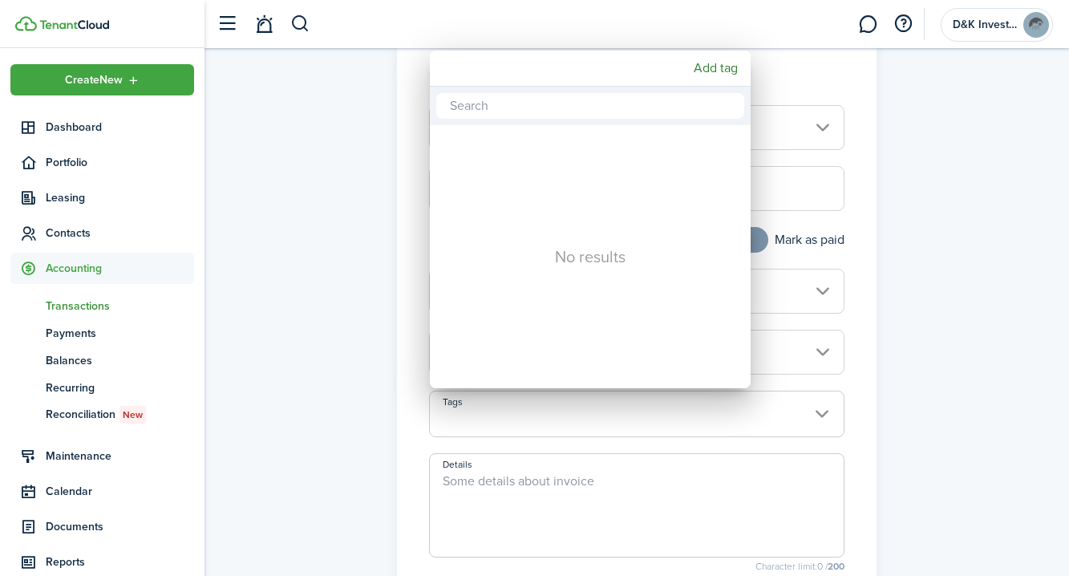
click at [358, 394] on div at bounding box center [535, 288] width 1326 height 832
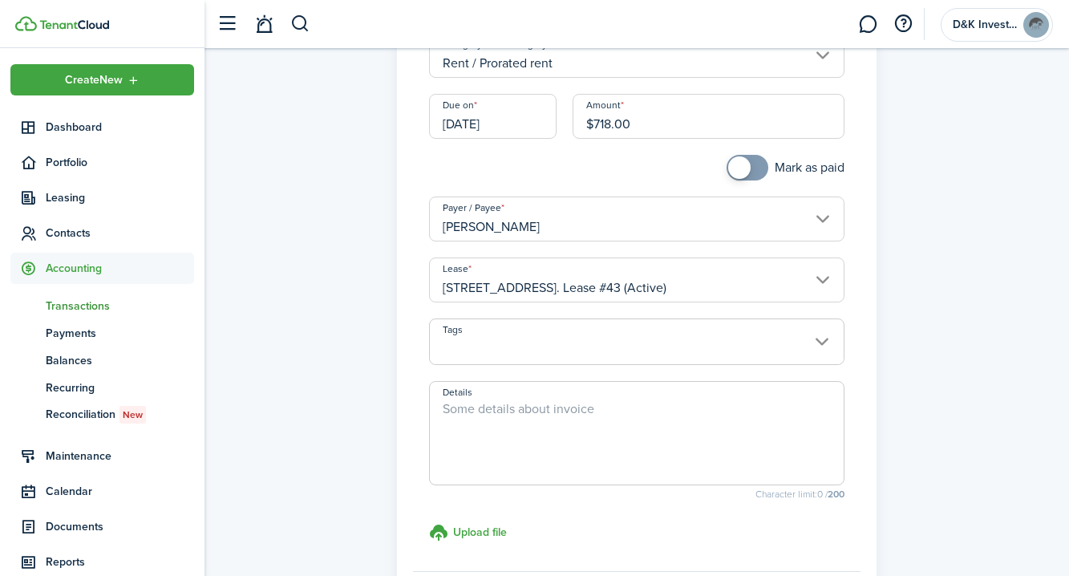
scroll to position [184, 0]
click at [508, 399] on textarea "Details" at bounding box center [636, 437] width 413 height 77
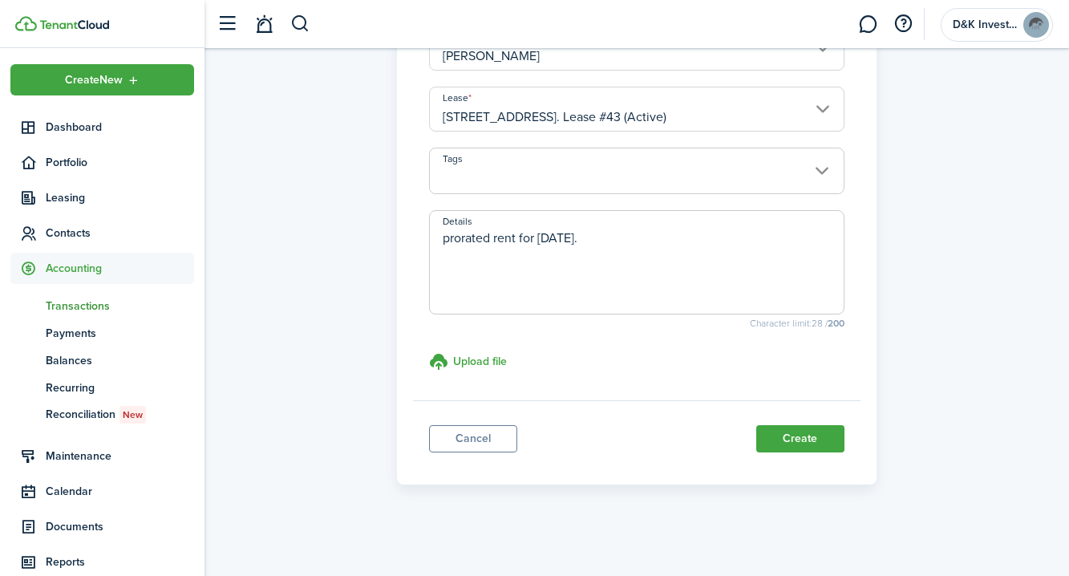
scroll to position [354, 0]
type textarea "prorated rent for Oct. Move in date is [DATE]"
click at [807, 439] on button "Create" at bounding box center [800, 437] width 88 height 27
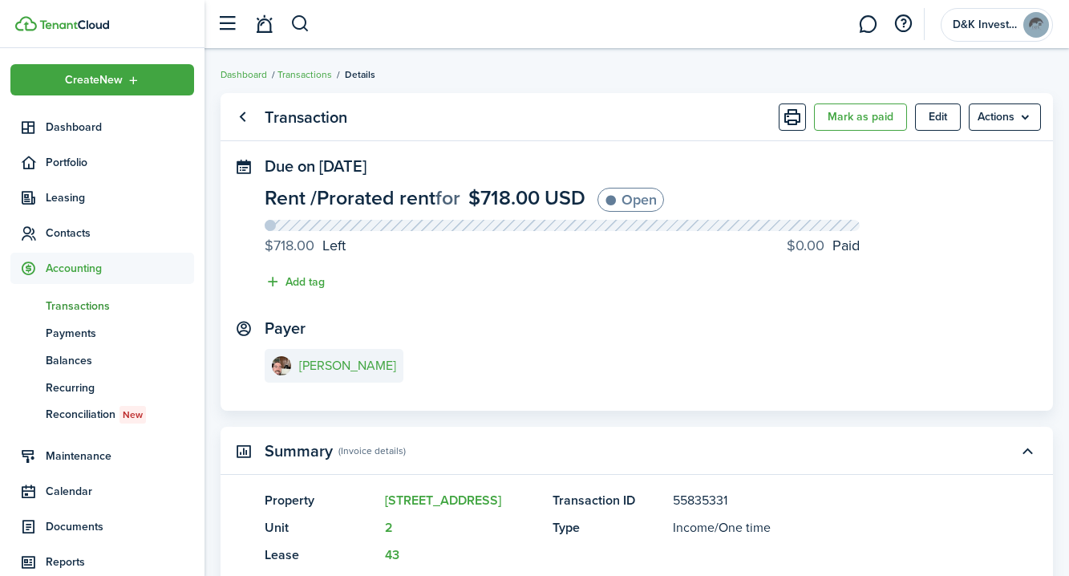
click at [65, 311] on span "Transactions" at bounding box center [120, 306] width 148 height 17
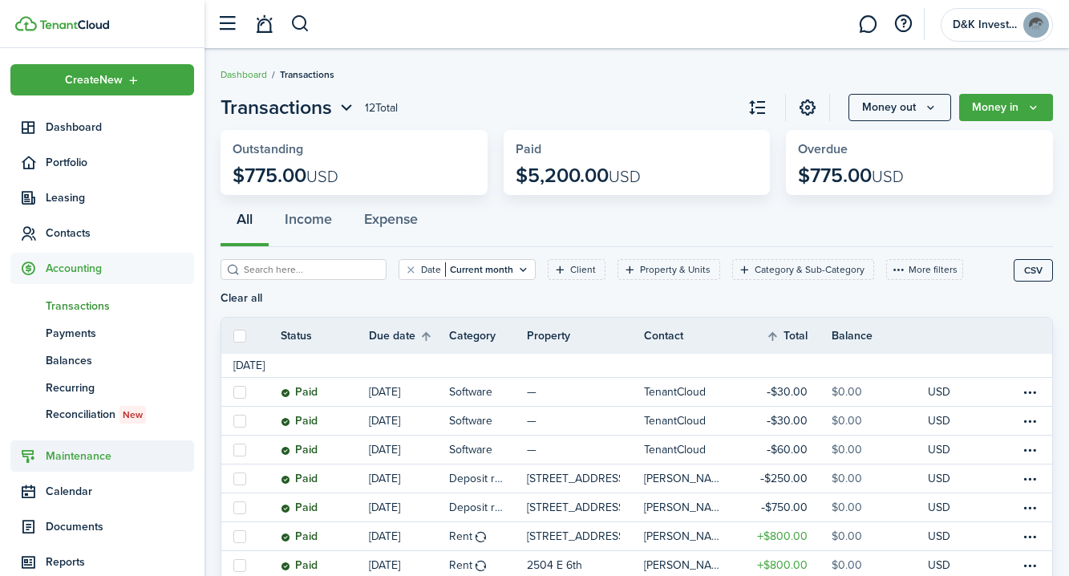
scroll to position [1, 0]
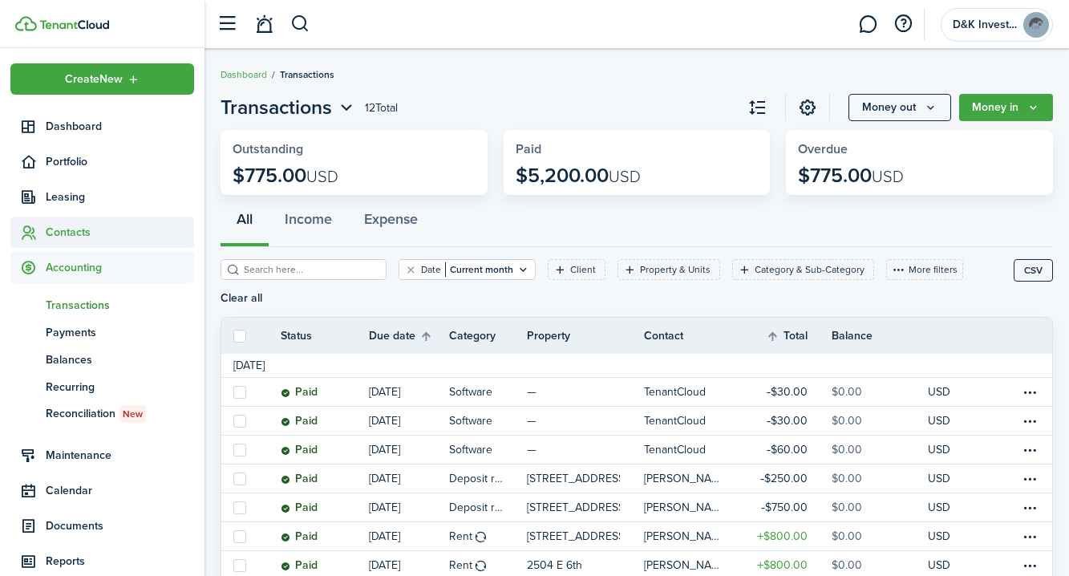
click at [73, 223] on span "Contacts" at bounding box center [102, 232] width 184 height 31
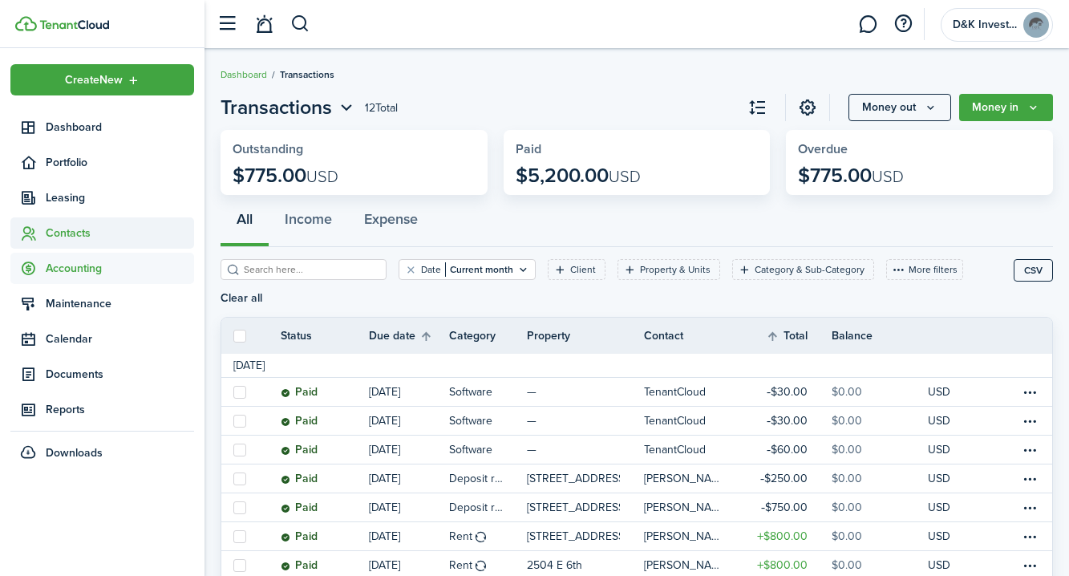
scroll to position [0, 0]
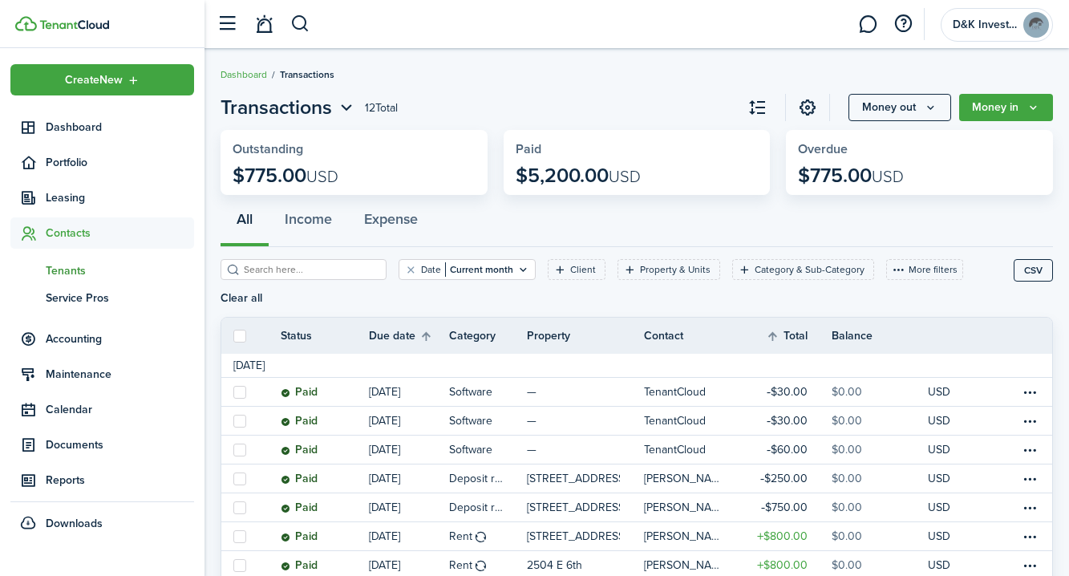
click at [76, 270] on span "Tenants" at bounding box center [120, 270] width 148 height 17
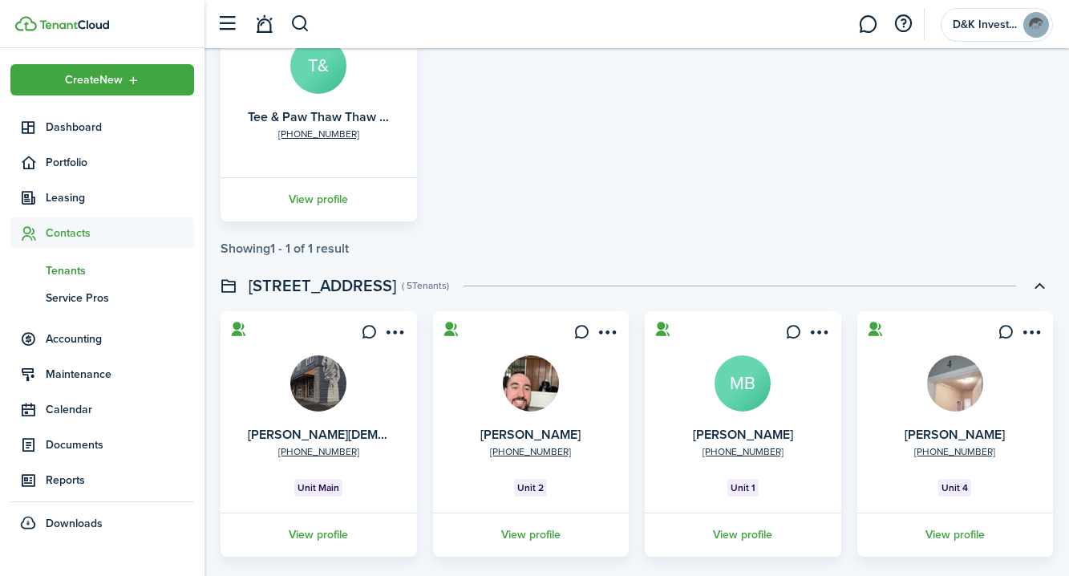
scroll to position [921, 0]
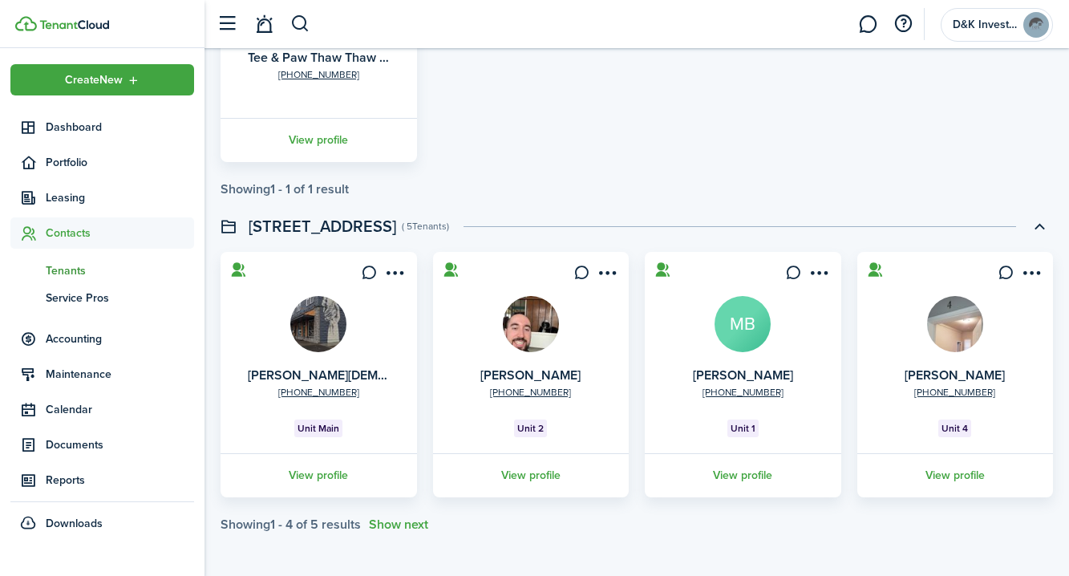
click at [521, 322] on img at bounding box center [531, 324] width 56 height 56
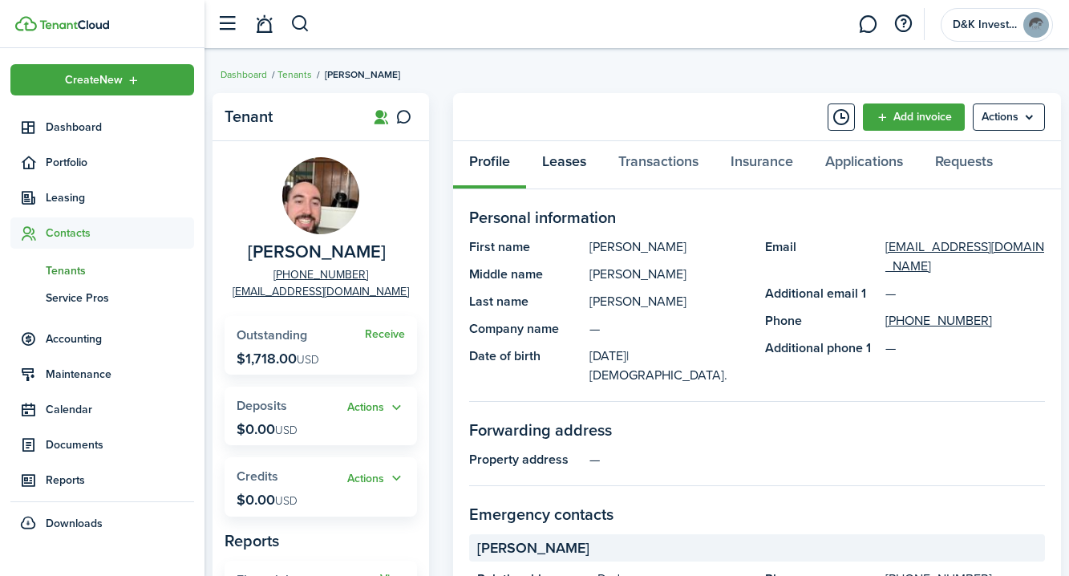
click at [567, 165] on link "Leases" at bounding box center [564, 165] width 76 height 48
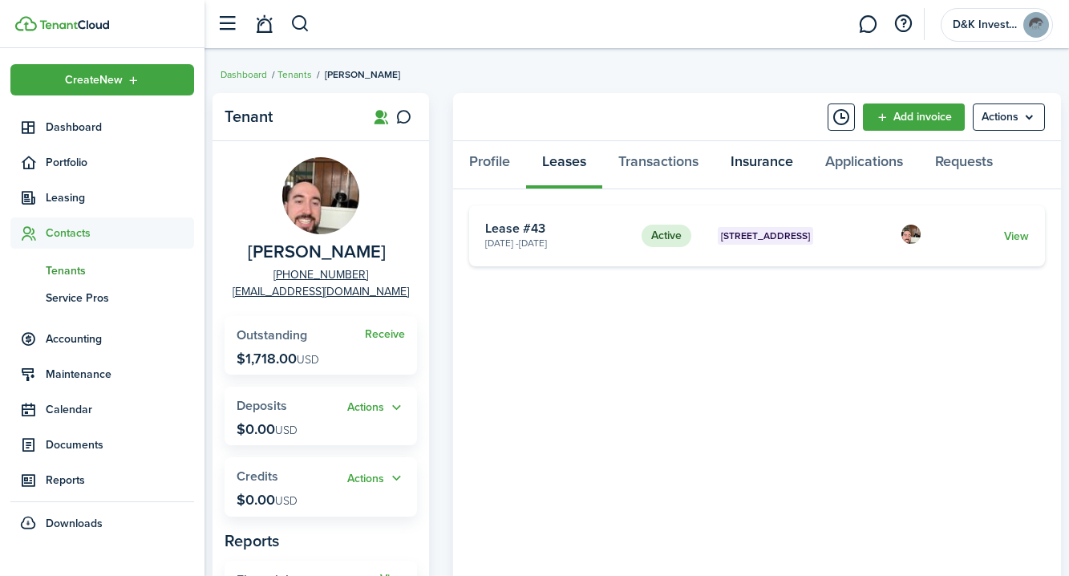
click at [750, 160] on link "Insurance" at bounding box center [762, 165] width 95 height 48
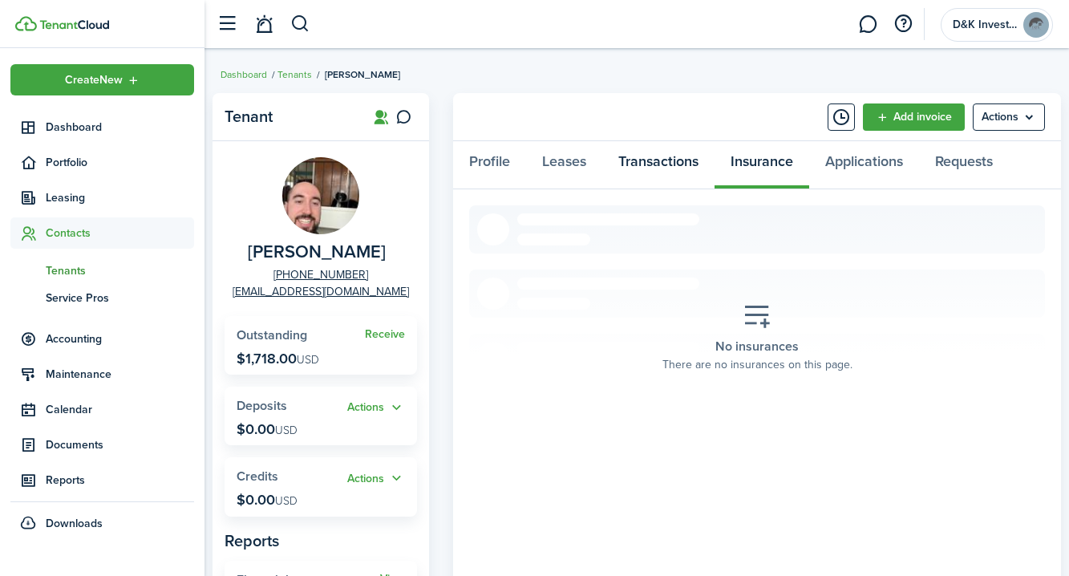
click at [676, 172] on link "Transactions" at bounding box center [658, 165] width 112 height 48
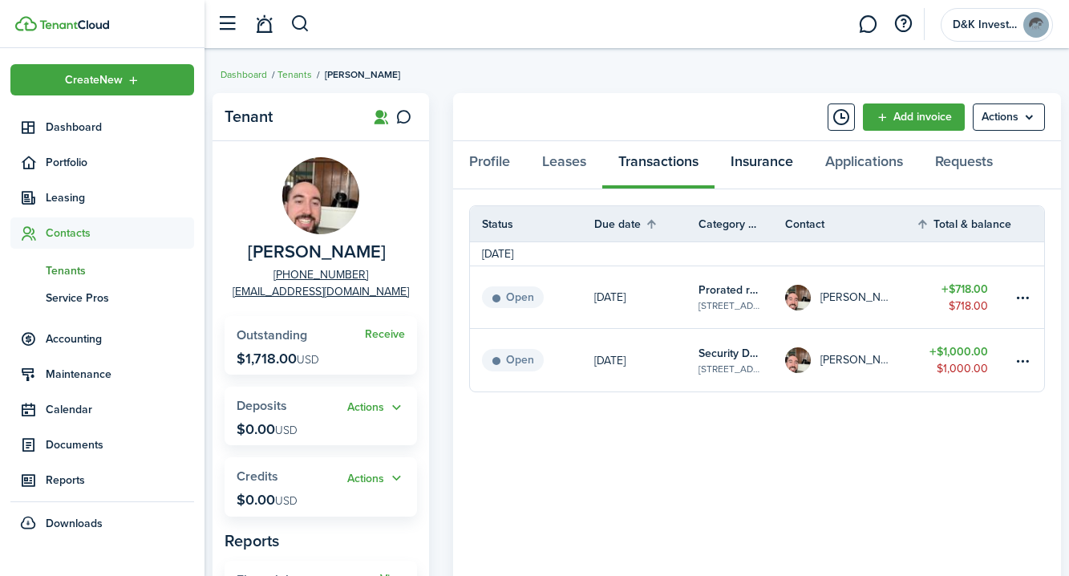
click at [759, 160] on link "Insurance" at bounding box center [762, 165] width 95 height 48
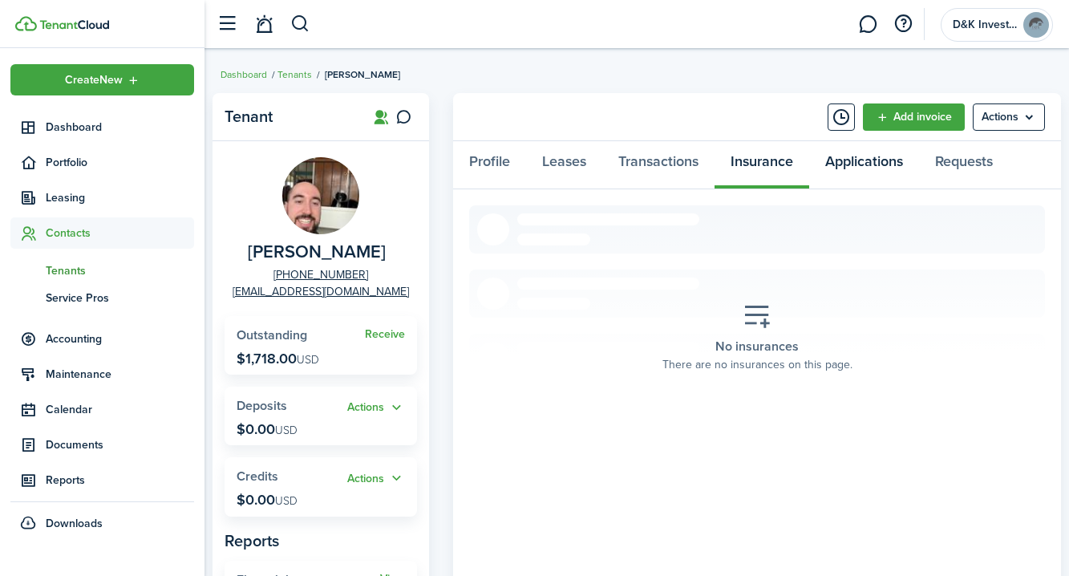
click at [853, 161] on link "Applications" at bounding box center [864, 165] width 110 height 48
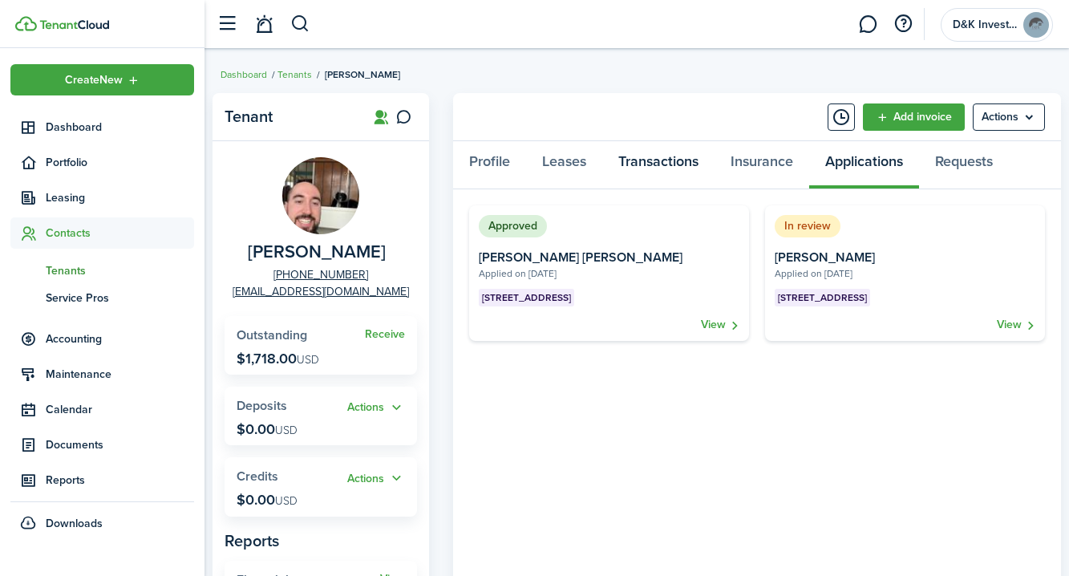
click at [685, 168] on link "Transactions" at bounding box center [658, 165] width 112 height 48
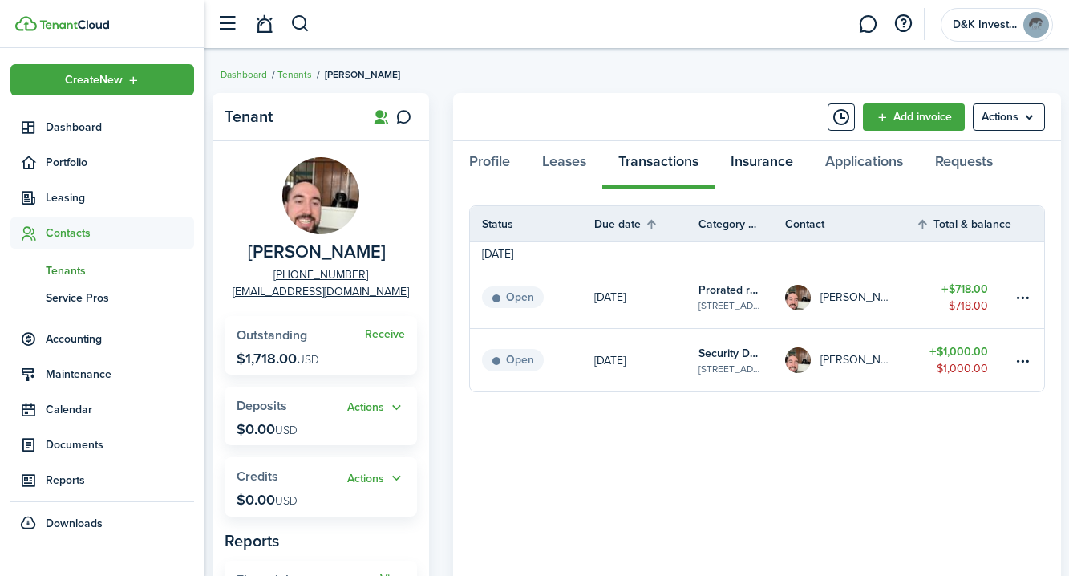
click at [743, 157] on link "Insurance" at bounding box center [762, 165] width 95 height 48
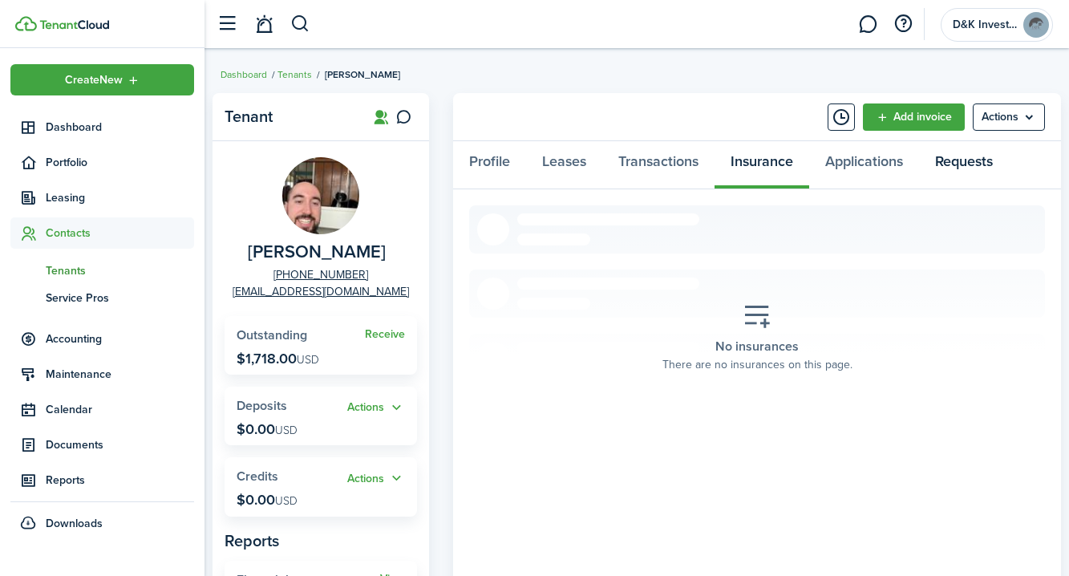
click at [974, 152] on link "Requests" at bounding box center [964, 165] width 90 height 48
click at [886, 156] on link "Applications" at bounding box center [864, 165] width 110 height 48
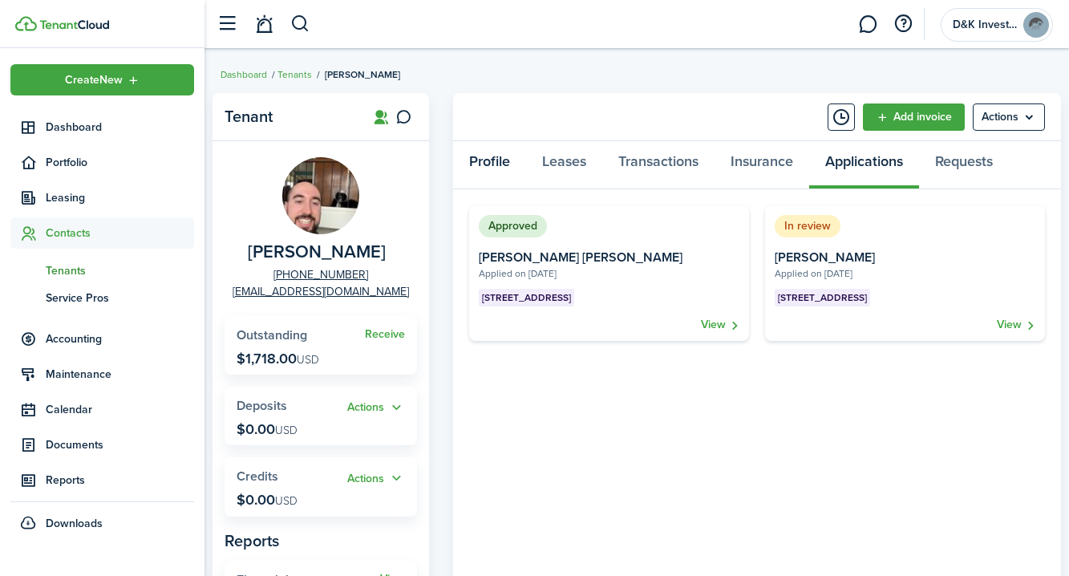
click at [503, 169] on link "Profile" at bounding box center [489, 165] width 73 height 48
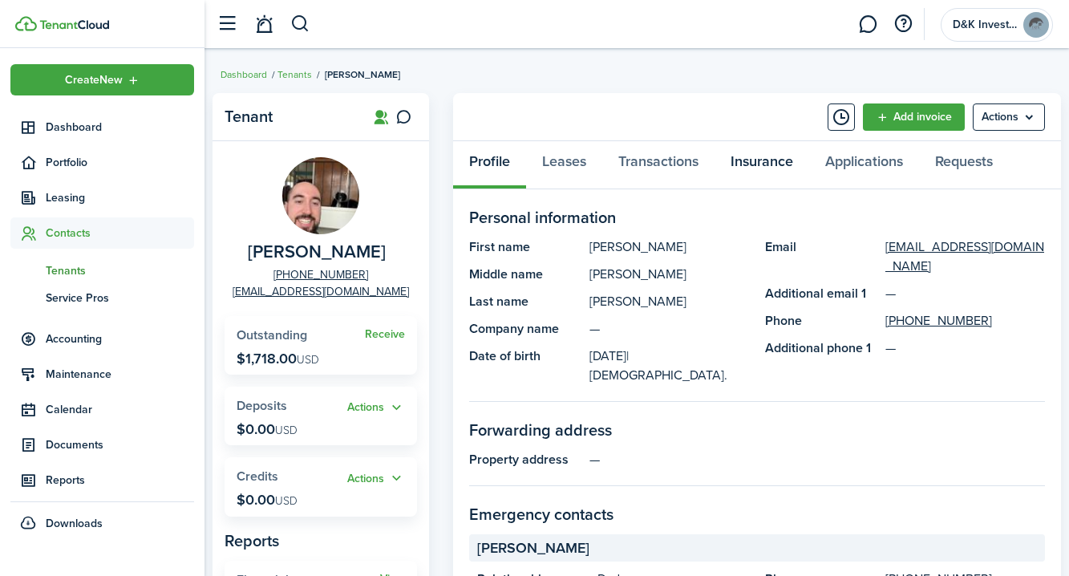
click at [775, 165] on link "Insurance" at bounding box center [762, 165] width 95 height 48
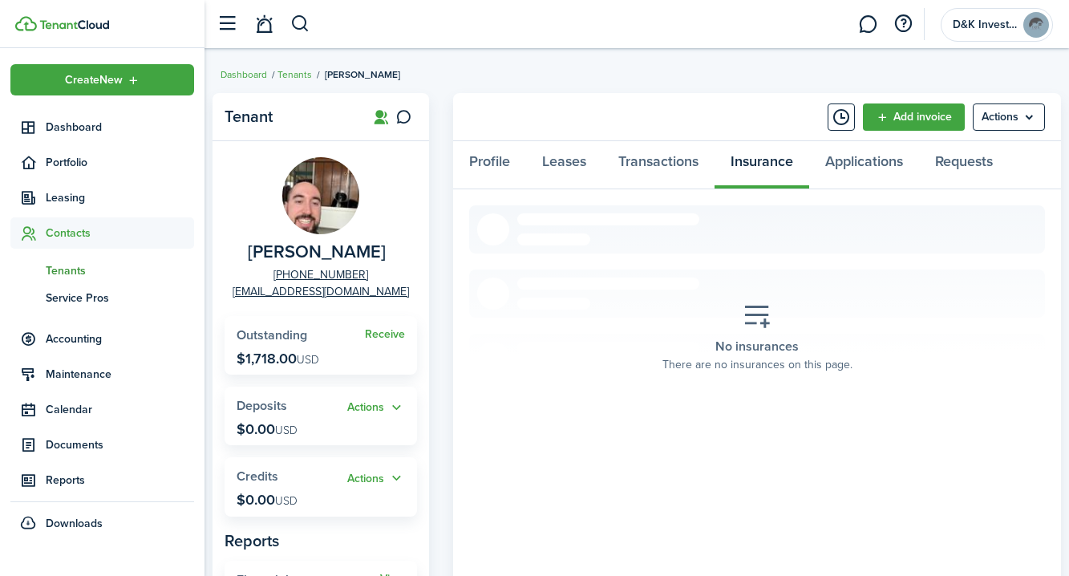
click at [737, 350] on placeholder-title "No insurances" at bounding box center [756, 346] width 83 height 19
click at [565, 170] on link "Leases" at bounding box center [564, 165] width 76 height 48
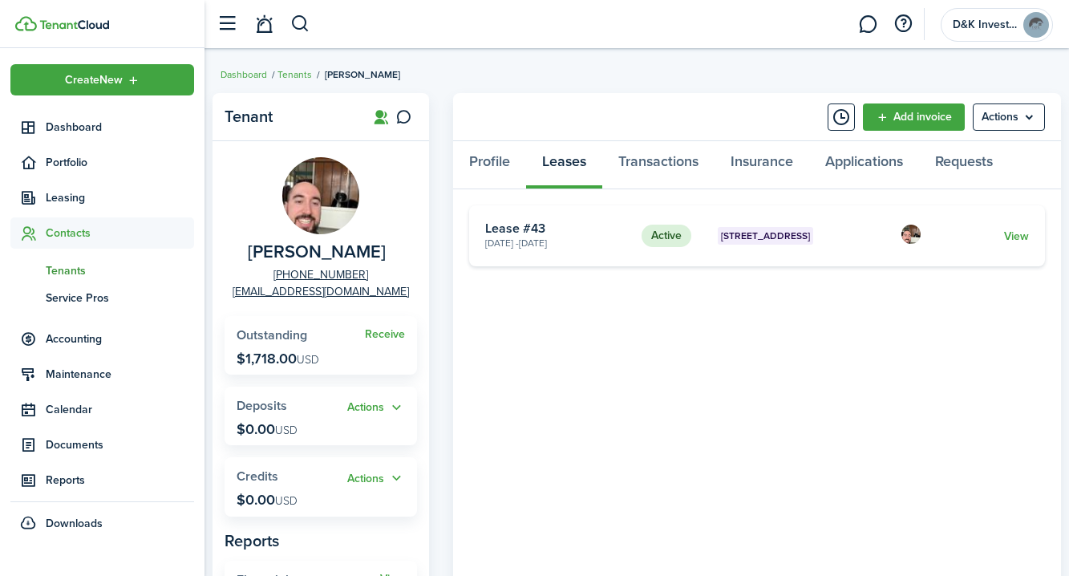
click at [1029, 235] on card "Active [STREET_ADDRESS] 2 [DATE] - [DATE] Lease #43 View" at bounding box center [757, 235] width 576 height 61
click at [1005, 235] on link "View" at bounding box center [1016, 236] width 25 height 17
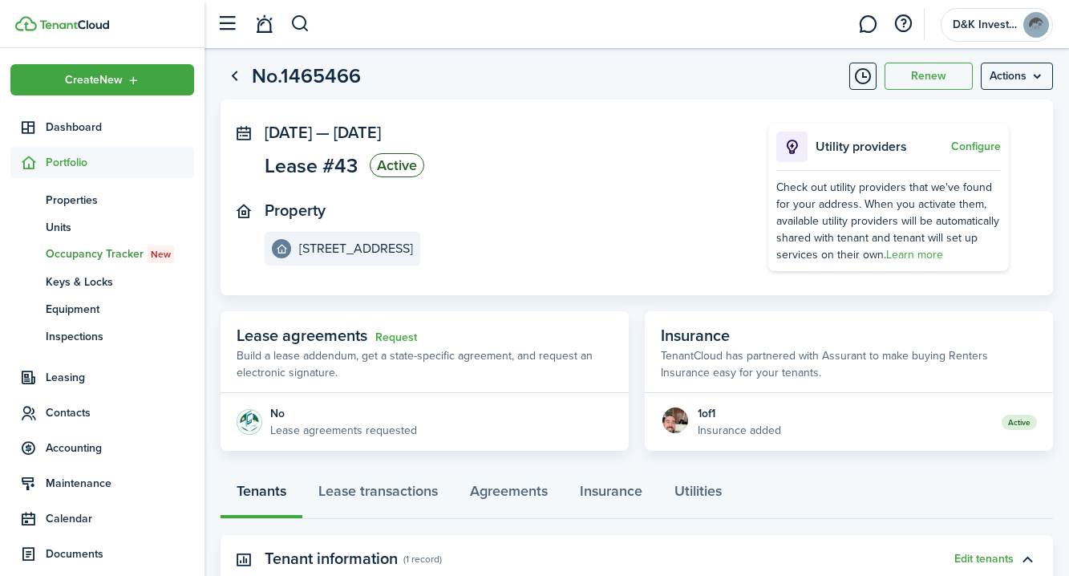
scroll to position [38, 0]
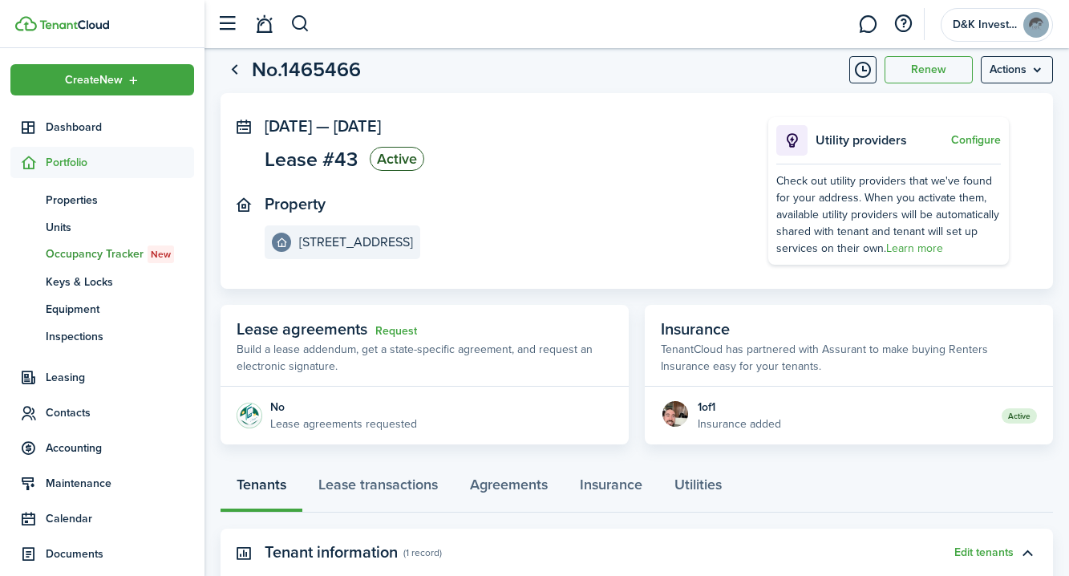
click at [836, 401] on panel-main-body "1 of 1 Insurance added Active" at bounding box center [849, 416] width 408 height 58
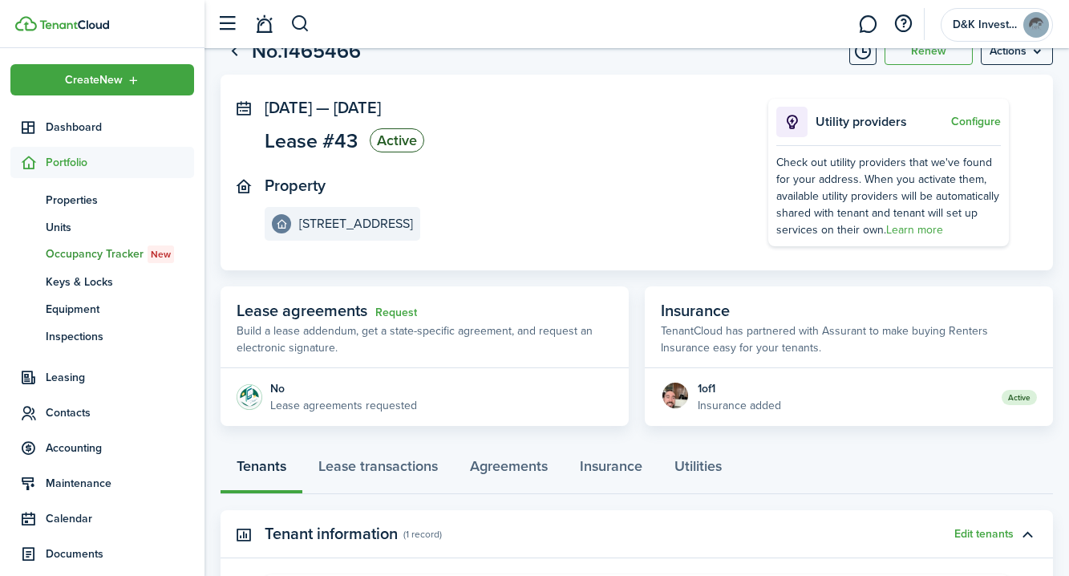
click at [764, 410] on p "Insurance added" at bounding box center [739, 405] width 83 height 17
click at [745, 395] on div "1 of 1" at bounding box center [739, 388] width 83 height 17
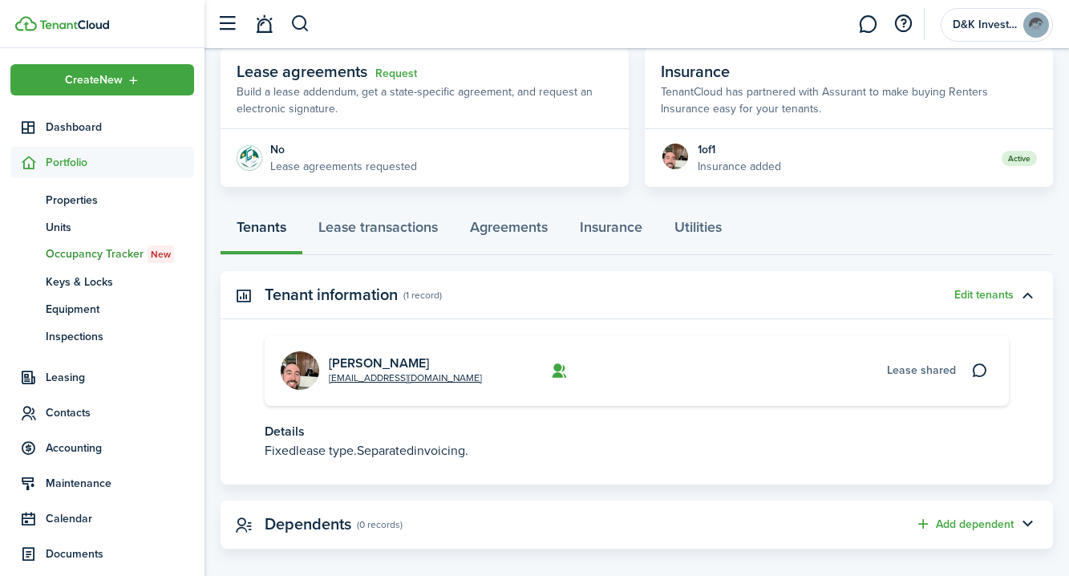
scroll to position [312, 0]
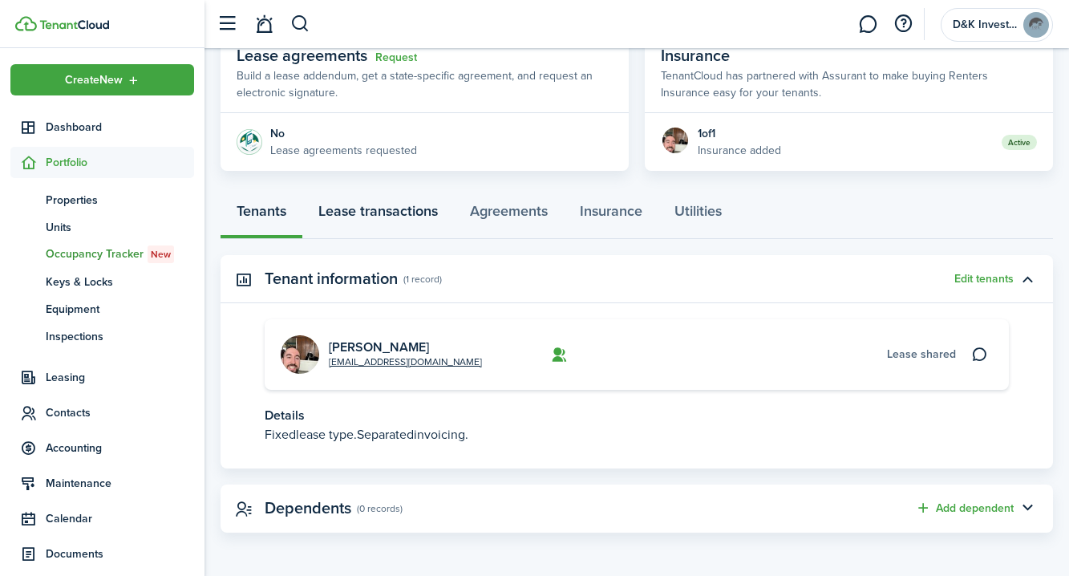
click at [390, 218] on link "Lease transactions" at bounding box center [378, 215] width 152 height 48
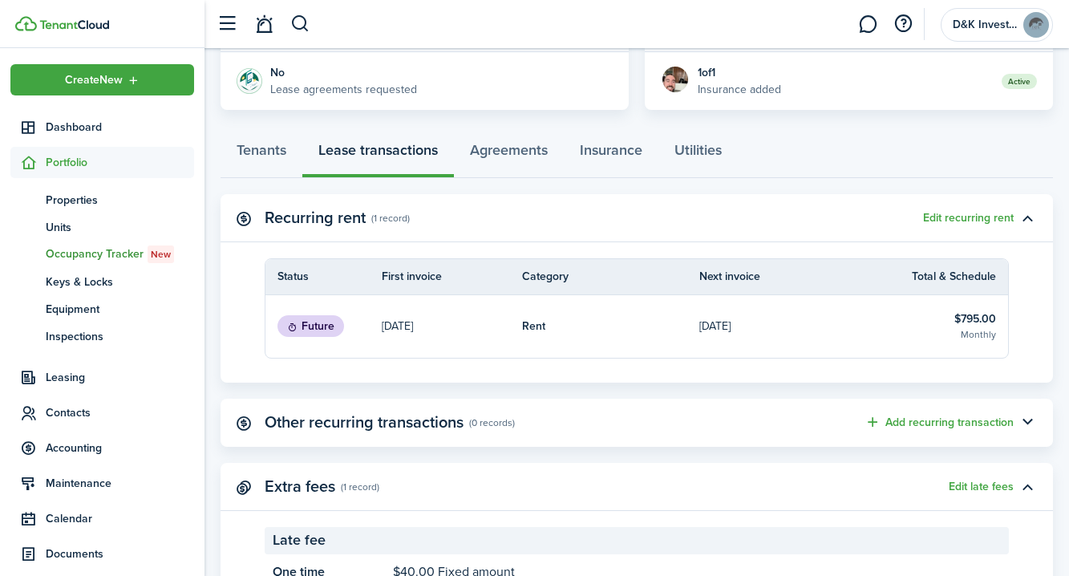
scroll to position [334, 0]
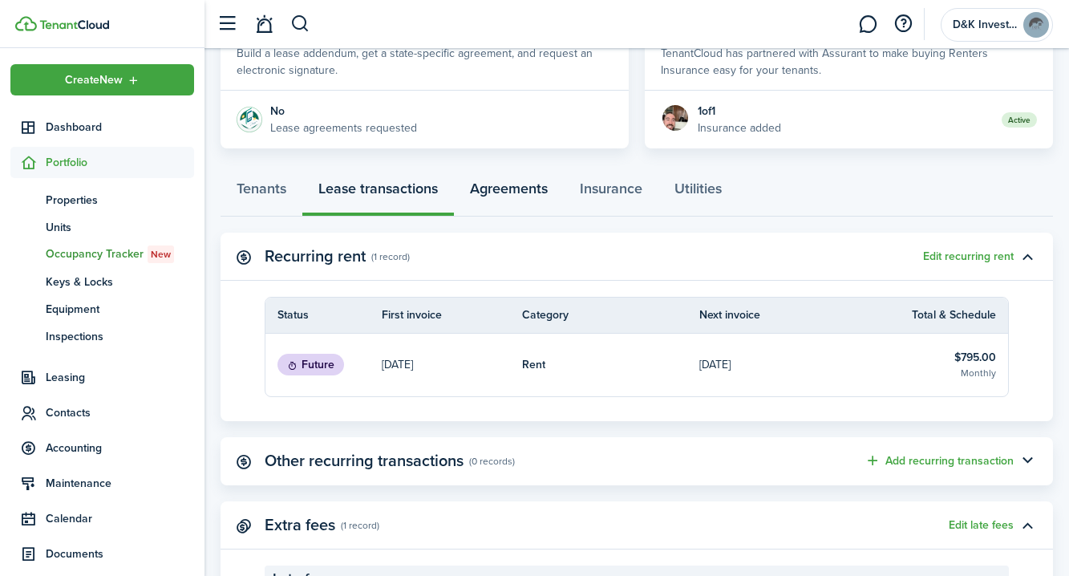
click at [507, 193] on link "Agreements" at bounding box center [509, 192] width 110 height 48
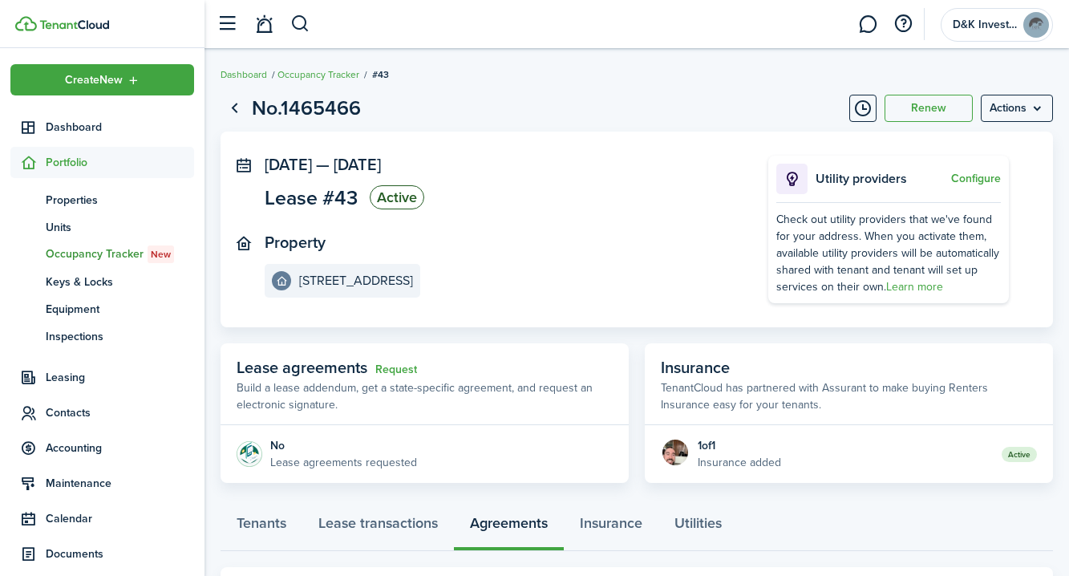
scroll to position [83, 0]
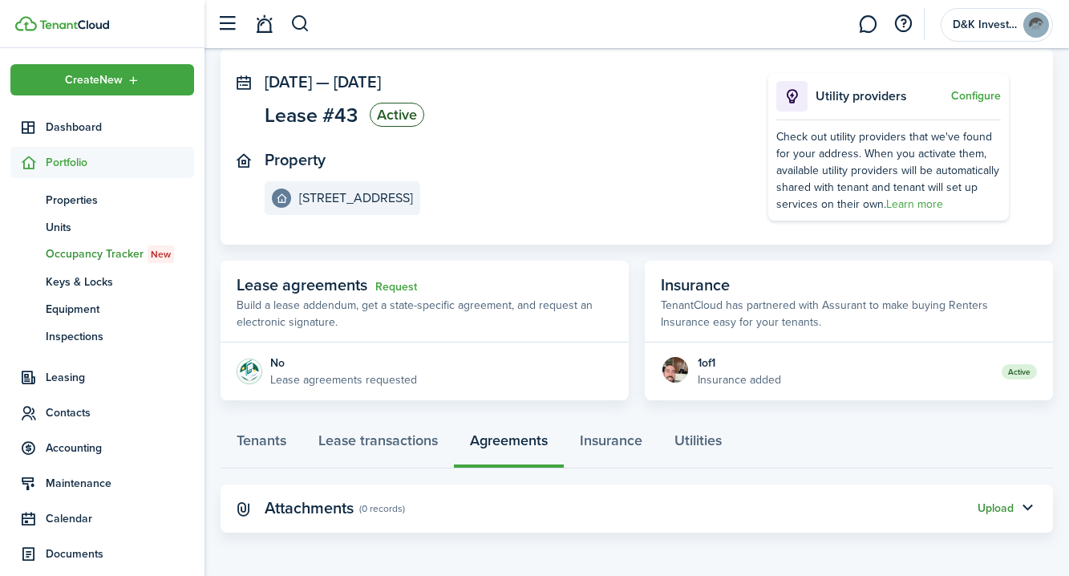
click at [998, 508] on button "Upload" at bounding box center [996, 508] width 36 height 13
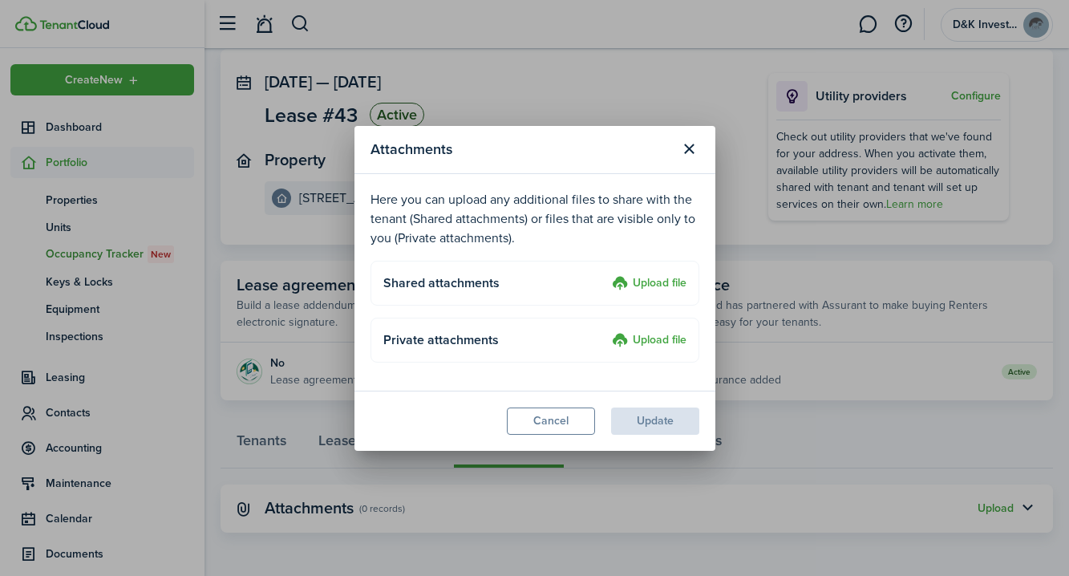
click at [672, 287] on label "Upload file" at bounding box center [649, 283] width 75 height 19
click at [606, 274] on input "Upload file" at bounding box center [606, 274] width 0 height 0
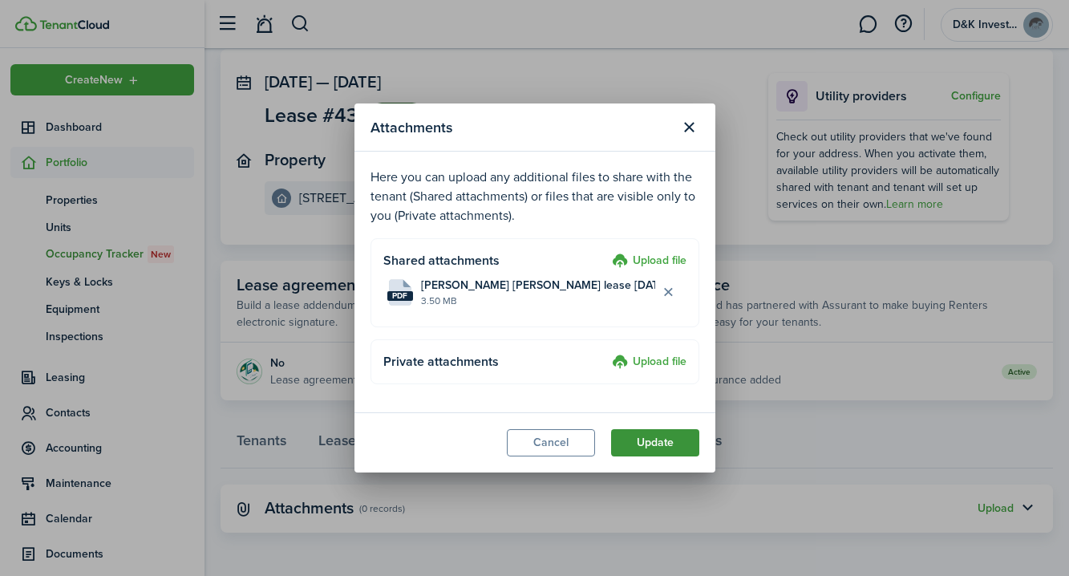
click at [667, 447] on button "Update" at bounding box center [655, 442] width 88 height 27
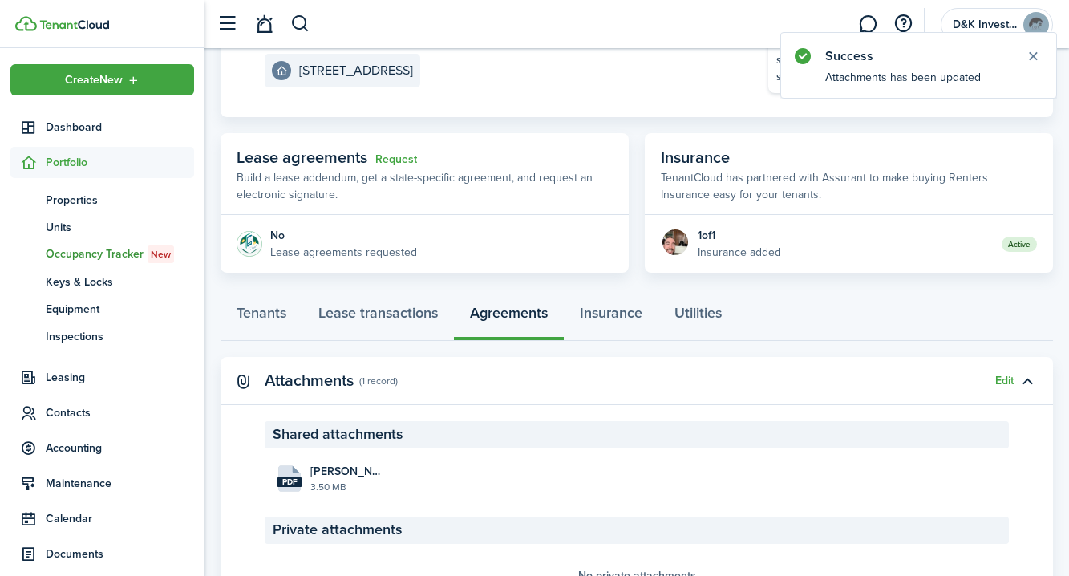
scroll to position [263, 0]
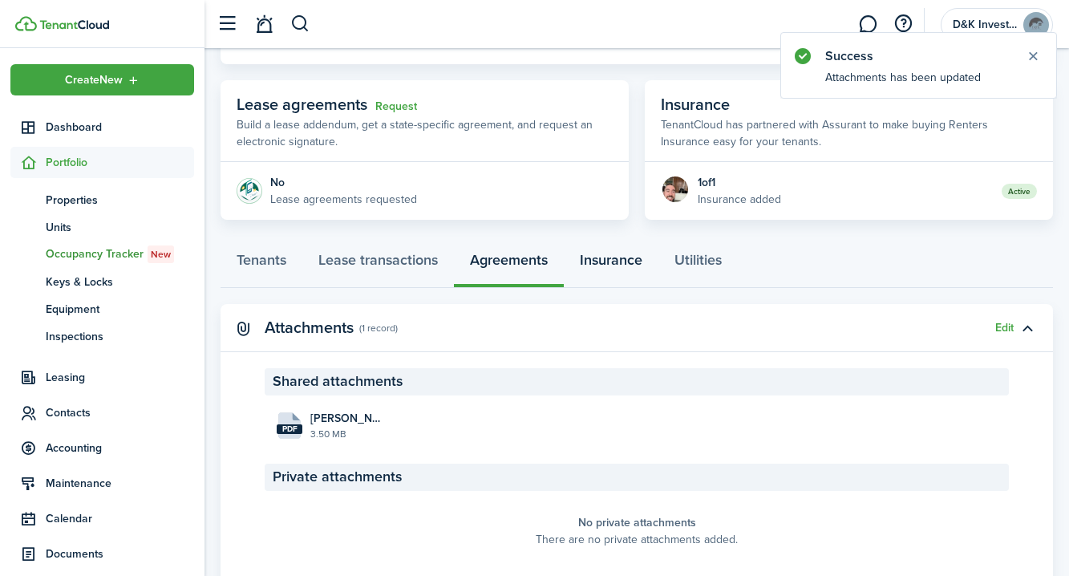
click at [616, 262] on link "Insurance" at bounding box center [611, 264] width 95 height 48
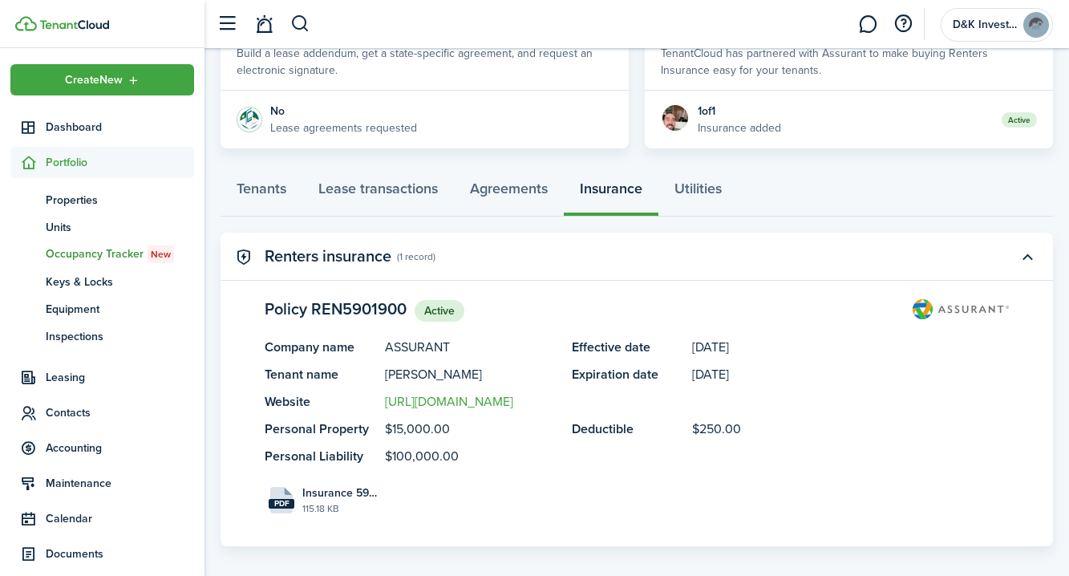
scroll to position [348, 0]
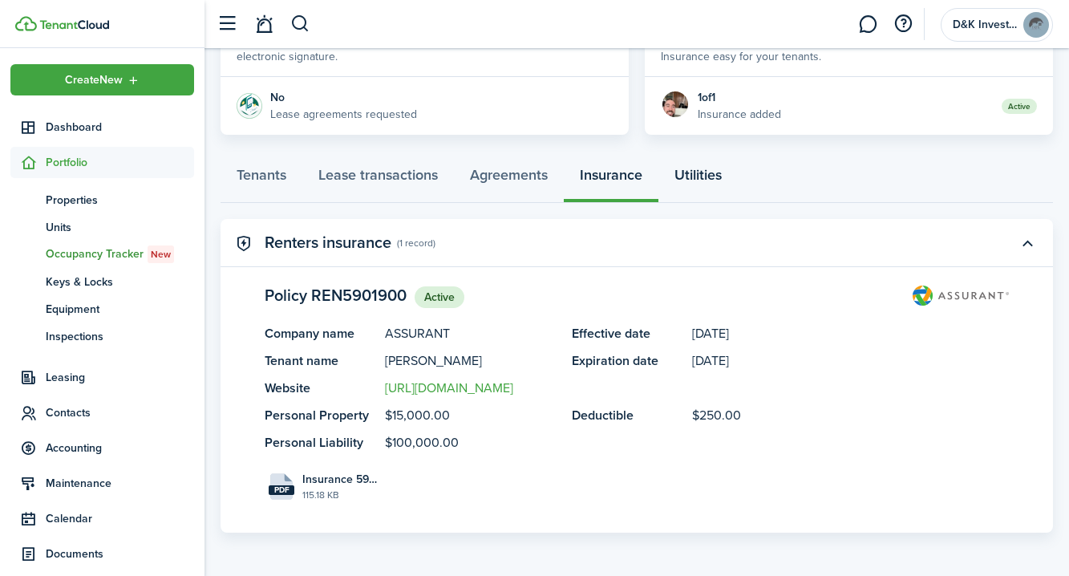
click at [707, 172] on link "Utilities" at bounding box center [697, 179] width 79 height 48
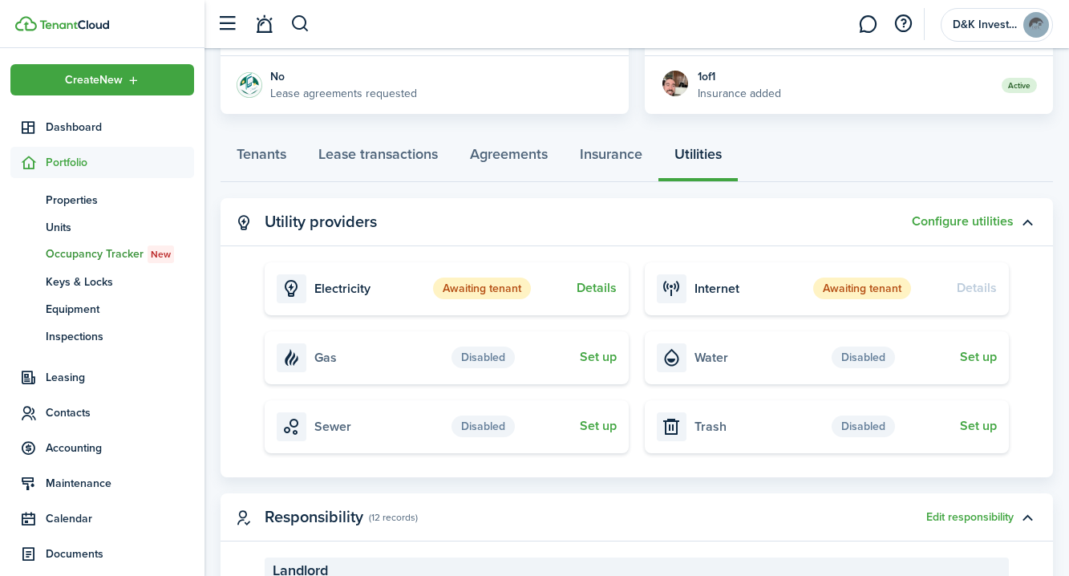
scroll to position [253, 0]
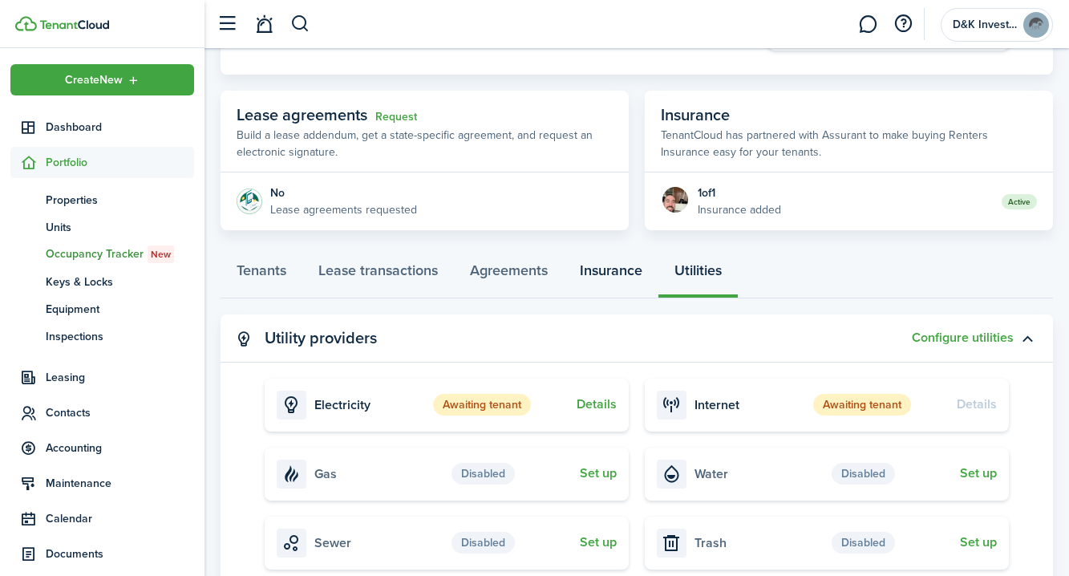
click at [602, 267] on link "Insurance" at bounding box center [611, 274] width 95 height 48
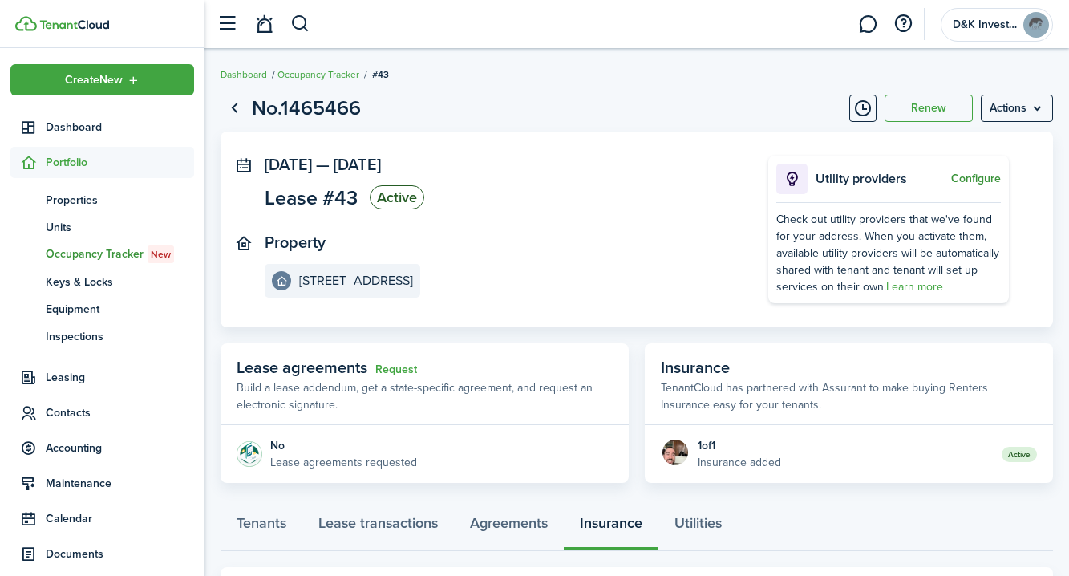
click at [982, 179] on button "Configure" at bounding box center [976, 178] width 50 height 13
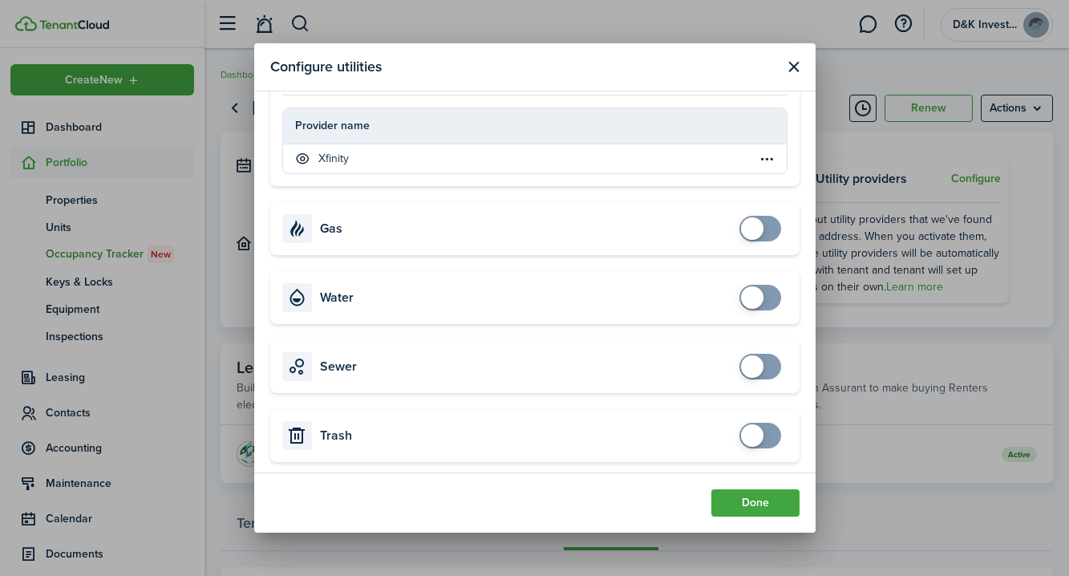
scroll to position [410, 0]
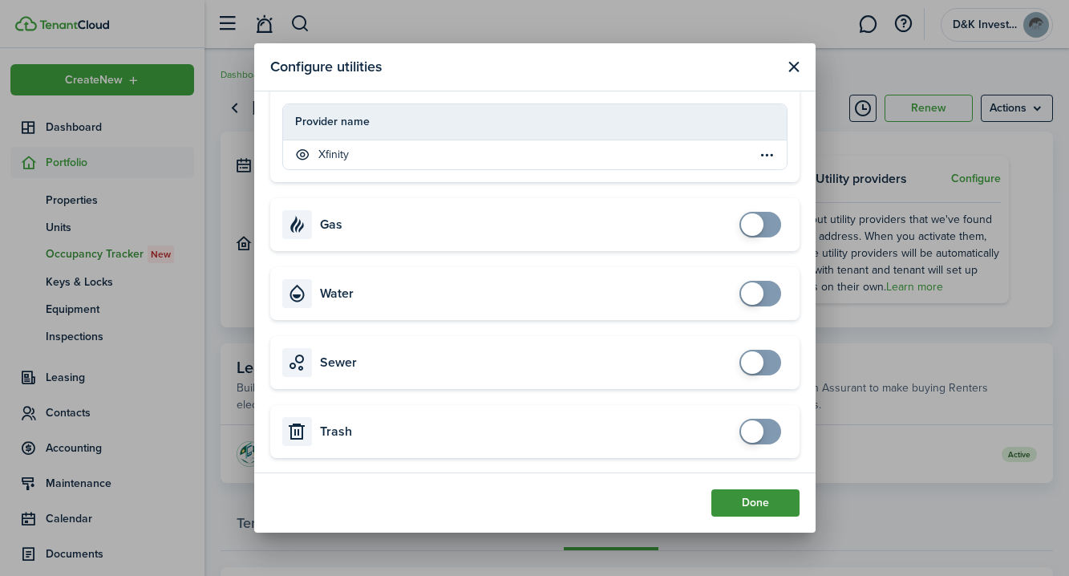
click at [751, 508] on button "Done" at bounding box center [755, 502] width 88 height 27
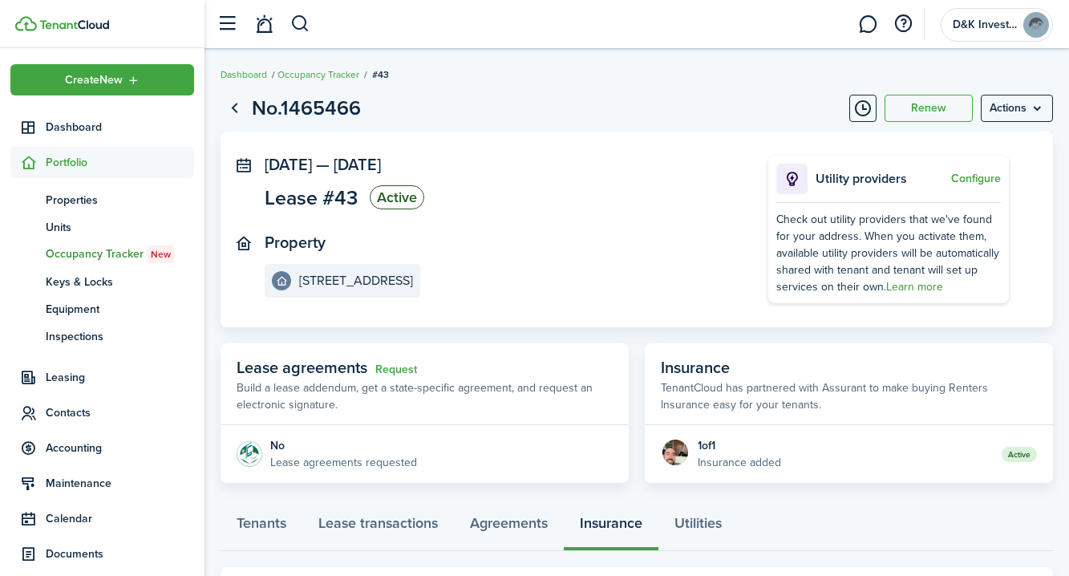
click at [933, 287] on link "Learn more" at bounding box center [914, 286] width 57 height 17
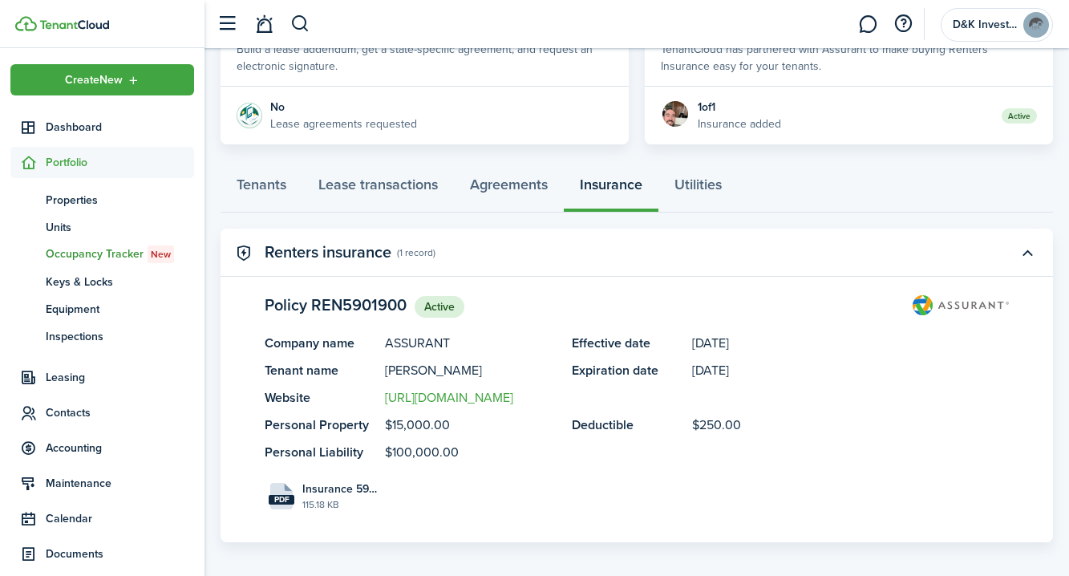
scroll to position [348, 0]
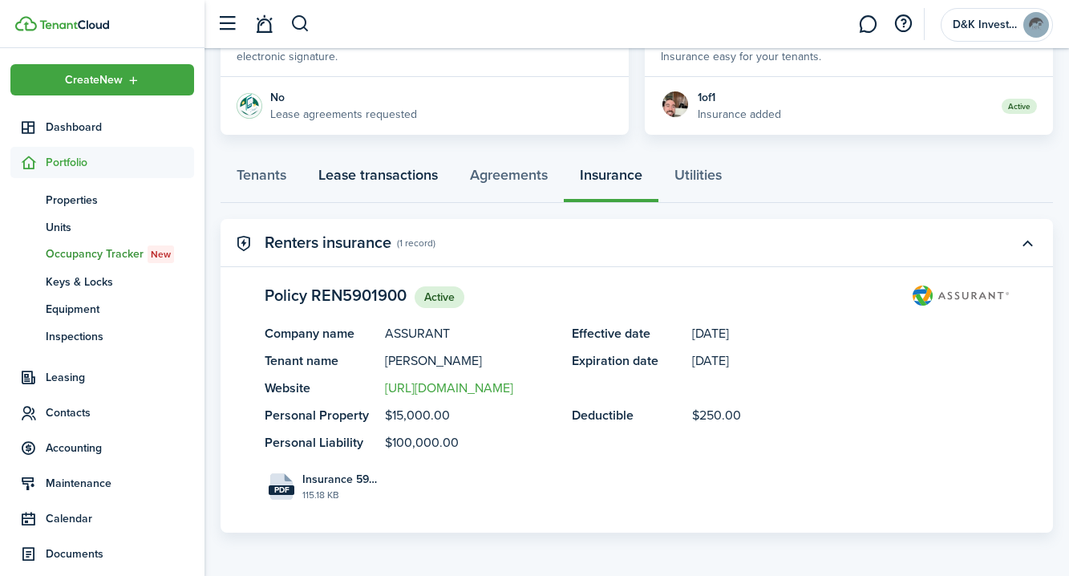
click at [384, 177] on link "Lease transactions" at bounding box center [378, 179] width 152 height 48
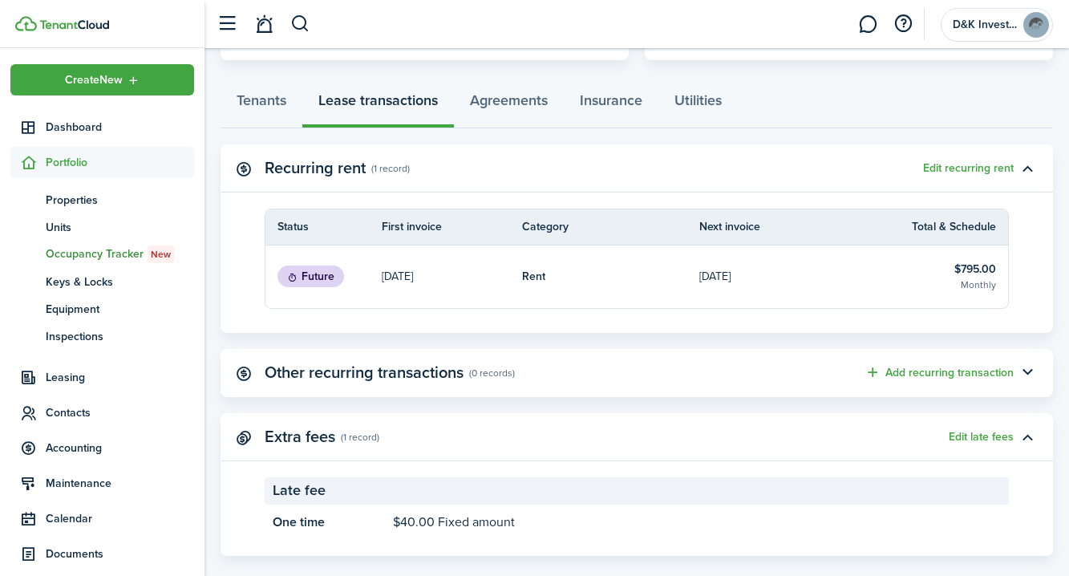
scroll to position [425, 0]
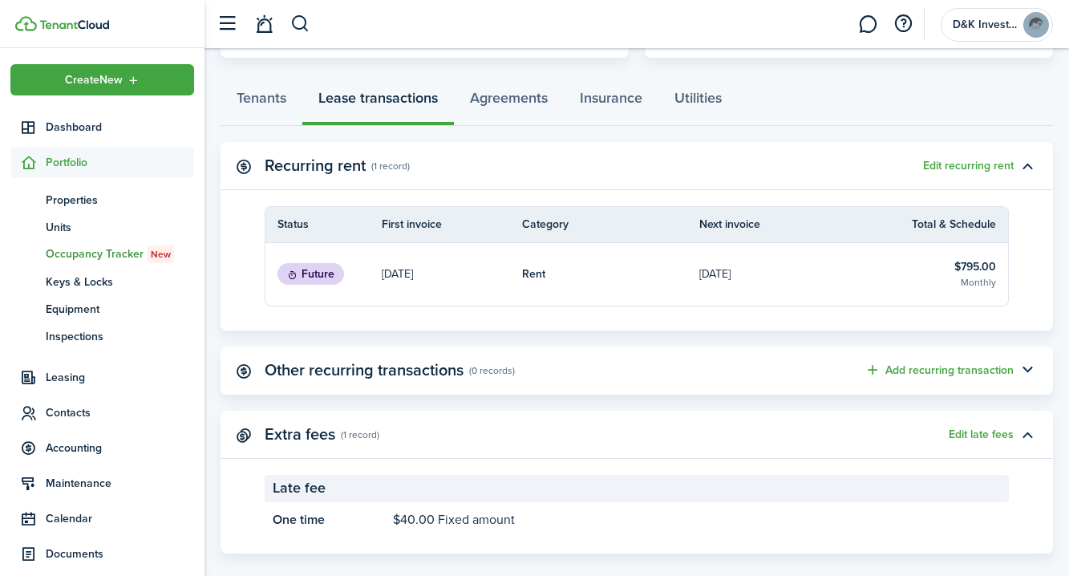
click at [707, 277] on p "[DATE]" at bounding box center [714, 273] width 31 height 17
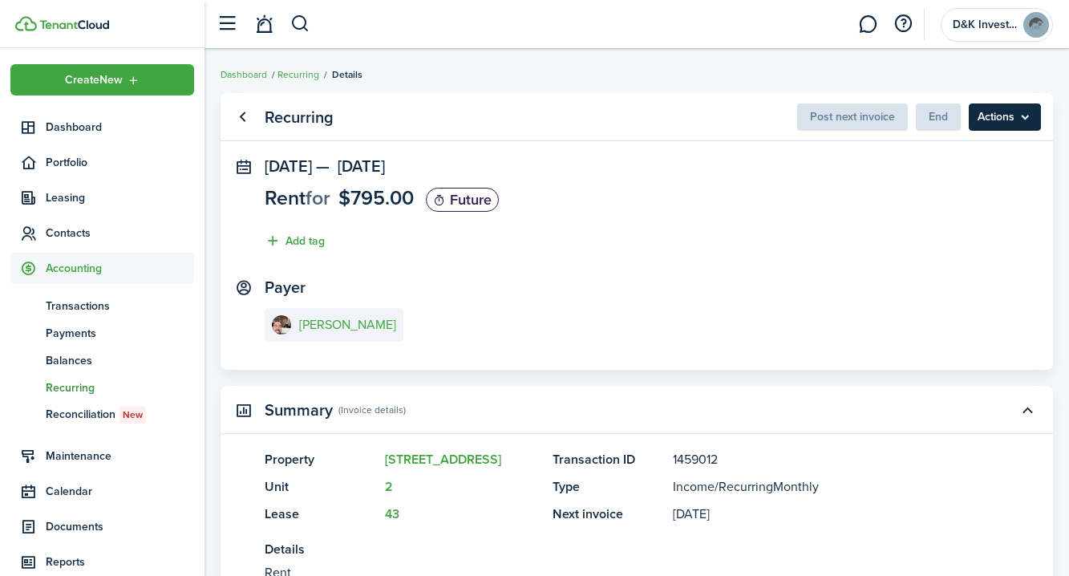
click at [1019, 125] on menu-btn "Actions" at bounding box center [1005, 116] width 72 height 27
click at [880, 294] on panel-main-section "Payer [PERSON_NAME]" at bounding box center [637, 312] width 744 height 68
click at [239, 115] on link "Go back" at bounding box center [242, 116] width 27 height 27
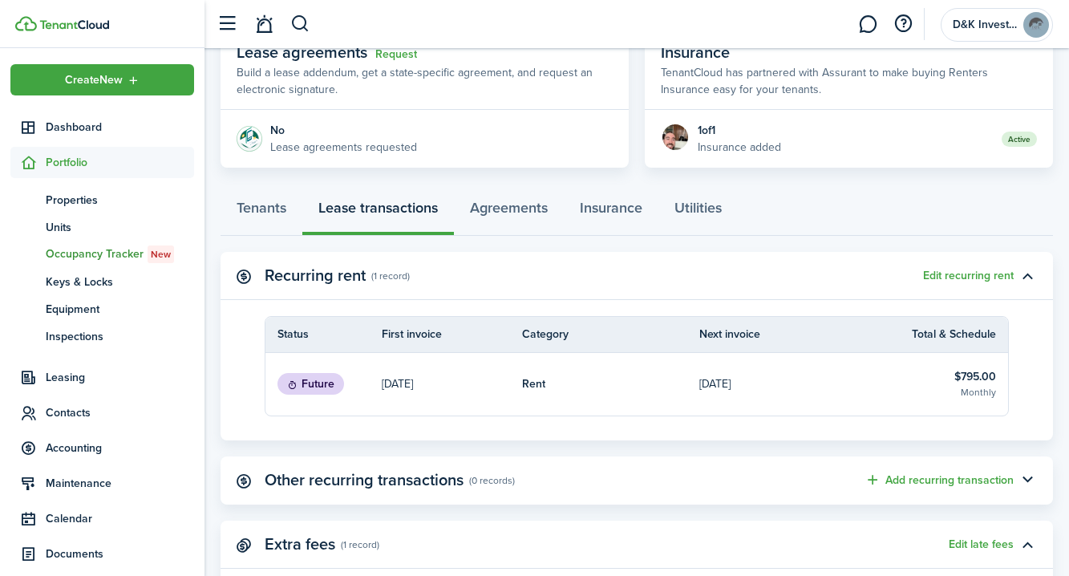
scroll to position [317, 0]
click at [264, 200] on link "Tenants" at bounding box center [262, 210] width 82 height 48
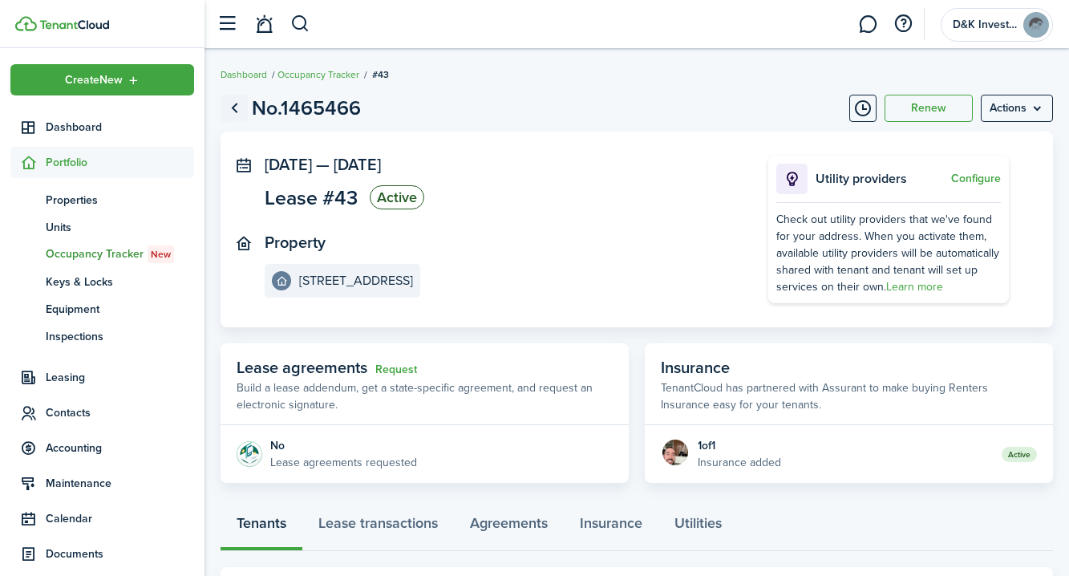
click at [240, 102] on link "Go back" at bounding box center [234, 108] width 27 height 27
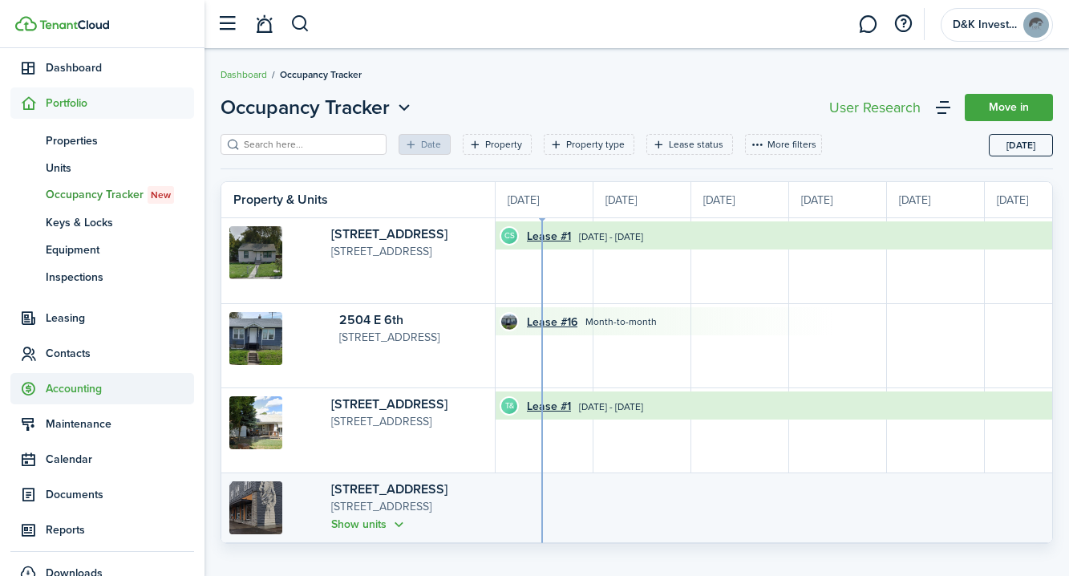
scroll to position [62, 0]
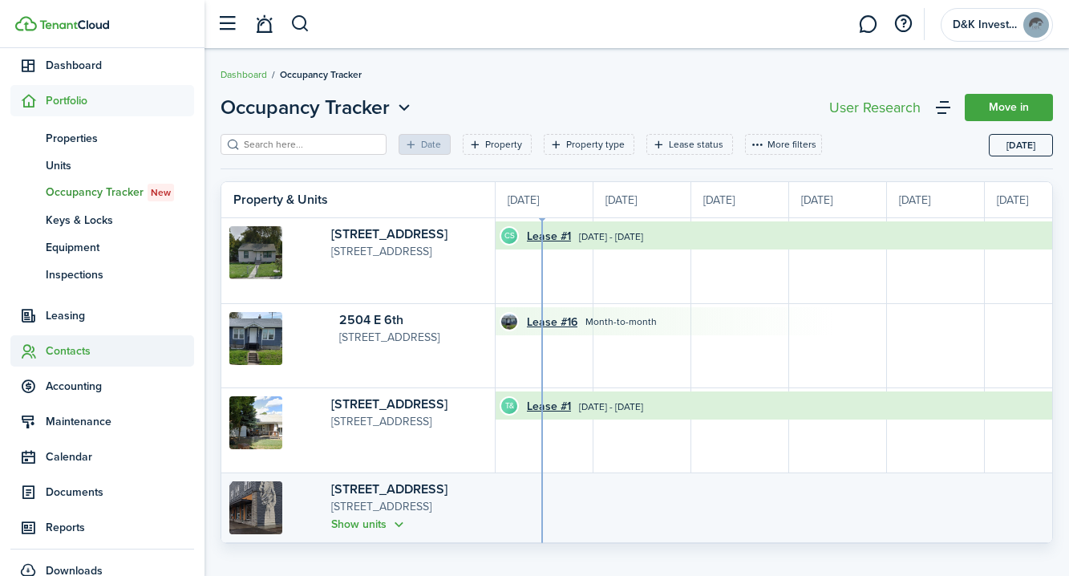
click at [69, 354] on span "Contacts" at bounding box center [120, 350] width 148 height 17
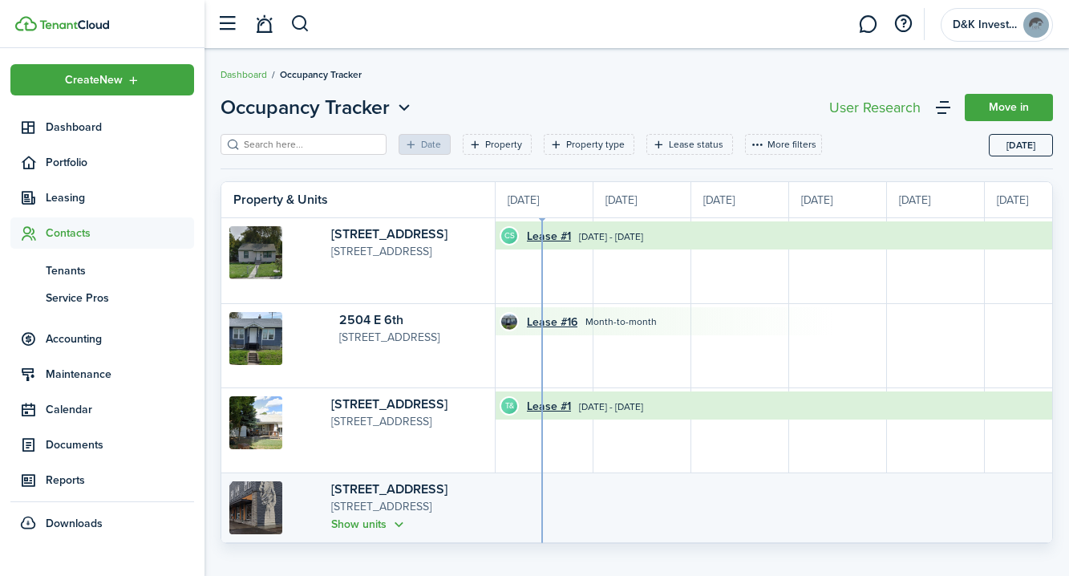
scroll to position [0, 0]
click at [74, 277] on span "Tenants" at bounding box center [120, 270] width 148 height 17
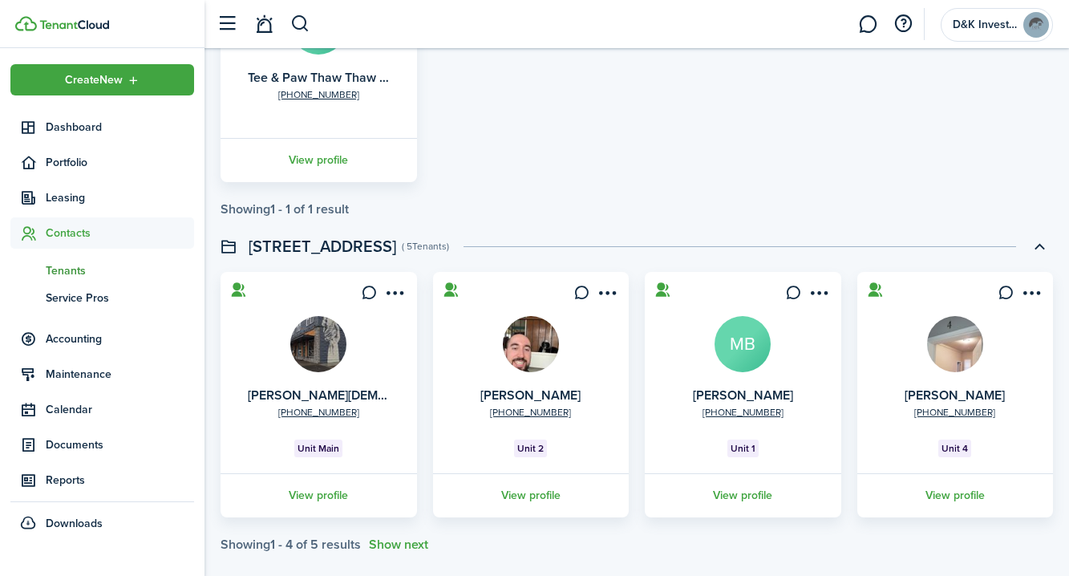
scroll to position [921, 0]
